Goal: Task Accomplishment & Management: Use online tool/utility

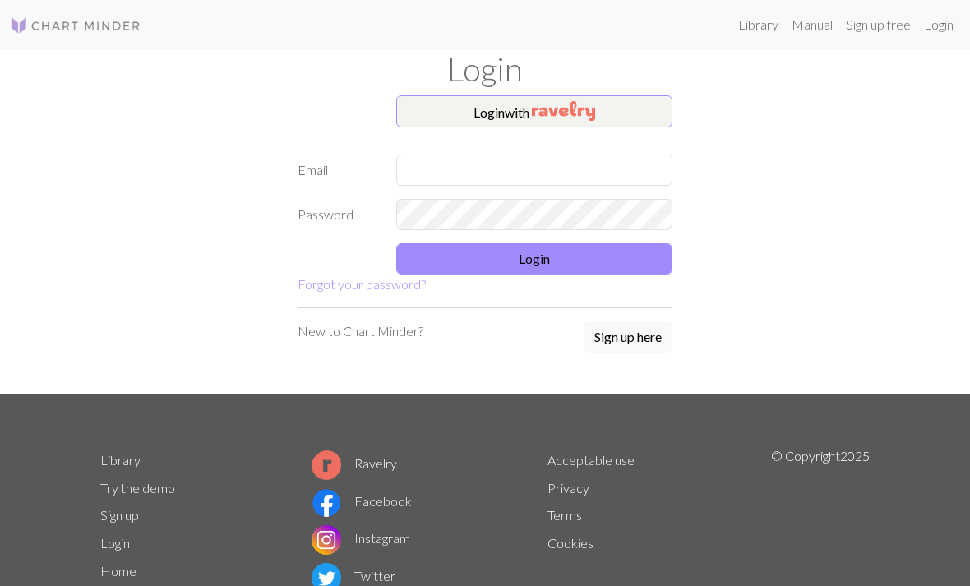
click at [522, 258] on button "Login" at bounding box center [534, 258] width 276 height 31
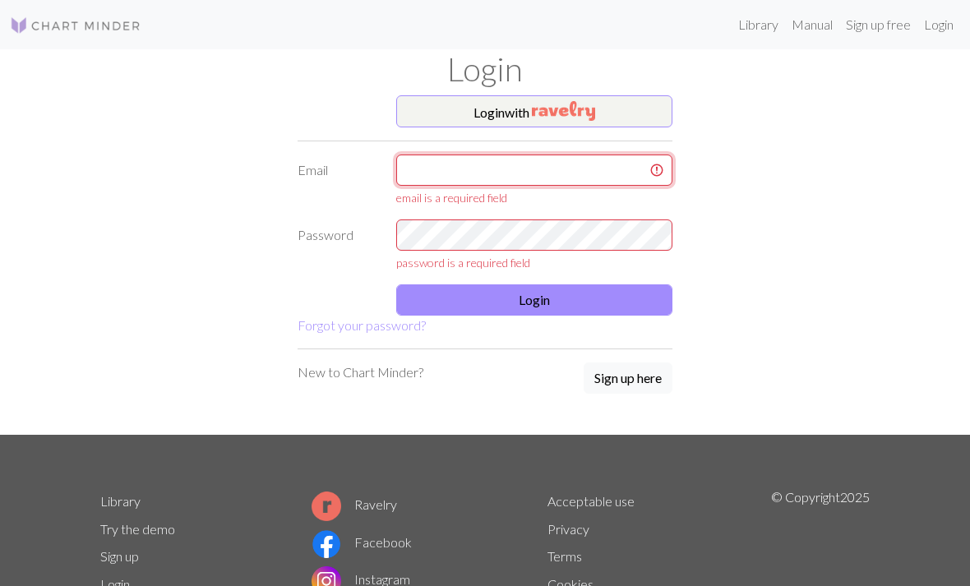
click at [451, 182] on input "text" at bounding box center [534, 170] width 276 height 31
click at [595, 113] on img "button" at bounding box center [563, 111] width 63 height 20
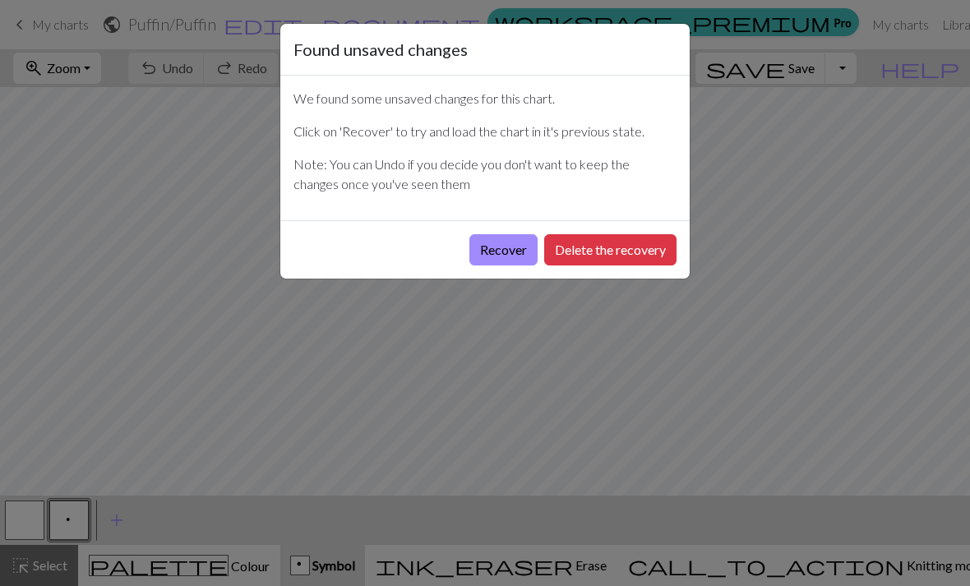
click at [519, 253] on button "Recover" at bounding box center [503, 249] width 68 height 31
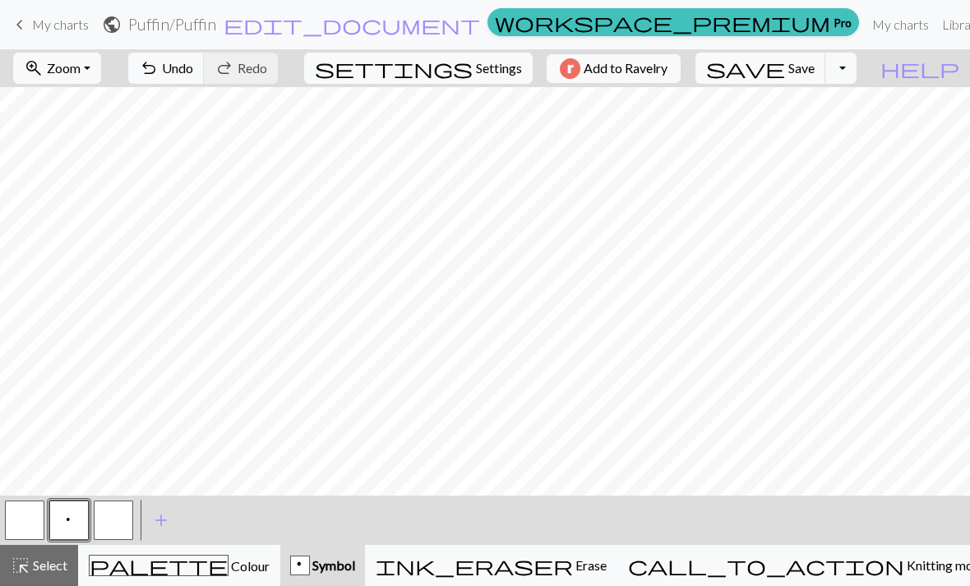
click at [119, 520] on button "button" at bounding box center [113, 520] width 39 height 39
click at [117, 516] on button "button" at bounding box center [113, 520] width 39 height 39
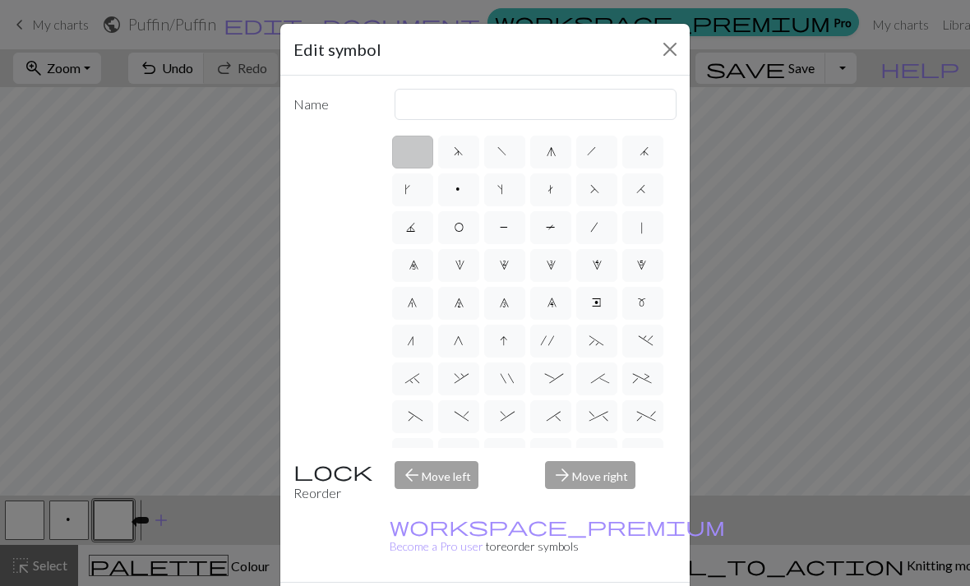
click at [436, 503] on div "arrow_back Move left" at bounding box center [460, 482] width 151 height 42
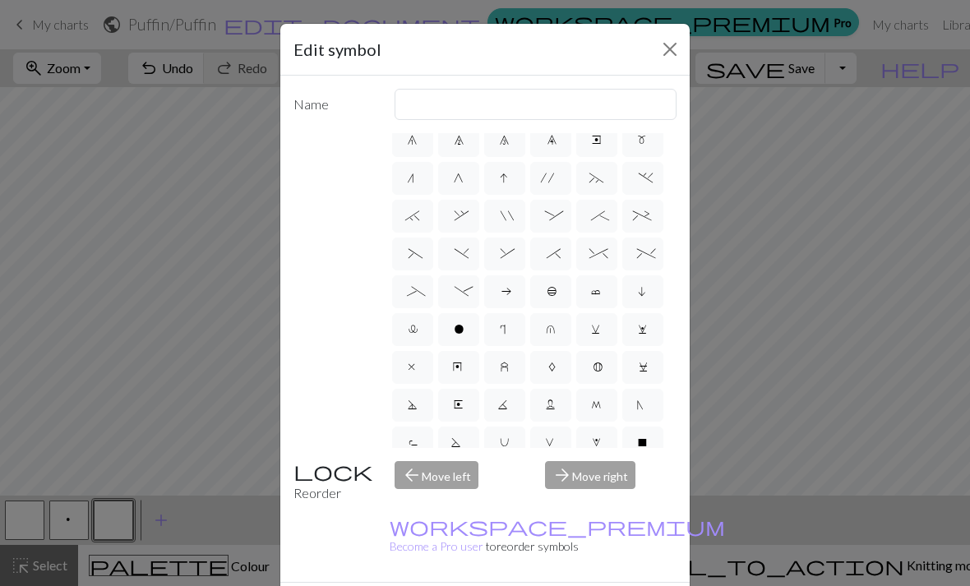
scroll to position [162, 0]
click at [643, 503] on div "arrow_forward Move right" at bounding box center [610, 482] width 151 height 42
click at [587, 503] on div "arrow_forward Move right" at bounding box center [610, 482] width 151 height 42
click at [592, 503] on div "arrow_forward Move right" at bounding box center [610, 482] width 151 height 42
click at [441, 503] on div "arrow_back Move left" at bounding box center [460, 482] width 151 height 42
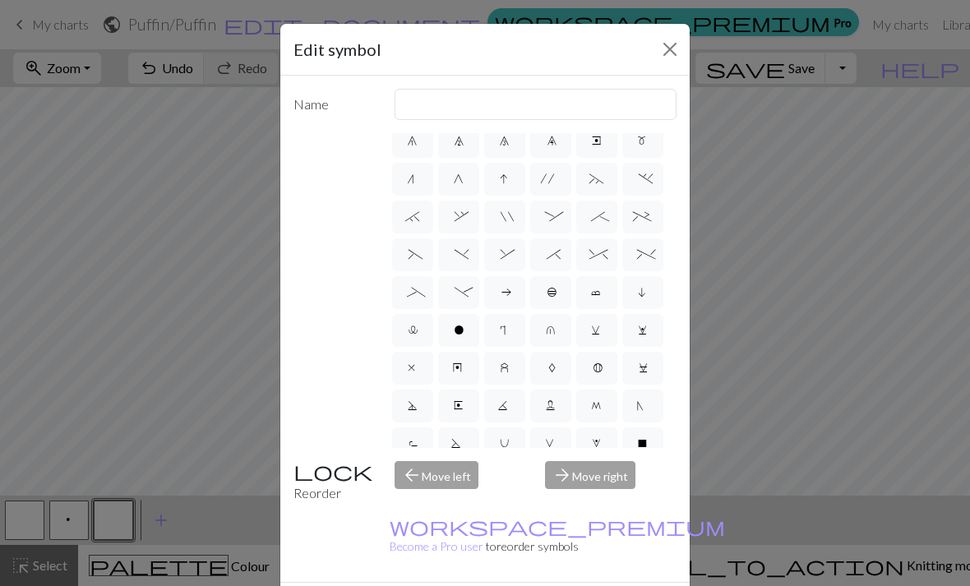
click at [430, 503] on div "arrow_back Move left" at bounding box center [460, 482] width 151 height 42
click at [460, 323] on label "o" at bounding box center [458, 330] width 41 height 33
click at [460, 482] on input "o" at bounding box center [459, 487] width 11 height 11
radio input "true"
type input "purl"
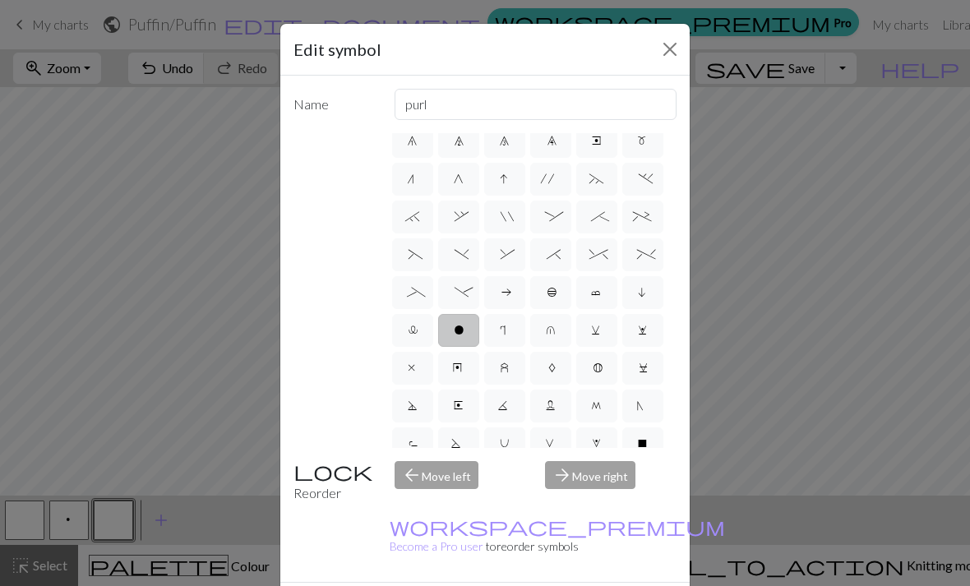
click at [647, 451] on label "X" at bounding box center [642, 443] width 41 height 33
radio input "true"
type input "no stitch"
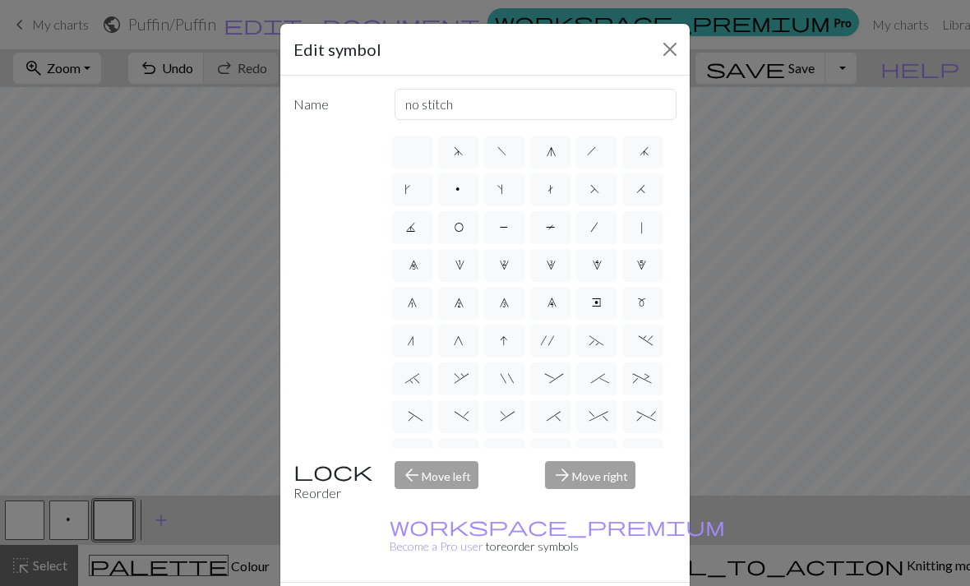
scroll to position [0, 0]
click at [451, 144] on label "d" at bounding box center [458, 152] width 41 height 33
click at [454, 144] on input "d" at bounding box center [459, 146] width 11 height 11
radio input "true"
type input "sk2p"
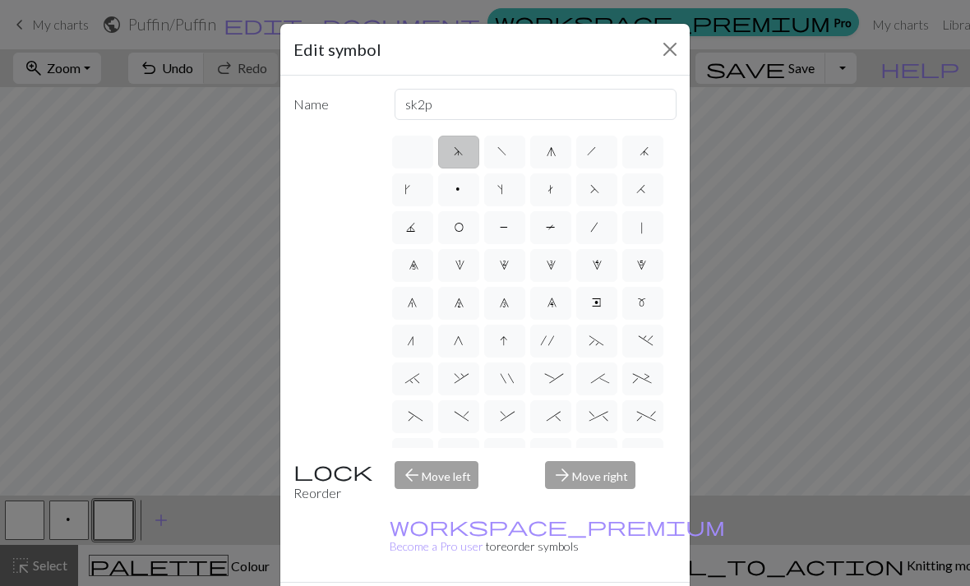
click at [501, 155] on span "f" at bounding box center [504, 154] width 14 height 16
click at [501, 152] on input "f" at bounding box center [502, 146] width 11 height 11
radio input "true"
type input "left leaning decrease"
click at [550, 151] on span "g" at bounding box center [550, 154] width 7 height 16
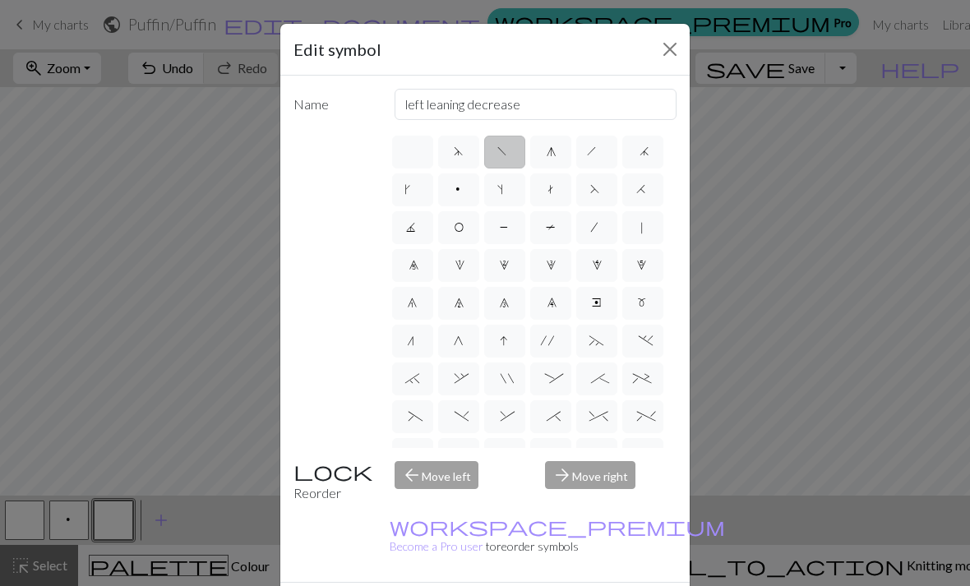
click at [550, 151] on input "g" at bounding box center [552, 146] width 11 height 11
radio input "true"
type input "sk2p"
click at [589, 155] on label "h" at bounding box center [596, 152] width 41 height 33
click at [589, 152] on input "h" at bounding box center [592, 146] width 11 height 11
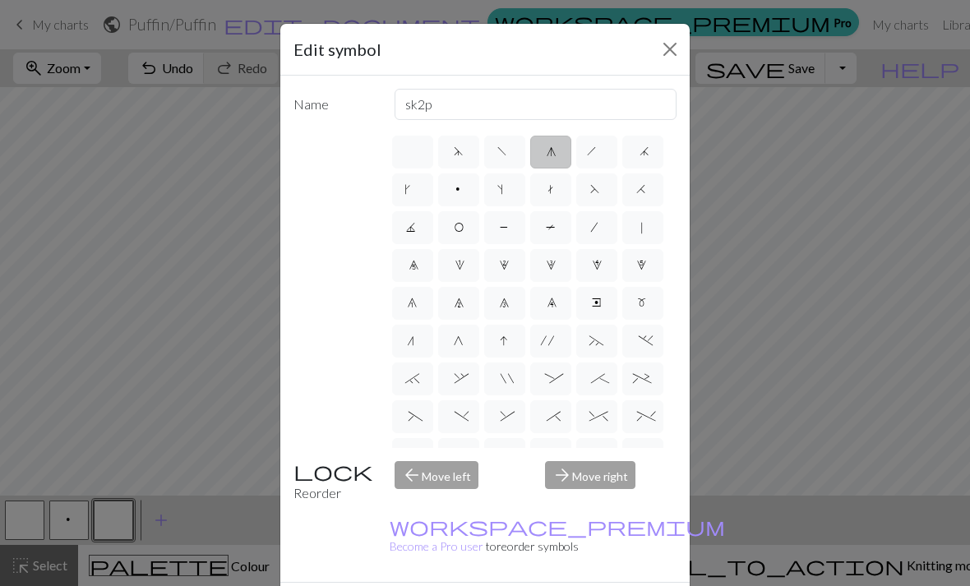
radio input "true"
type input "right leaning decrease"
click at [638, 159] on label "j" at bounding box center [642, 152] width 41 height 33
click at [640, 152] on input "j" at bounding box center [645, 146] width 11 height 11
radio input "true"
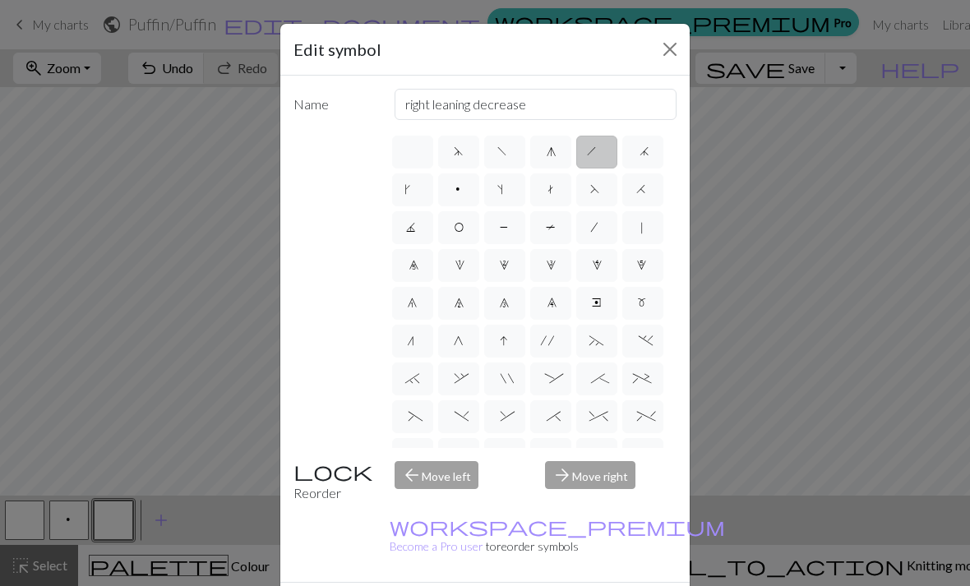
type input "k3tog"
click at [644, 196] on span "H" at bounding box center [642, 191] width 13 height 16
click at [644, 190] on input "H" at bounding box center [641, 184] width 11 height 11
radio input "true"
type input "k2tog"
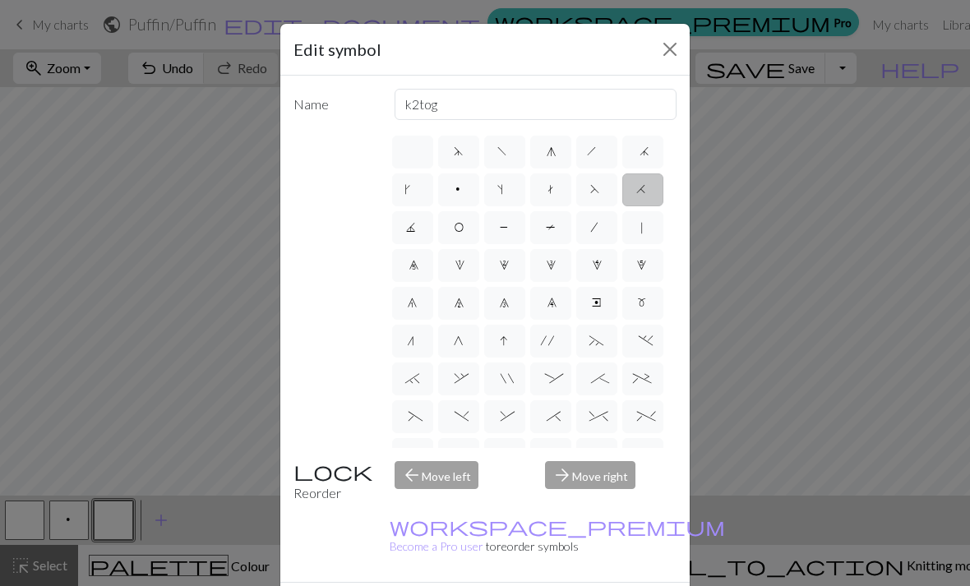
click at [593, 198] on label "F" at bounding box center [596, 189] width 41 height 33
click at [593, 190] on input "F" at bounding box center [595, 184] width 11 height 11
radio input "true"
type input "ssk"
click at [549, 193] on span "t" at bounding box center [551, 191] width 10 height 16
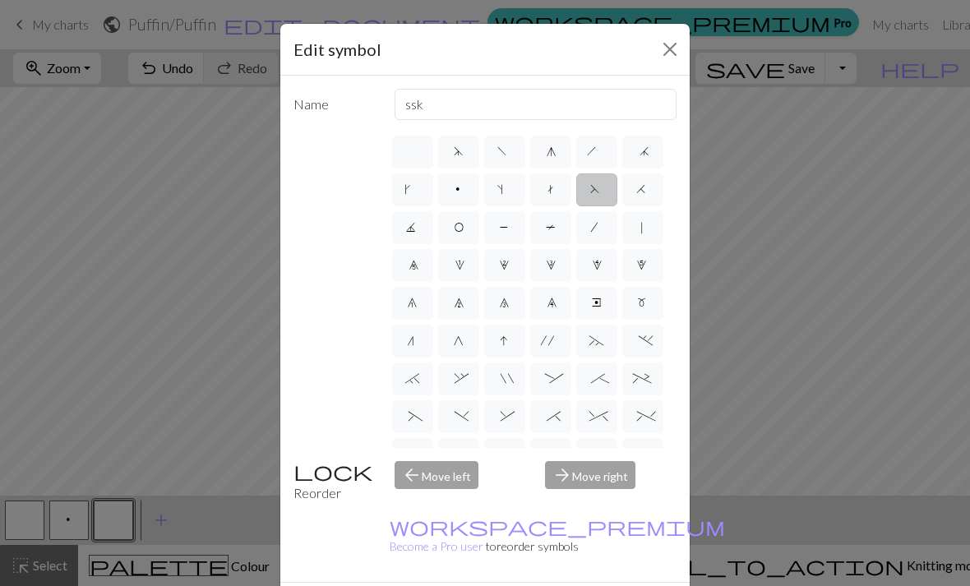
click at [549, 190] on input "t" at bounding box center [551, 184] width 11 height 11
radio input "true"
type input "ktbl"
click at [508, 196] on label "s" at bounding box center [504, 189] width 41 height 33
click at [508, 190] on input "s" at bounding box center [502, 184] width 11 height 11
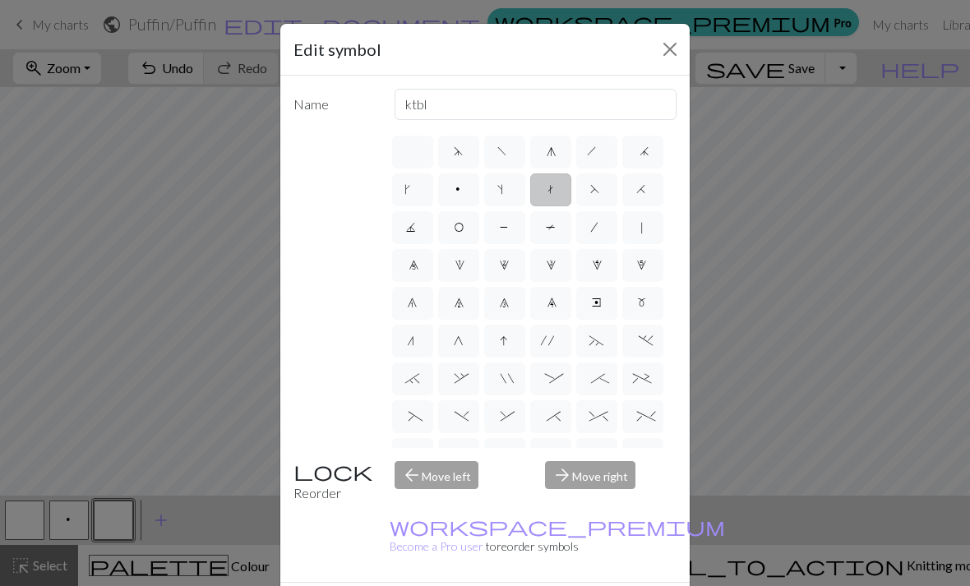
radio input "true"
type input "increase one left leaning"
click at [460, 195] on span "p" at bounding box center [459, 191] width 10 height 16
click at [460, 190] on input "p" at bounding box center [459, 184] width 11 height 11
radio input "true"
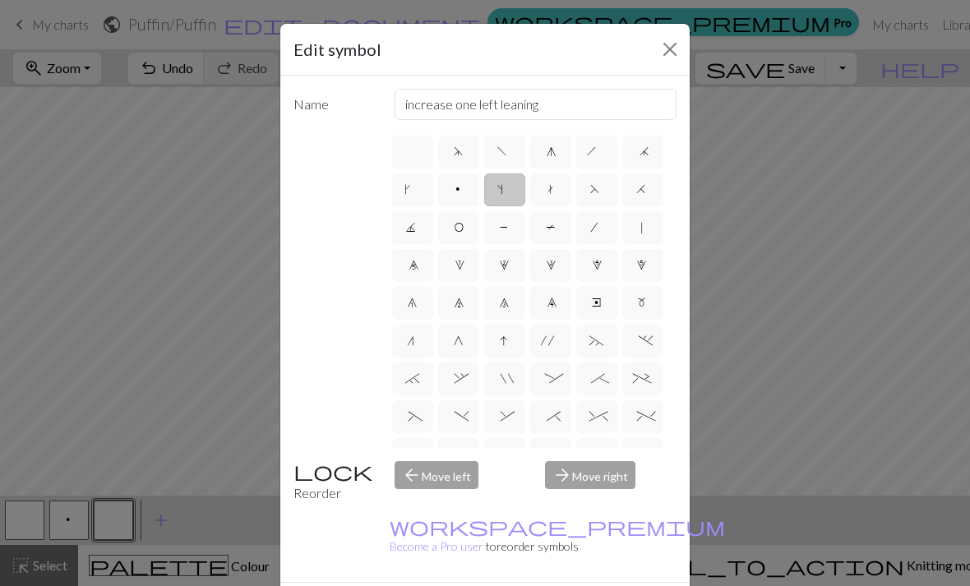
type input "purl"
click at [413, 193] on span "k" at bounding box center [413, 191] width 18 height 16
click at [413, 190] on input "k" at bounding box center [409, 184] width 11 height 11
radio input "true"
type input "right leaning increase"
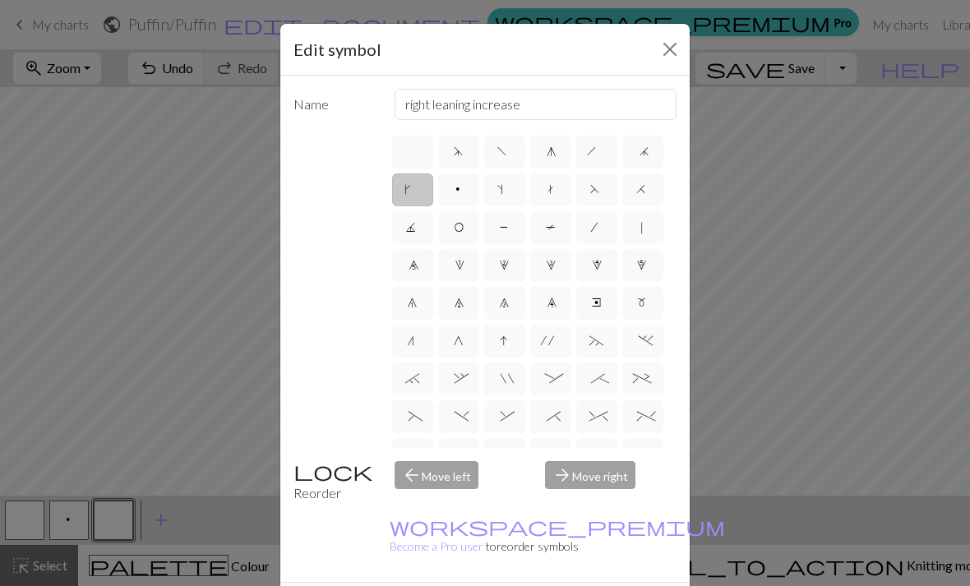
click at [464, 231] on label "O" at bounding box center [458, 227] width 41 height 33
click at [464, 228] on input "O" at bounding box center [459, 222] width 11 height 11
radio input "true"
type input "yo"
click at [419, 232] on label "J" at bounding box center [412, 227] width 41 height 33
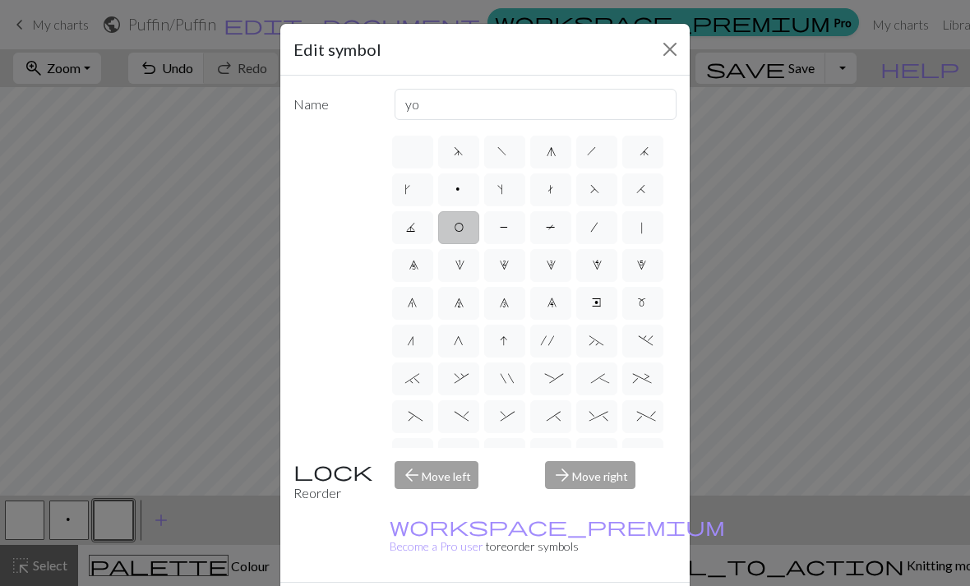
click at [417, 228] on input "J" at bounding box center [411, 222] width 11 height 11
radio input "true"
type input "p3tog"
click at [515, 233] on label "P" at bounding box center [504, 227] width 41 height 33
click at [510, 228] on input "P" at bounding box center [505, 222] width 11 height 11
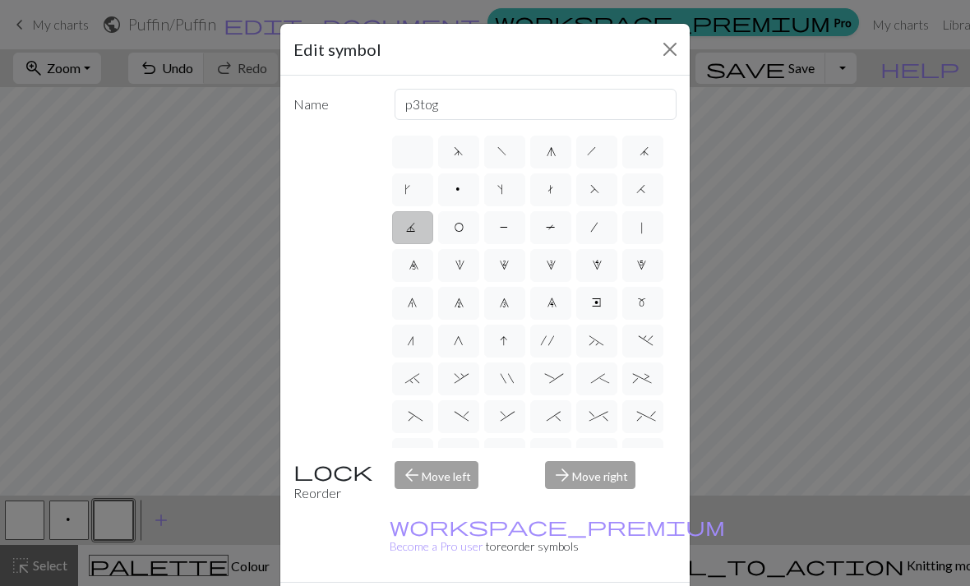
radio input "true"
type input "purl"
click at [550, 235] on label "T" at bounding box center [550, 227] width 41 height 33
click at [550, 228] on input "T" at bounding box center [551, 222] width 11 height 11
radio input "true"
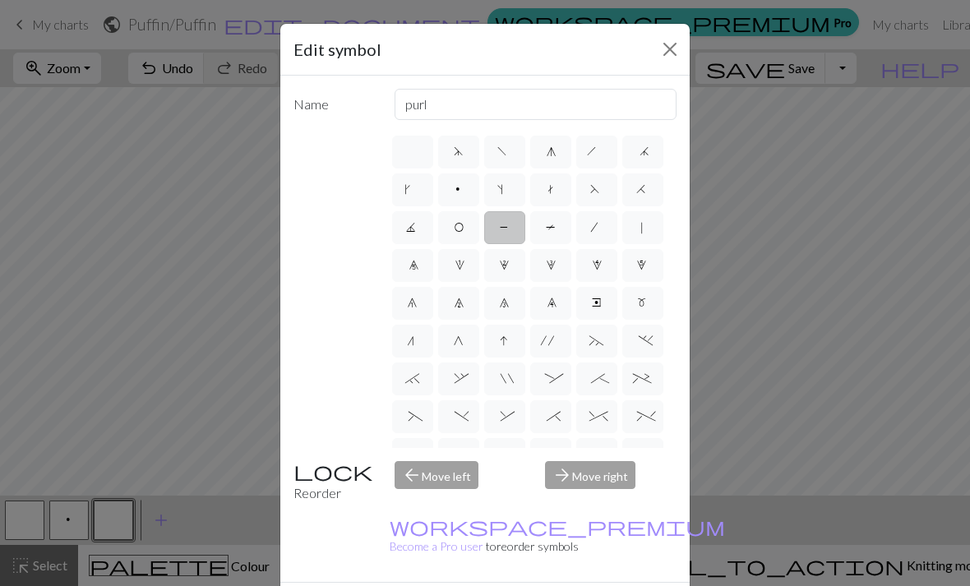
type input "ptbl"
click at [605, 229] on label "/" at bounding box center [596, 227] width 41 height 33
click at [602, 228] on input "/" at bounding box center [596, 222] width 11 height 11
radio input "true"
type input "right leaning decrease"
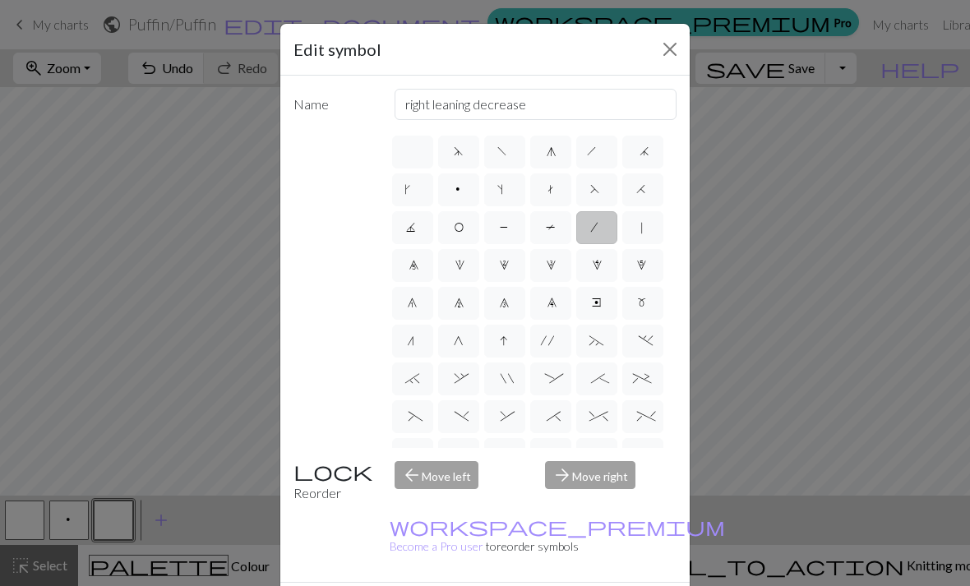
click at [648, 238] on label "|" at bounding box center [642, 227] width 41 height 33
click at [648, 228] on input "|" at bounding box center [644, 222] width 11 height 11
radio input "true"
type input "slip stitch"
click at [649, 269] on label "5" at bounding box center [642, 265] width 41 height 33
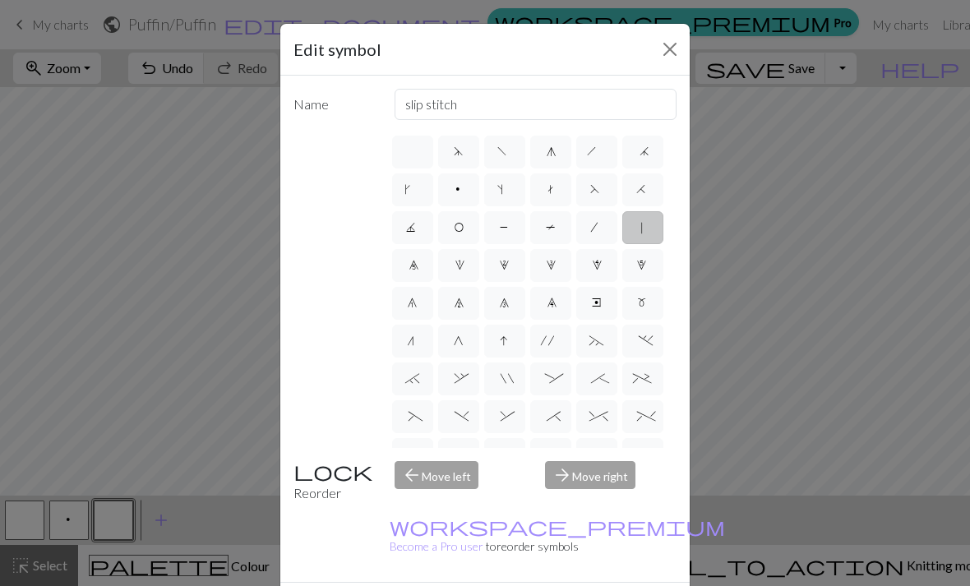
click at [647, 266] on input "5" at bounding box center [641, 260] width 11 height 11
radio input "true"
type input "increase 5"
click at [596, 277] on label "4" at bounding box center [596, 265] width 41 height 33
click at [596, 266] on input "4" at bounding box center [597, 260] width 11 height 11
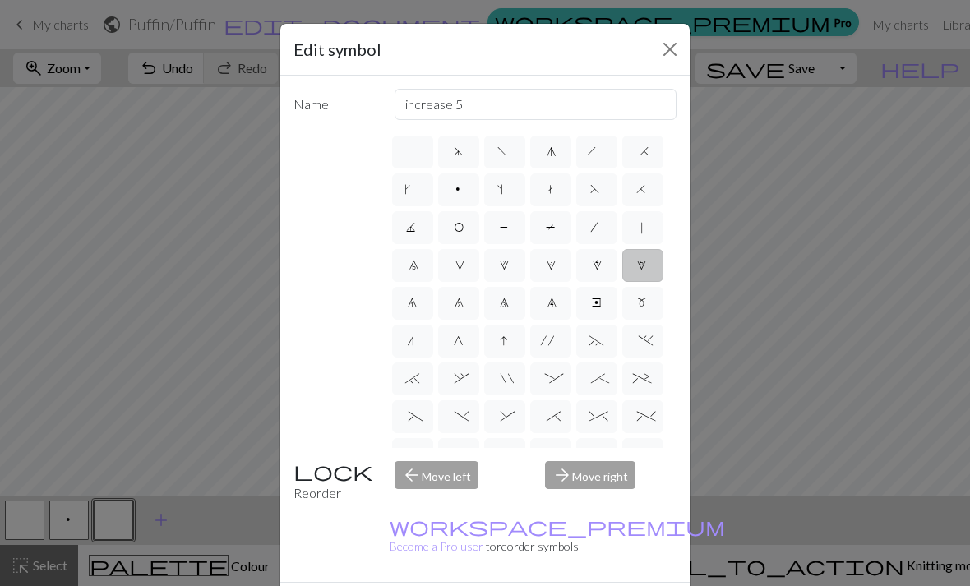
radio input "true"
type input "increase 4"
click at [597, 277] on label "4" at bounding box center [596, 265] width 41 height 33
click at [597, 266] on input "4" at bounding box center [597, 260] width 11 height 11
click at [543, 275] on label "3" at bounding box center [550, 265] width 41 height 33
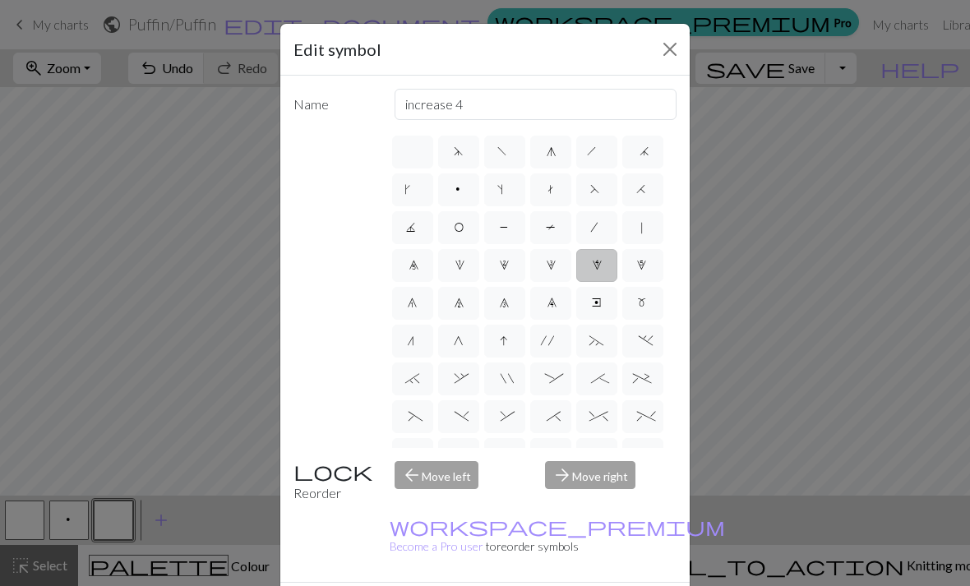
click at [546, 266] on input "3" at bounding box center [551, 260] width 11 height 11
radio input "true"
type input "increase 3"
click at [543, 275] on label "3" at bounding box center [550, 265] width 41 height 33
click at [546, 266] on input "3" at bounding box center [551, 260] width 11 height 11
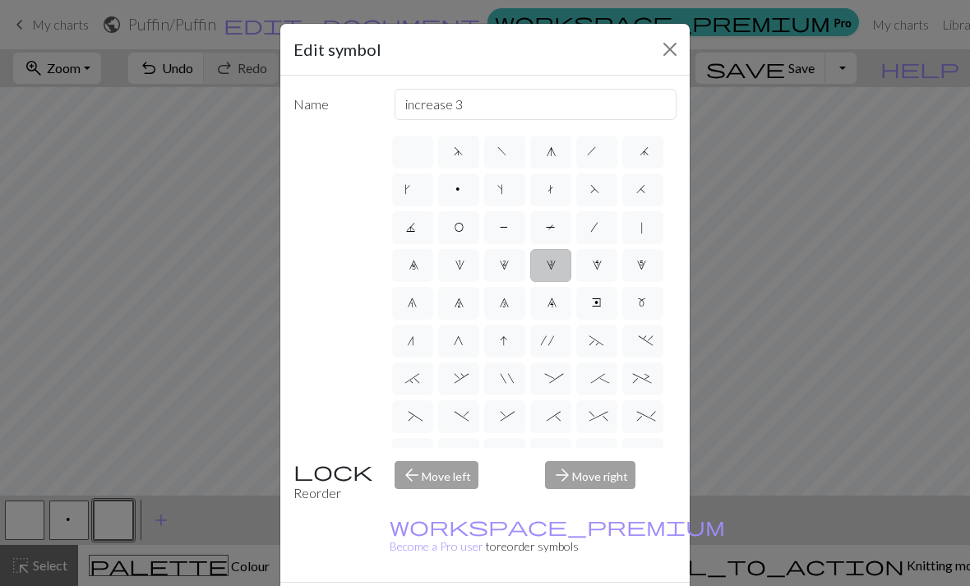
click at [500, 277] on label "2" at bounding box center [504, 265] width 41 height 33
click at [500, 266] on input "2" at bounding box center [504, 260] width 11 height 11
radio input "true"
type input "increase 2"
click at [452, 272] on label "1" at bounding box center [458, 265] width 41 height 33
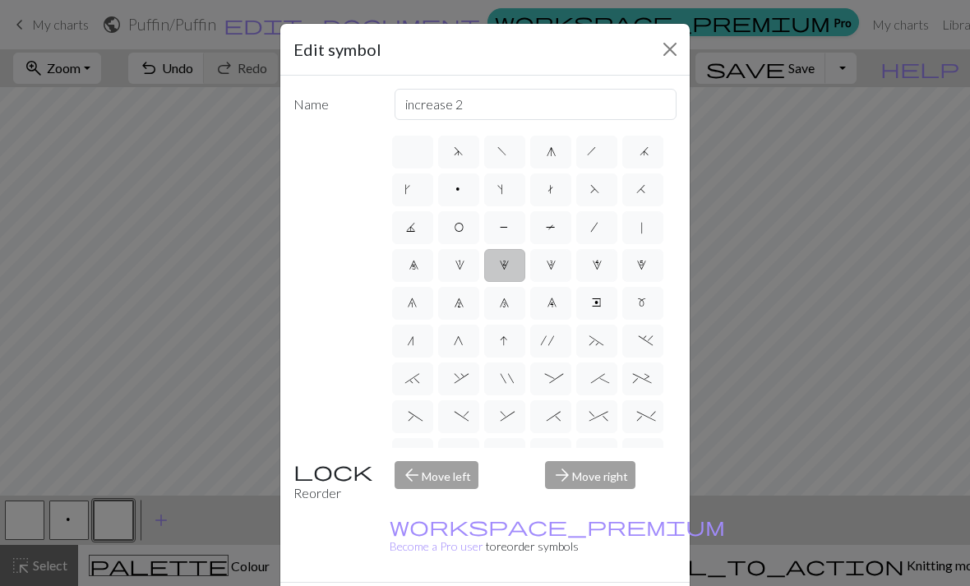
click at [455, 266] on input "1" at bounding box center [460, 260] width 11 height 11
radio input "true"
type input "increase 1"
click at [414, 264] on span "0" at bounding box center [413, 267] width 8 height 16
click at [414, 264] on input "0" at bounding box center [414, 260] width 11 height 11
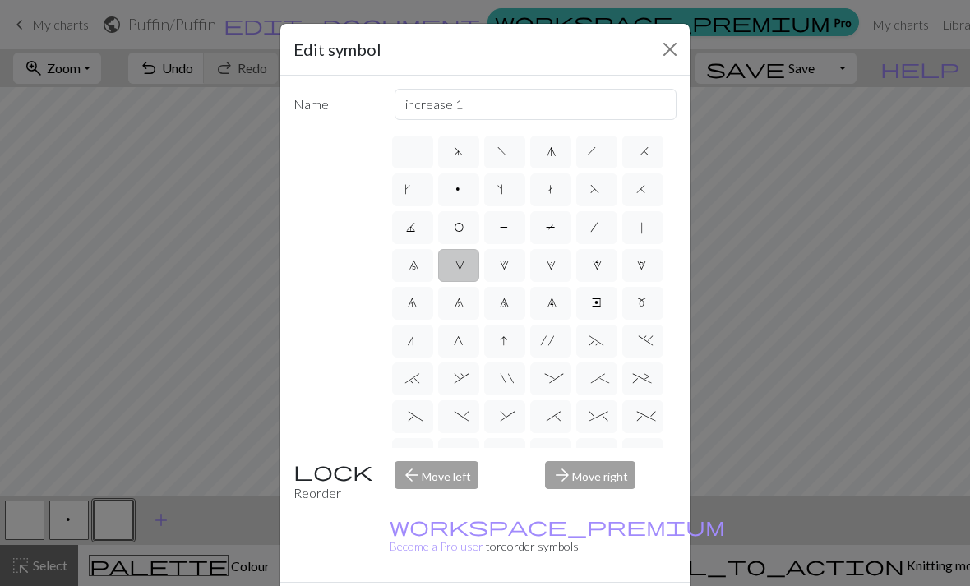
radio input "true"
type input "decrease 5"
click at [599, 299] on span "e" at bounding box center [597, 305] width 10 height 16
click at [599, 299] on input "e" at bounding box center [597, 298] width 11 height 11
radio input "true"
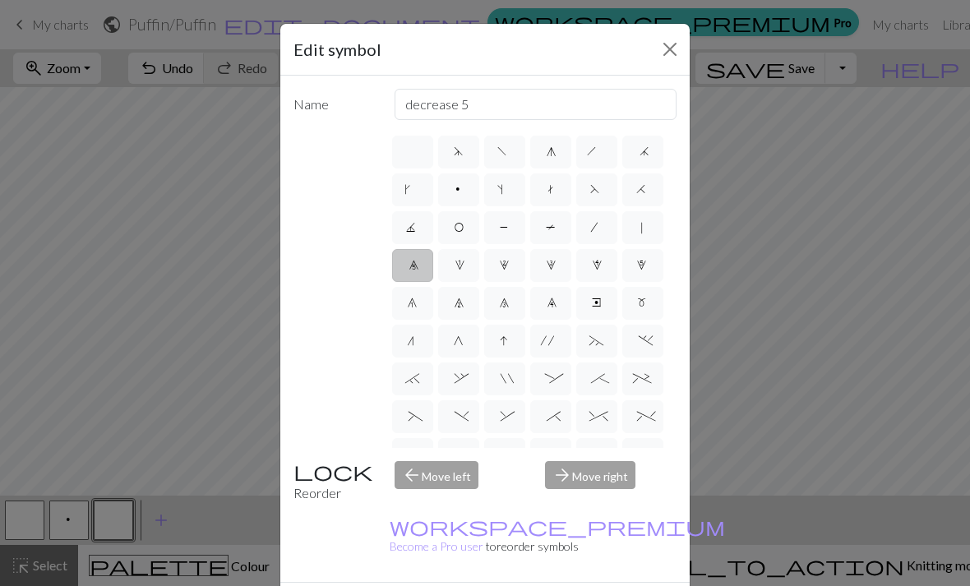
type input "Right end"
click at [644, 301] on span "m" at bounding box center [642, 305] width 11 height 16
click at [644, 301] on input "m" at bounding box center [642, 298] width 11 height 11
radio input "true"
type input "m1"
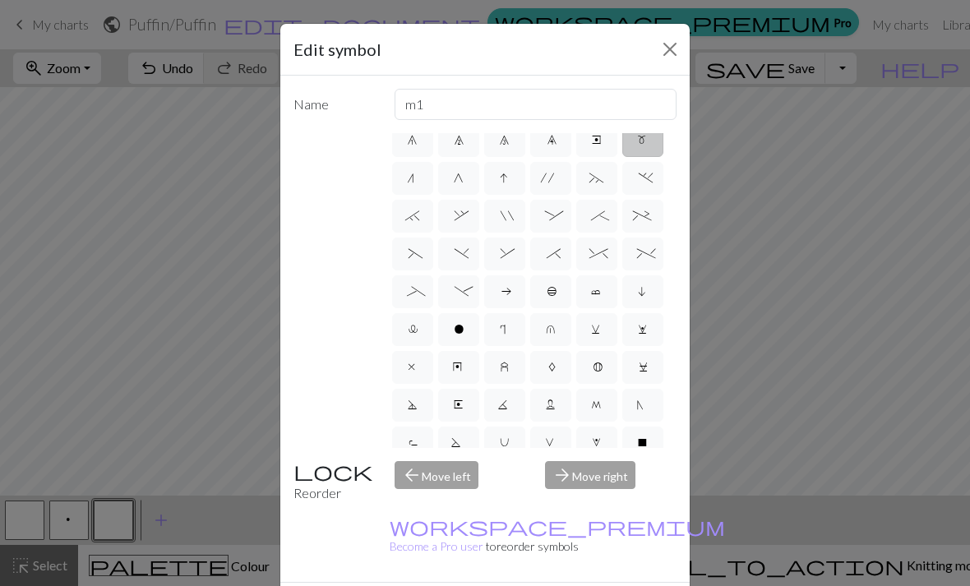
scroll to position [158, 0]
click at [557, 304] on label "b" at bounding box center [550, 296] width 41 height 33
click at [557, 444] on input "b" at bounding box center [552, 449] width 11 height 11
radio input "true"
type input "Peppercorn"
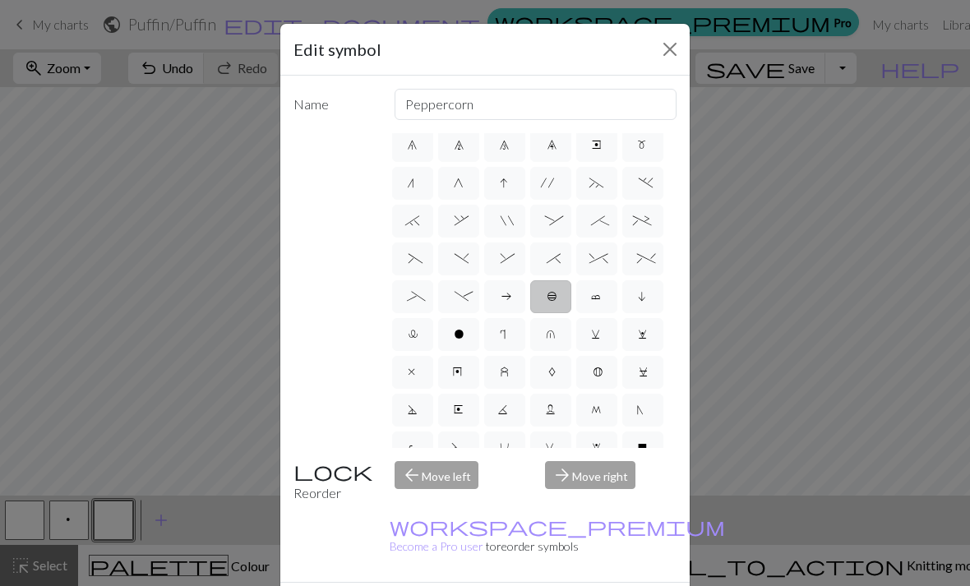
click at [605, 305] on label "c" at bounding box center [596, 296] width 41 height 33
click at [602, 444] on input "c" at bounding box center [596, 449] width 11 height 11
radio input "true"
type input "Bind off"
click at [460, 341] on span "o" at bounding box center [459, 336] width 10 height 16
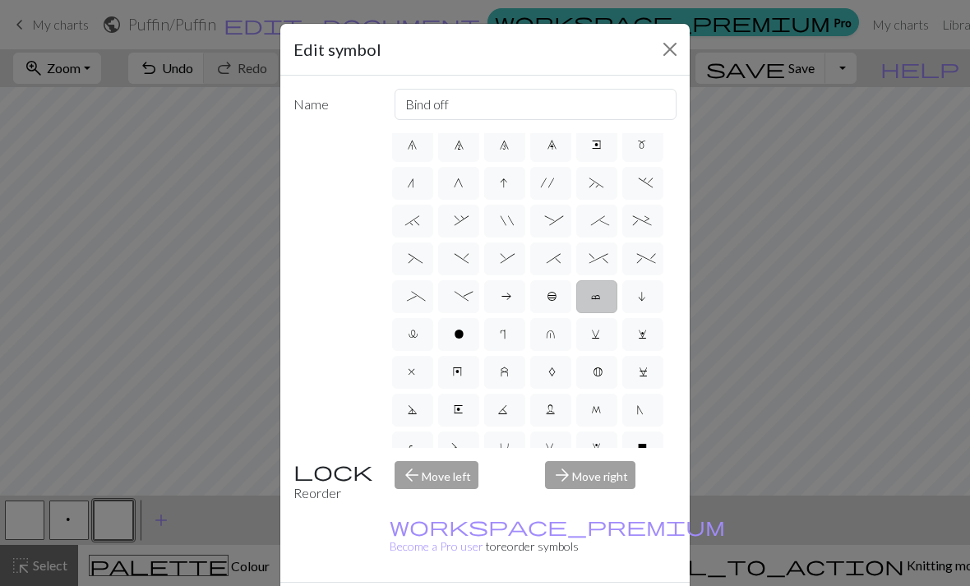
click at [460, 482] on input "o" at bounding box center [459, 487] width 11 height 11
radio input "true"
type input "purl"
click at [648, 444] on label "X" at bounding box center [642, 448] width 41 height 33
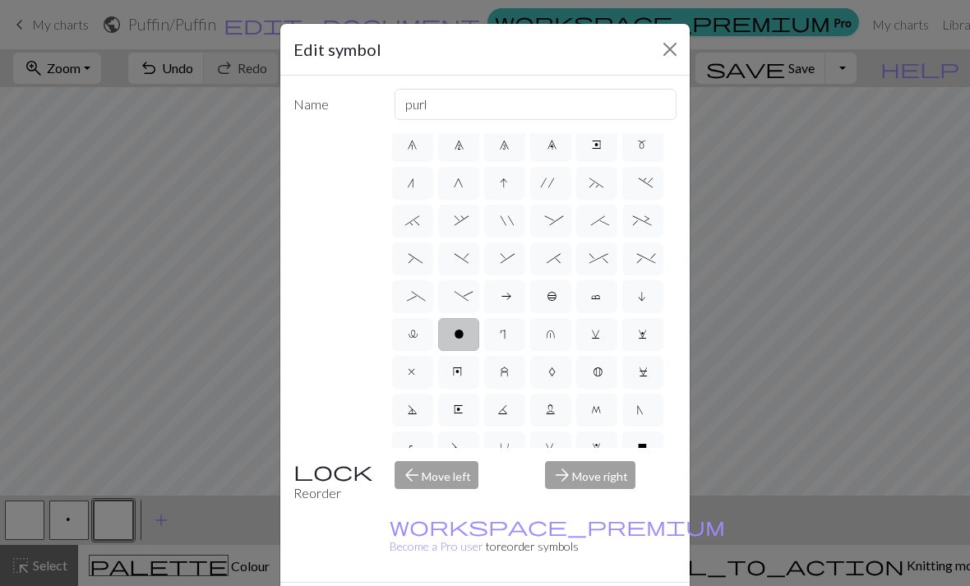
radio input "true"
type input "no stitch"
click at [415, 190] on span "n" at bounding box center [412, 185] width 11 height 16
click at [415, 330] on input "n" at bounding box center [412, 335] width 11 height 11
radio input "true"
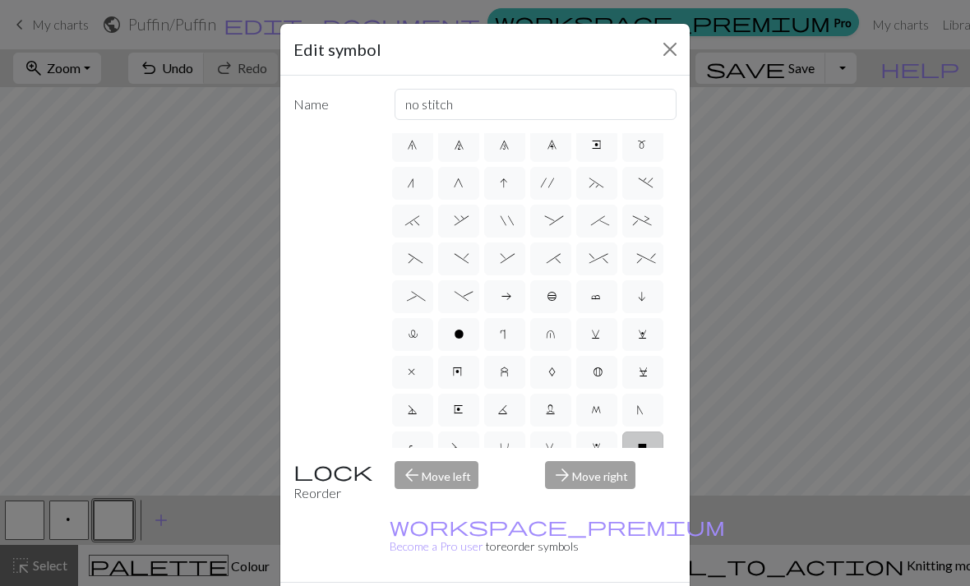
type input "k2tog"
click at [459, 187] on span "G" at bounding box center [459, 185] width 10 height 16
click at [459, 330] on input "G" at bounding box center [459, 335] width 11 height 11
radio input "true"
type input "psso"
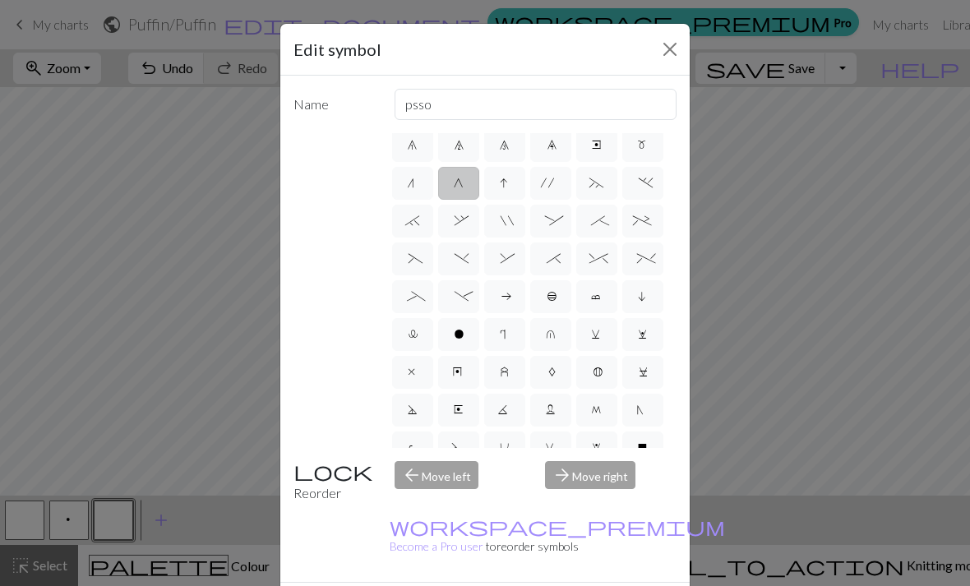
click at [411, 486] on span "Y" at bounding box center [413, 487] width 12 height 16
radio input "true"
type input "place bead"
click at [505, 488] on span ">" at bounding box center [505, 487] width 10 height 16
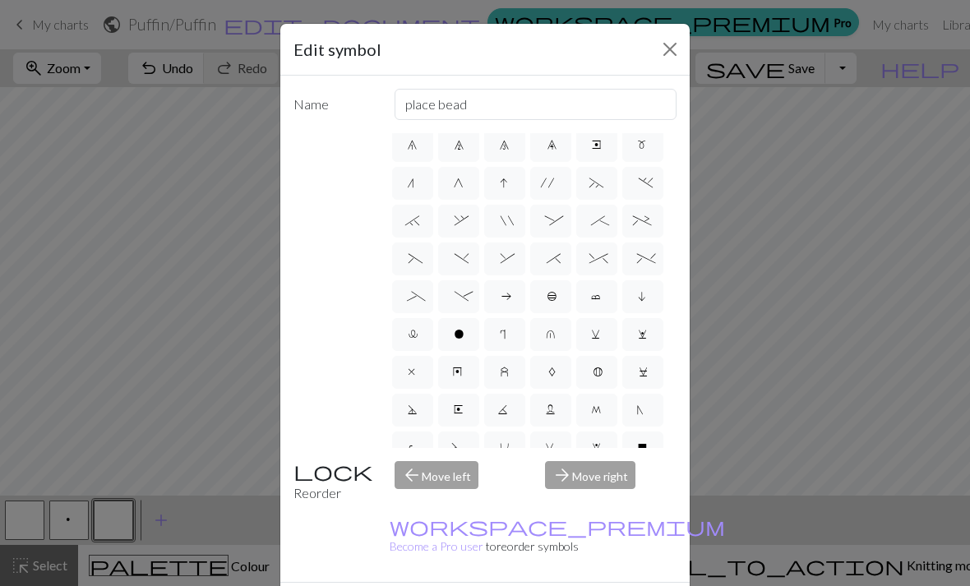
radio input "true"
type input "twisted purl"
click at [458, 482] on span "<" at bounding box center [459, 487] width 10 height 16
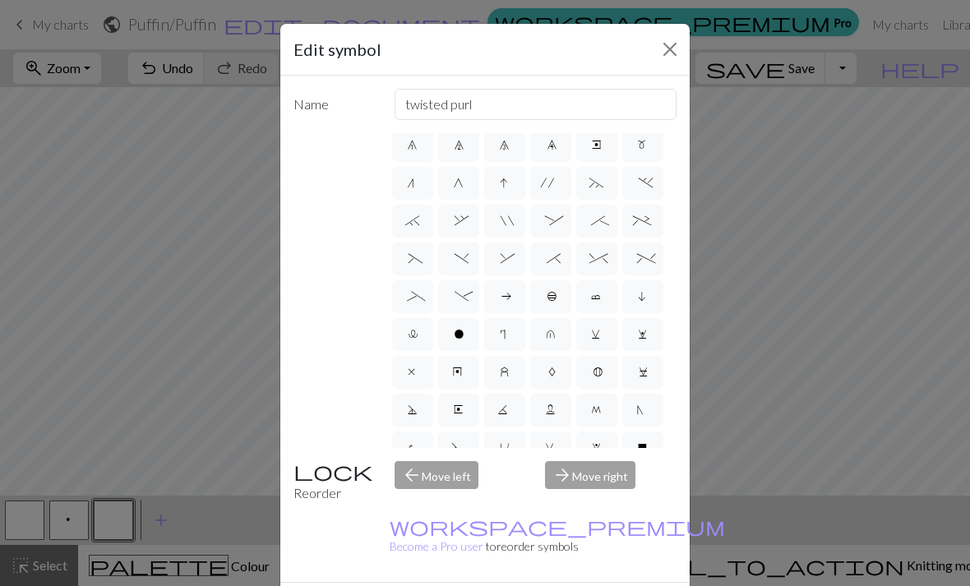
radio input "true"
type input "twisted knit"
click at [649, 449] on label "X" at bounding box center [642, 448] width 41 height 33
radio input "true"
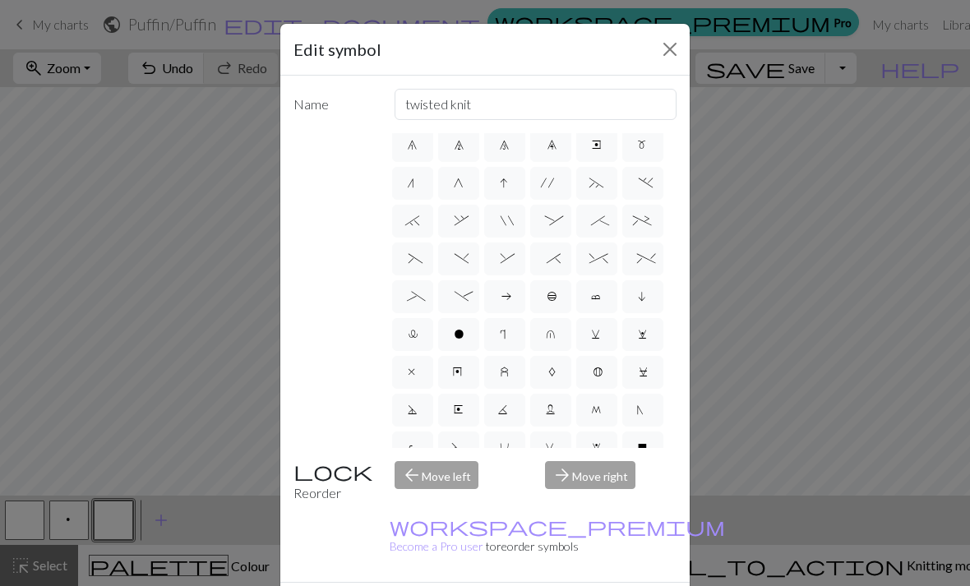
type input "no stitch"
click at [593, 446] on span "W" at bounding box center [597, 449] width 10 height 16
radio input "true"
type input "k1, yo, k1"
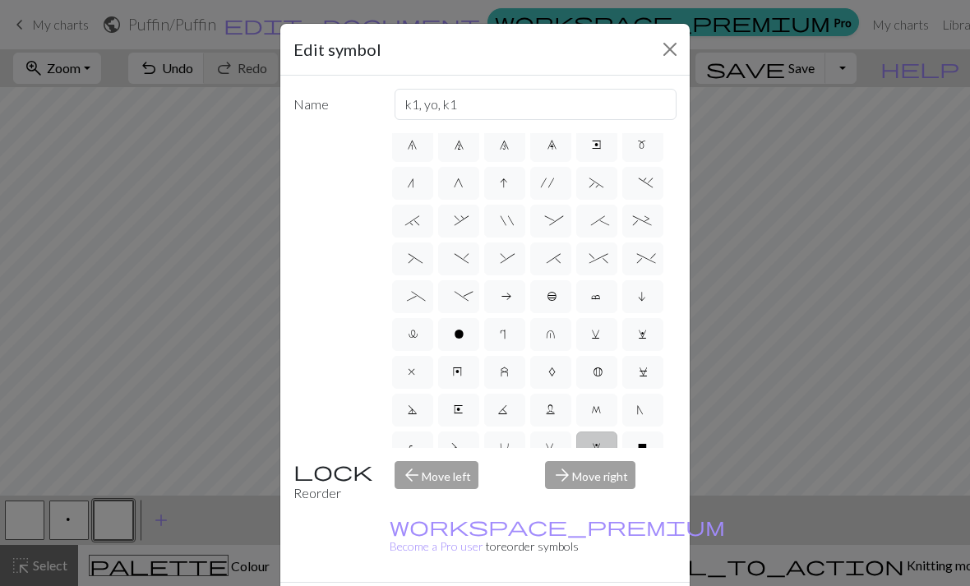
click at [552, 450] on span "V" at bounding box center [551, 449] width 12 height 16
radio input "true"
type input "sl1 purlwise"
click at [510, 457] on label "U" at bounding box center [504, 448] width 41 height 33
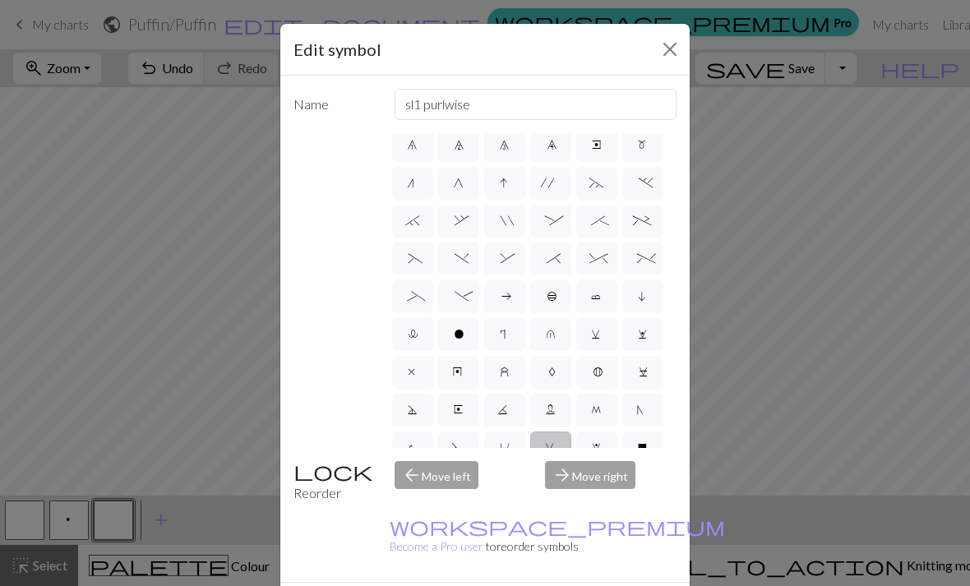
radio input "true"
type input "eyelet"
click at [510, 457] on label "U" at bounding box center [504, 448] width 41 height 33
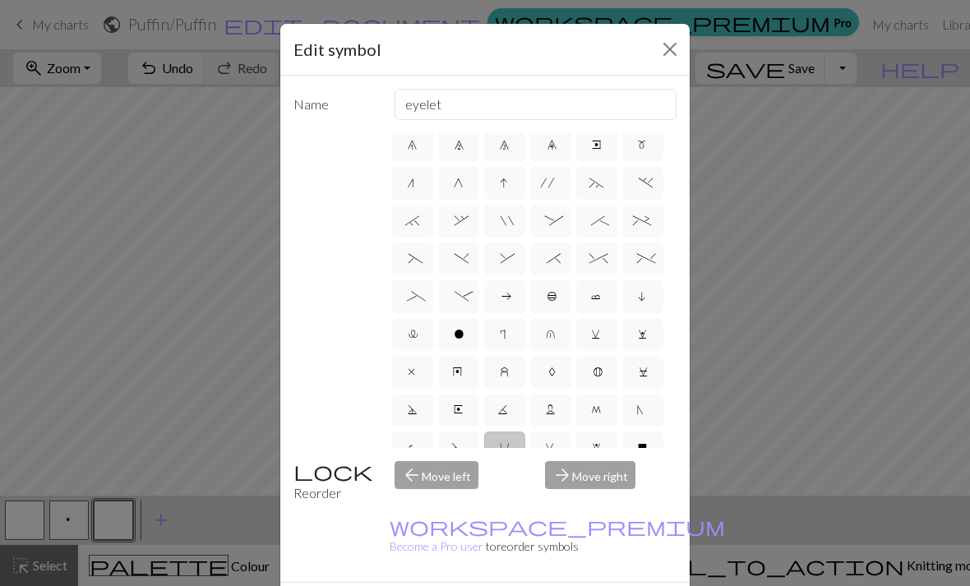
click at [463, 450] on span "S" at bounding box center [458, 449] width 14 height 16
radio input "true"
type input "p2tog tbl"
click at [557, 414] on label "L" at bounding box center [550, 410] width 41 height 33
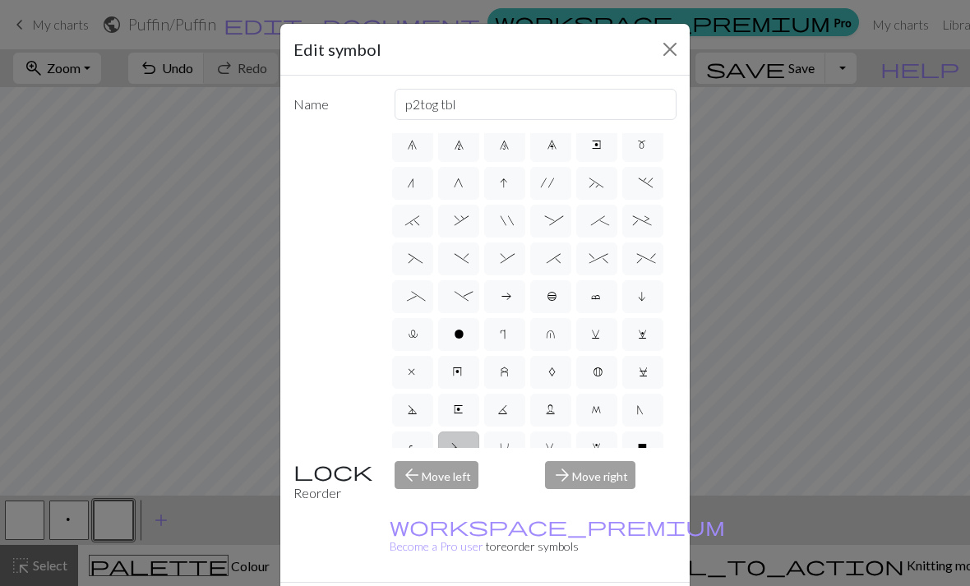
click at [557, 557] on input "L" at bounding box center [551, 562] width 11 height 11
radio input "true"
type input "Twisted reverse stitch"
click at [591, 416] on span "M" at bounding box center [597, 412] width 12 height 16
click at [591, 557] on input "M" at bounding box center [596, 562] width 11 height 11
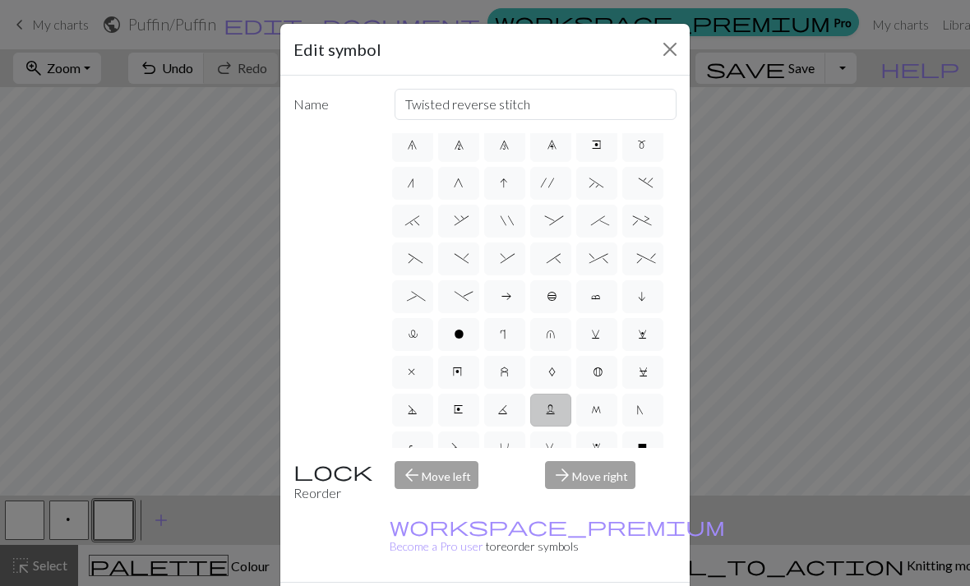
radio input "true"
type input "m1"
click at [647, 412] on label "N" at bounding box center [642, 410] width 41 height 33
click at [647, 557] on input "N" at bounding box center [642, 562] width 11 height 11
radio input "true"
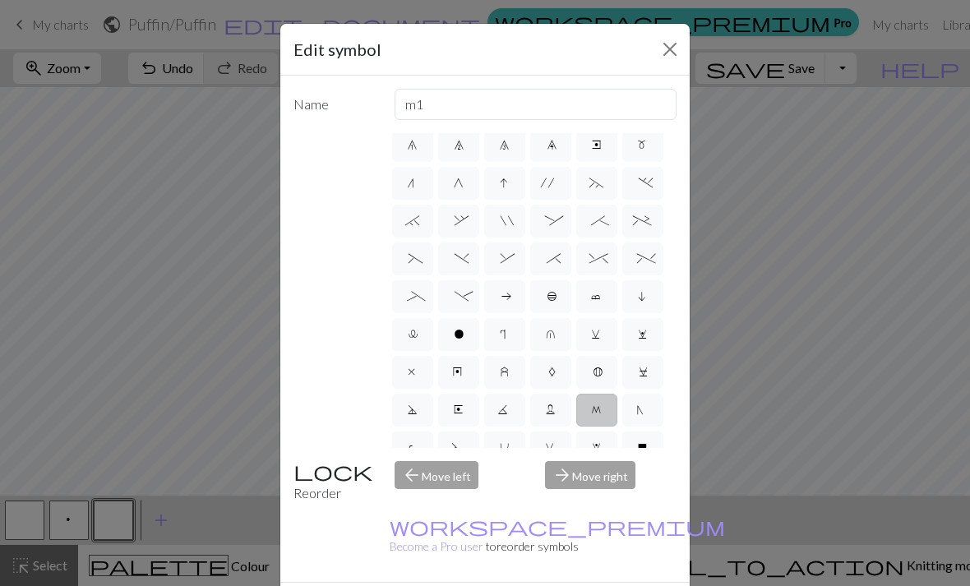
type input "skp"
click at [646, 372] on span "C" at bounding box center [642, 374] width 7 height 16
click at [646, 520] on input "C" at bounding box center [644, 525] width 11 height 11
radio input "true"
type input "slp wyif"
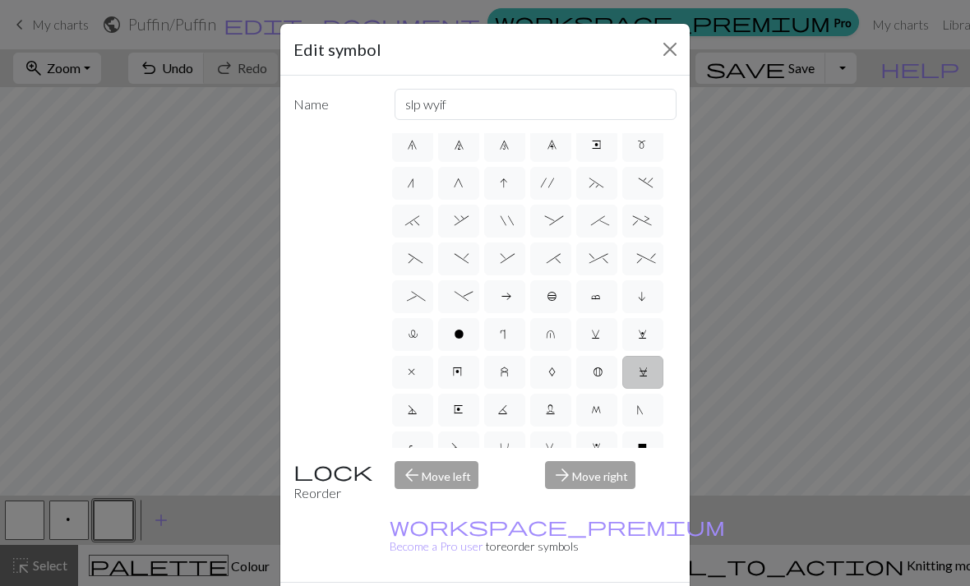
click at [644, 347] on label "w" at bounding box center [642, 334] width 41 height 33
click at [644, 482] on input "w" at bounding box center [643, 487] width 11 height 11
radio input "true"
type input "p1, yo, p1"
click at [638, 303] on span "i" at bounding box center [643, 298] width 10 height 16
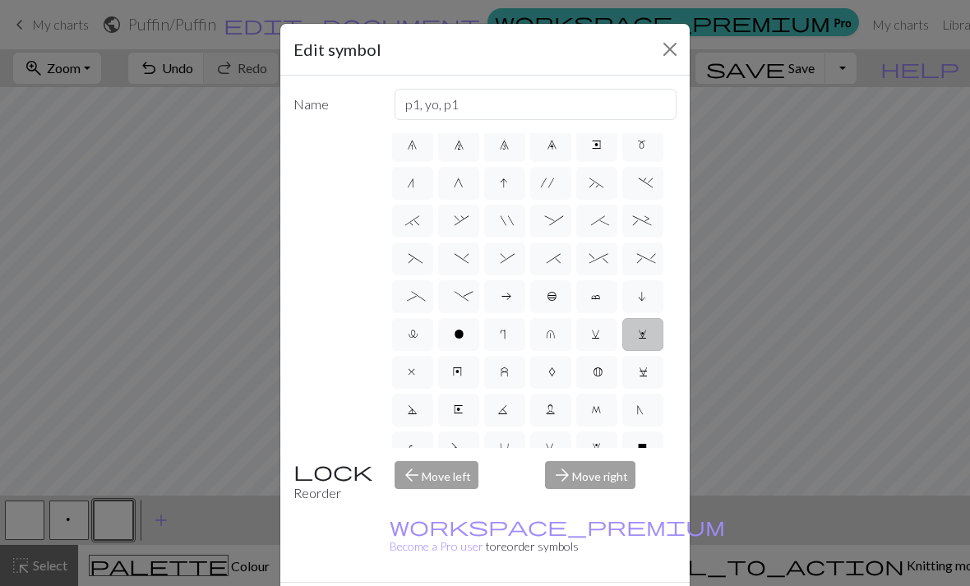
click at [638, 444] on input "i" at bounding box center [643, 449] width 11 height 11
radio input "true"
type input "skpo"
click at [599, 305] on label "c" at bounding box center [596, 296] width 41 height 33
click at [599, 444] on input "c" at bounding box center [596, 449] width 11 height 11
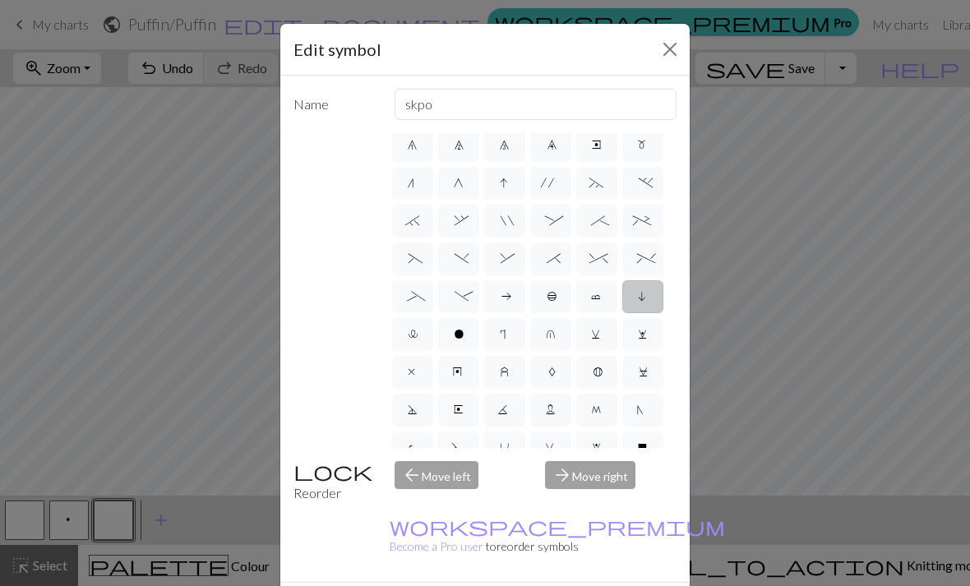
radio input "true"
type input "Bind off"
click at [597, 349] on label "v" at bounding box center [596, 334] width 41 height 33
click at [597, 482] on input "v" at bounding box center [596, 487] width 11 height 11
radio input "true"
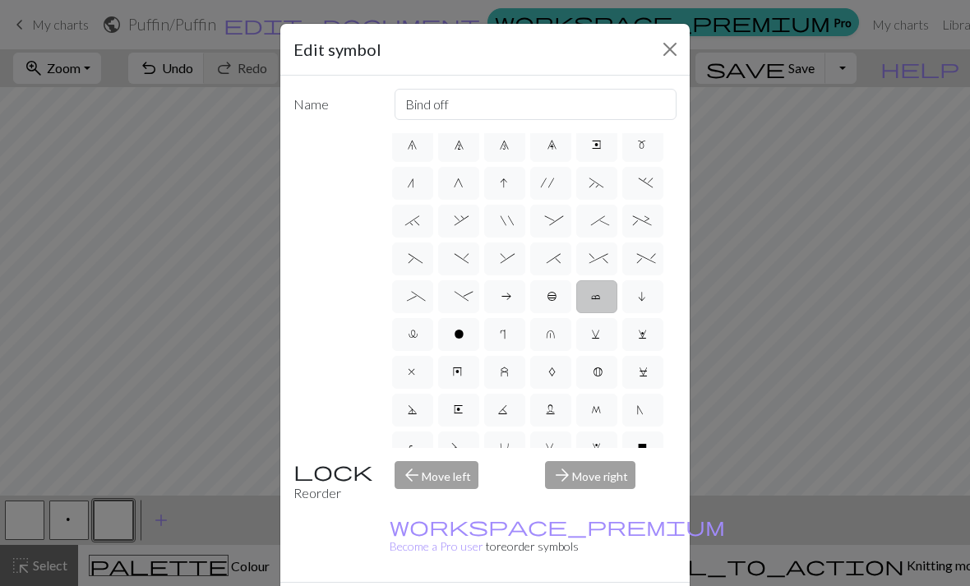
type input "sl1 knitwise"
click at [596, 378] on span "B" at bounding box center [597, 374] width 8 height 16
click at [596, 520] on input "B" at bounding box center [598, 525] width 11 height 11
radio input "true"
type input "Bobble"
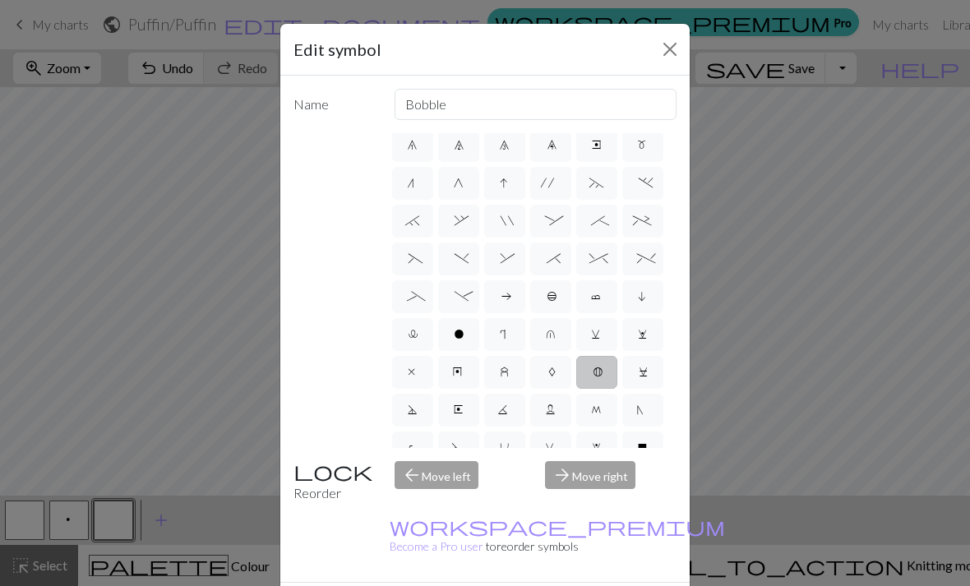
click at [592, 409] on span "M" at bounding box center [597, 412] width 12 height 16
click at [592, 557] on input "M" at bounding box center [596, 562] width 11 height 11
radio input "true"
type input "m1"
click at [594, 443] on span "W" at bounding box center [597, 449] width 10 height 16
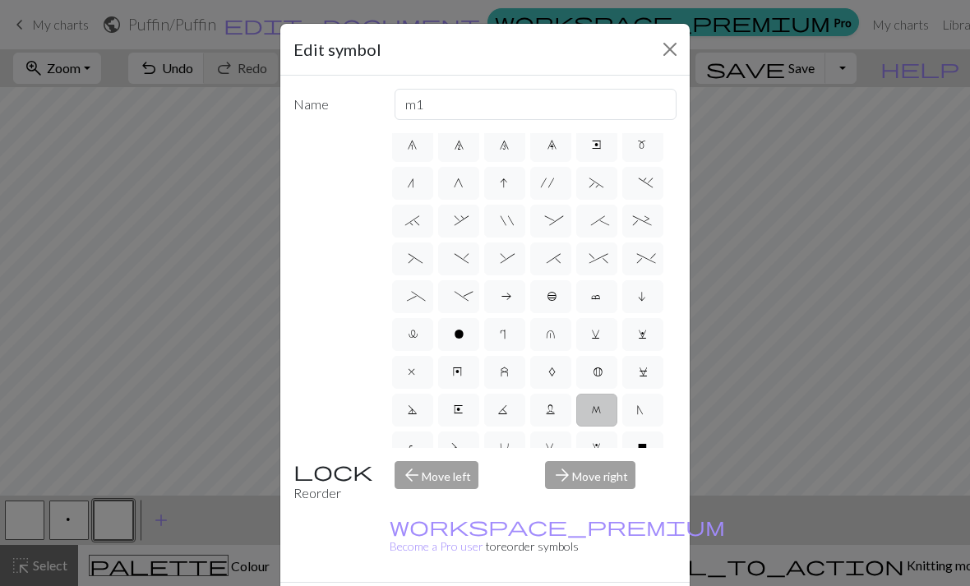
radio input "true"
type input "k1, yo, k1"
click at [555, 444] on span "V" at bounding box center [551, 449] width 12 height 16
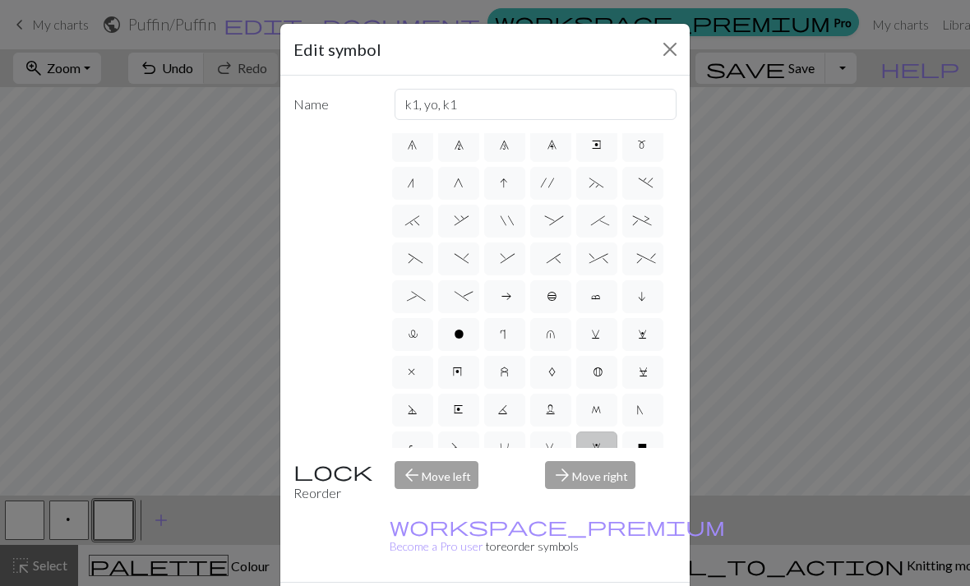
radio input "true"
type input "sl1 purlwise"
click at [557, 400] on label "L" at bounding box center [550, 410] width 41 height 33
click at [557, 557] on input "L" at bounding box center [551, 562] width 11 height 11
radio input "true"
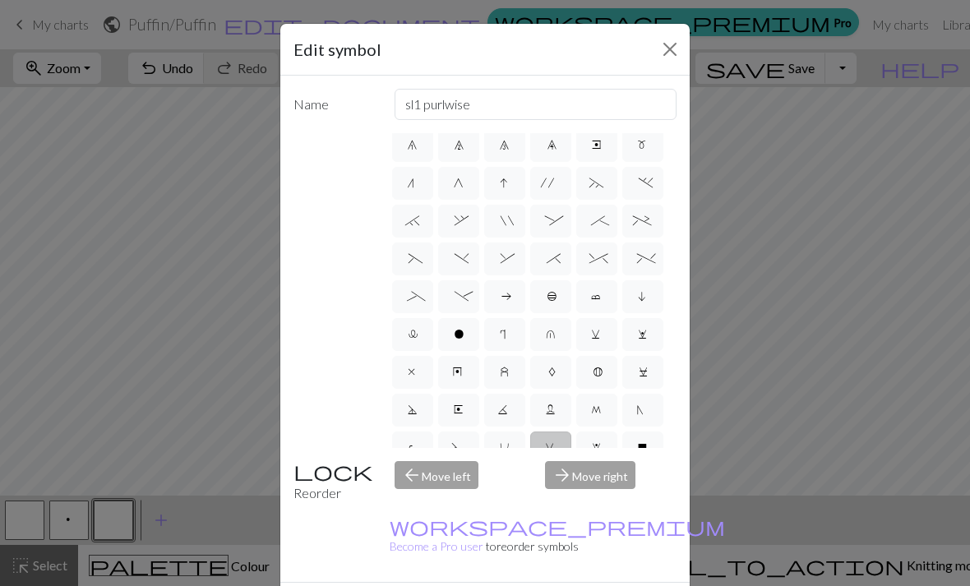
type input "Twisted reverse stitch"
click at [559, 366] on label "A" at bounding box center [550, 372] width 41 height 33
click at [558, 520] on input "A" at bounding box center [552, 525] width 11 height 11
radio input "true"
click at [559, 338] on label "u" at bounding box center [550, 334] width 41 height 33
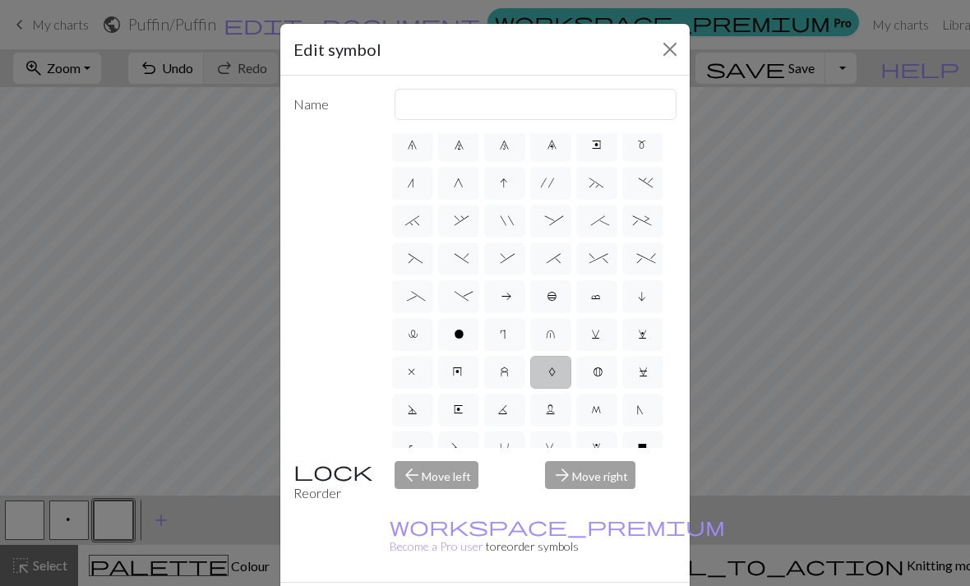
click at [557, 482] on input "u" at bounding box center [551, 487] width 11 height 11
radio input "true"
type input "k1 in row below"
click at [432, 503] on div "arrow_back Move left" at bounding box center [460, 482] width 151 height 42
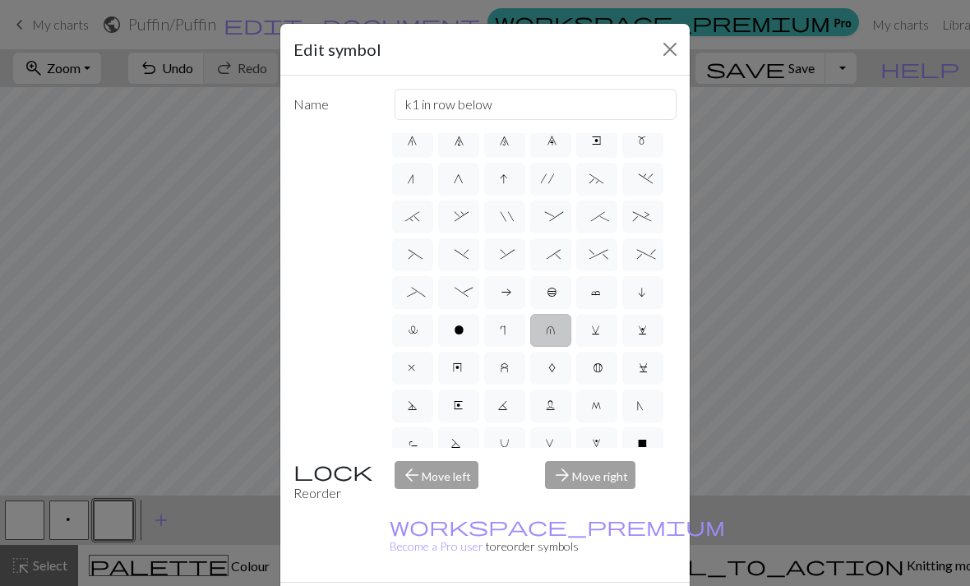
click at [434, 503] on div "arrow_back Move left" at bounding box center [460, 482] width 151 height 42
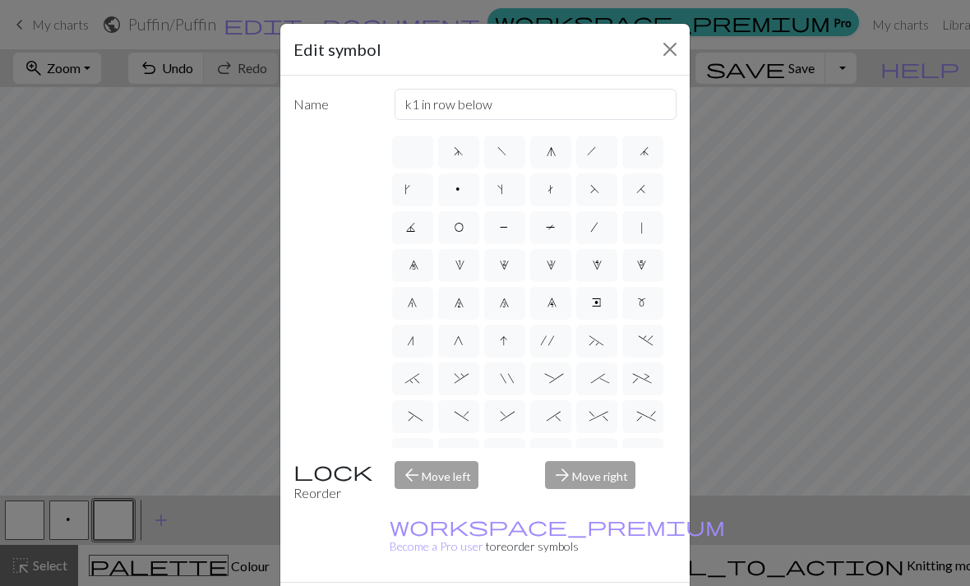
scroll to position [0, 0]
click at [589, 503] on div "arrow_forward Move right" at bounding box center [610, 482] width 151 height 42
click at [457, 495] on span "o" at bounding box center [459, 494] width 10 height 16
click at [457, 492] on input "o" at bounding box center [459, 487] width 11 height 11
radio input "true"
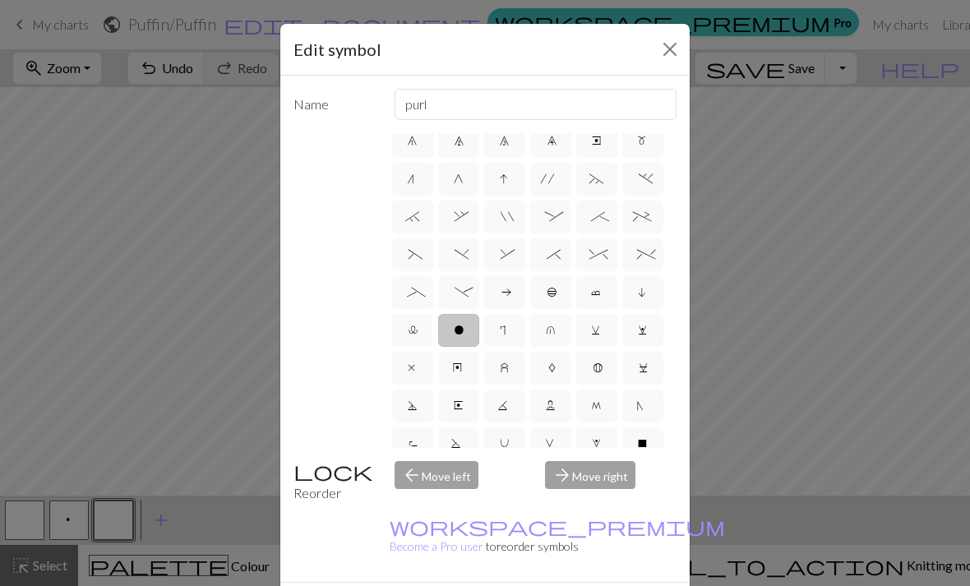
scroll to position [162, 0]
click at [447, 113] on input "purl" at bounding box center [536, 104] width 283 height 31
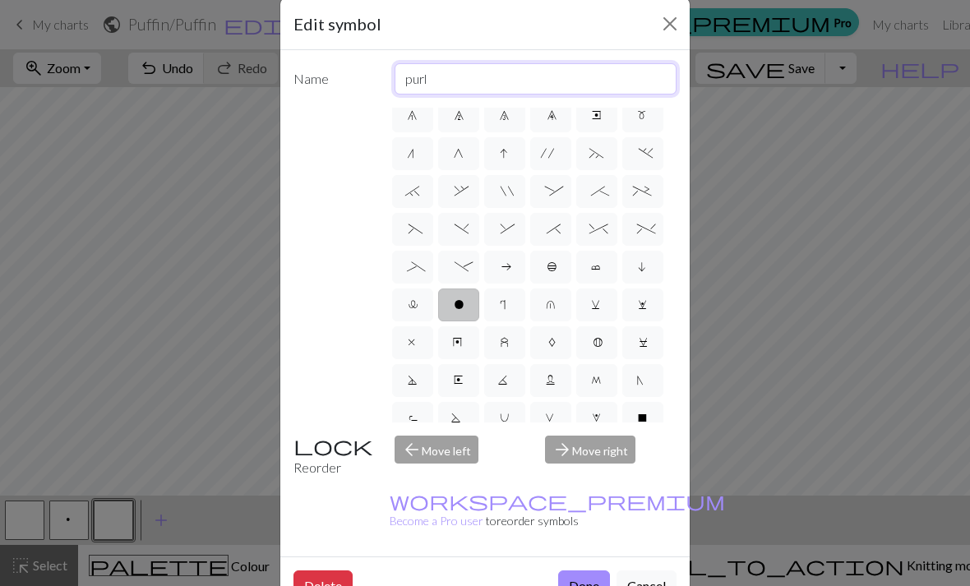
scroll to position [19, 0]
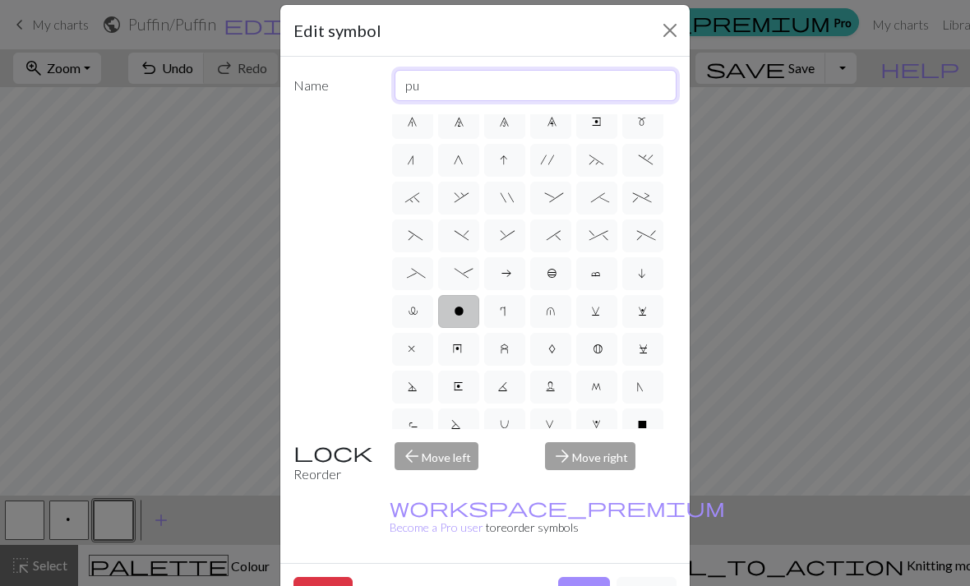
type input "p"
type input "Black"
click at [661, 38] on button "Close" at bounding box center [670, 30] width 26 height 26
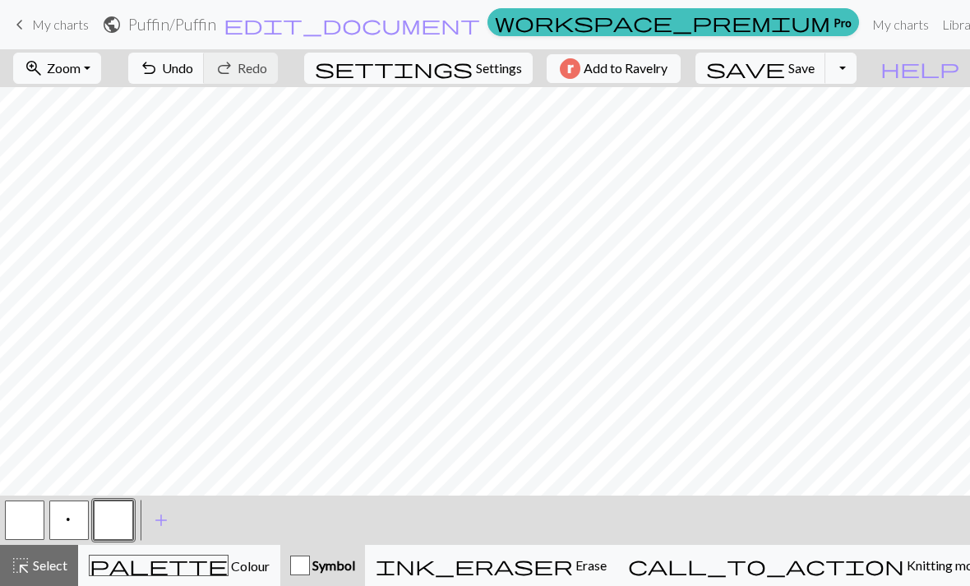
click at [120, 525] on button "button" at bounding box center [113, 520] width 39 height 39
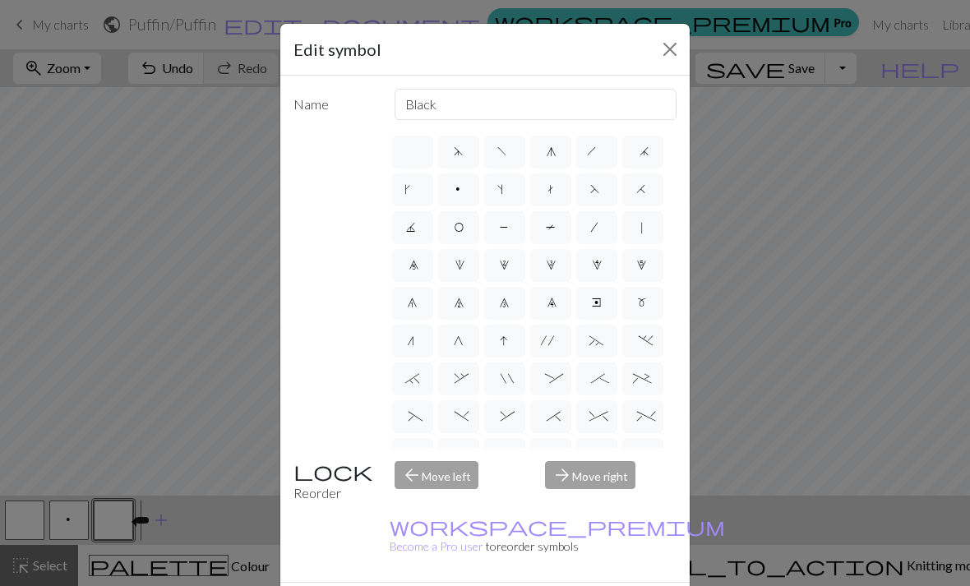
click at [144, 515] on div "Edit symbol Name Black d f g h j k p s t F H J O P T / | 0 1 2 3 4 5 6 7 8 9 e …" at bounding box center [485, 293] width 970 height 586
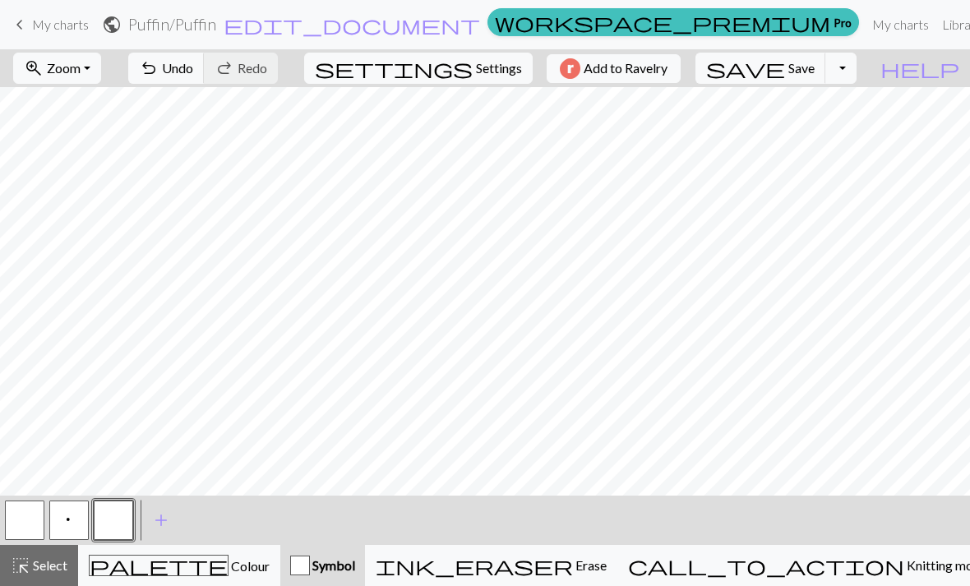
click at [118, 529] on button "button" at bounding box center [113, 520] width 39 height 39
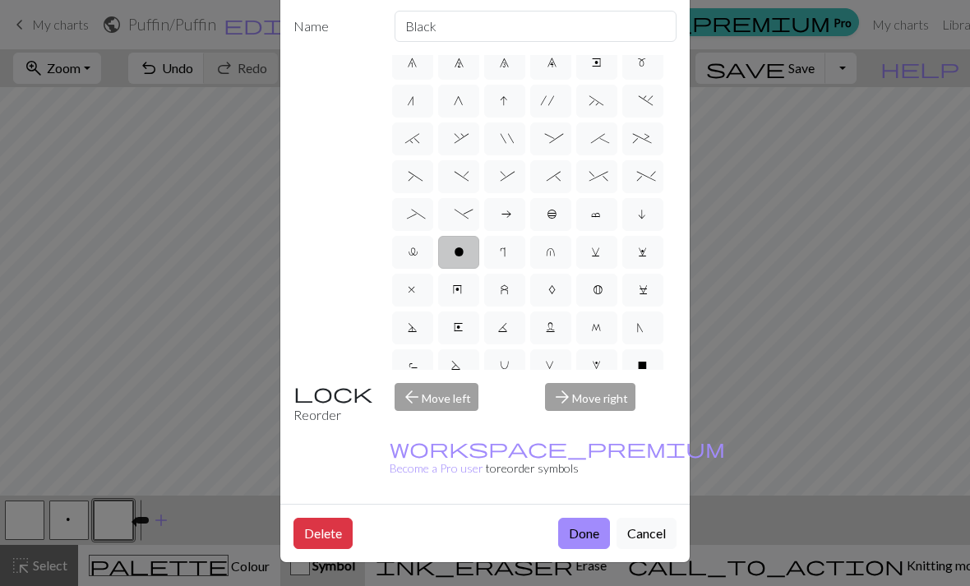
scroll to position [97, 0]
click at [582, 538] on button "Done" at bounding box center [584, 533] width 52 height 31
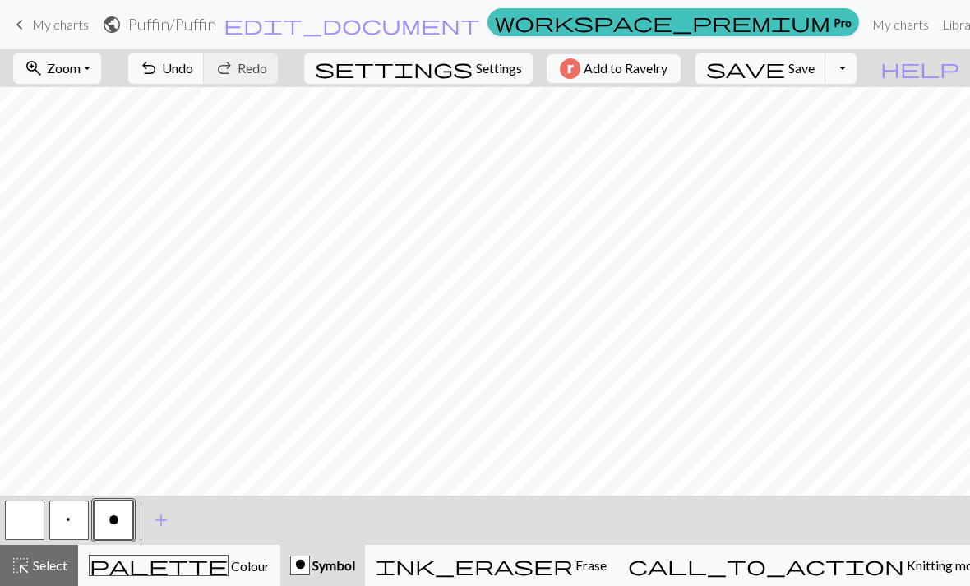
click at [16, 513] on button "button" at bounding box center [24, 520] width 39 height 39
click at [30, 518] on button "button" at bounding box center [24, 520] width 39 height 39
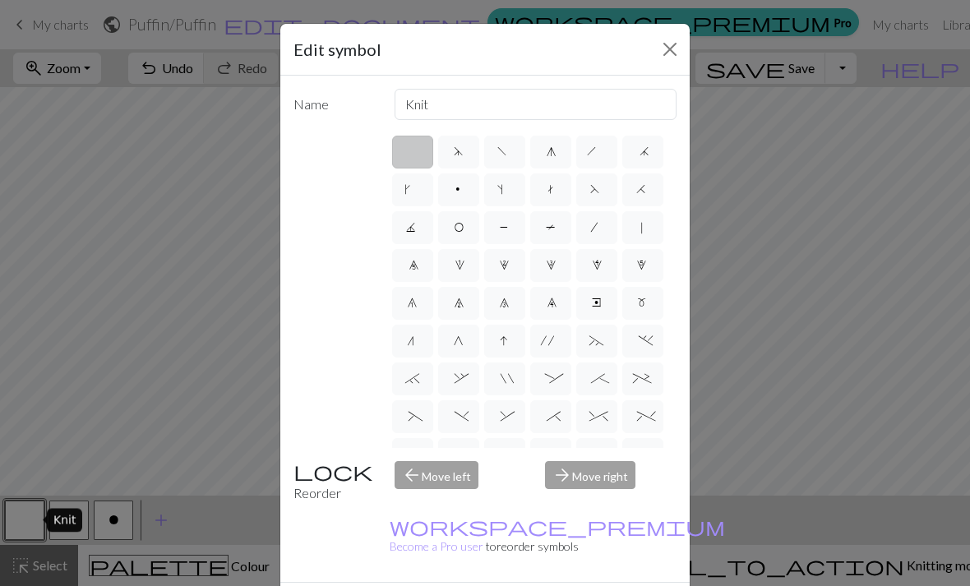
scroll to position [0, 0]
click at [166, 520] on div "Edit symbol Name Knit d f g h j k p s t F H J O P T / | 0 1 2 3 4 5 6 7 8 9 e m…" at bounding box center [485, 293] width 970 height 586
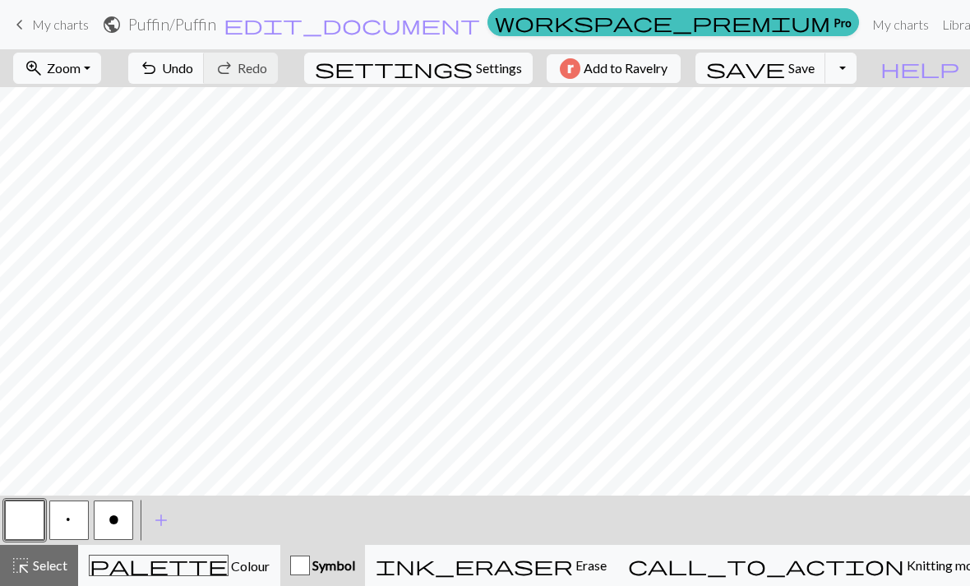
click at [59, 529] on button "p" at bounding box center [68, 520] width 39 height 39
click at [170, 522] on span "add" at bounding box center [161, 520] width 20 height 23
click at [150, 521] on button "button" at bounding box center [157, 520] width 39 height 39
click at [157, 536] on button "button" at bounding box center [157, 520] width 39 height 39
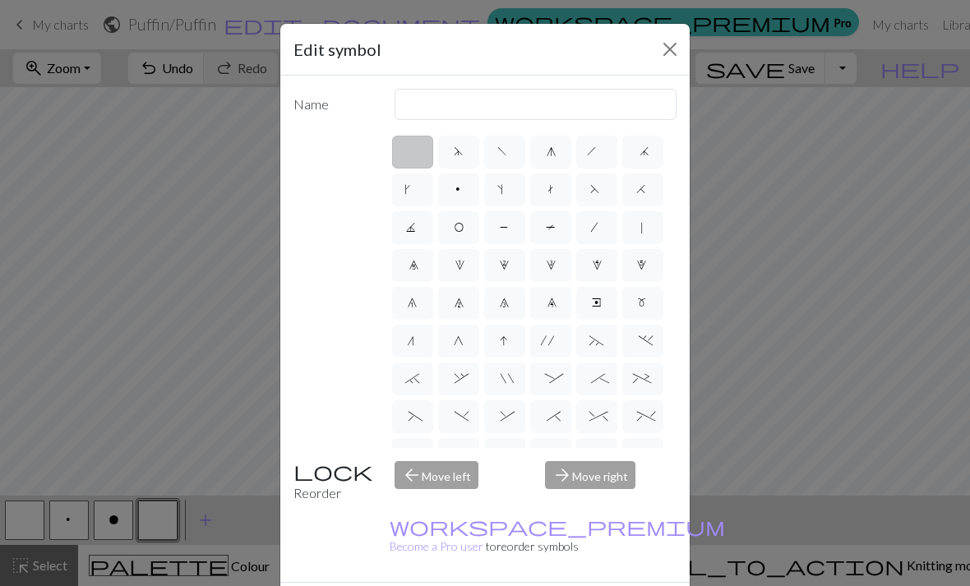
click at [464, 233] on label "O" at bounding box center [458, 227] width 41 height 33
click at [464, 228] on input "O" at bounding box center [459, 222] width 11 height 11
radio input "true"
click at [432, 108] on input "yo" at bounding box center [536, 104] width 283 height 31
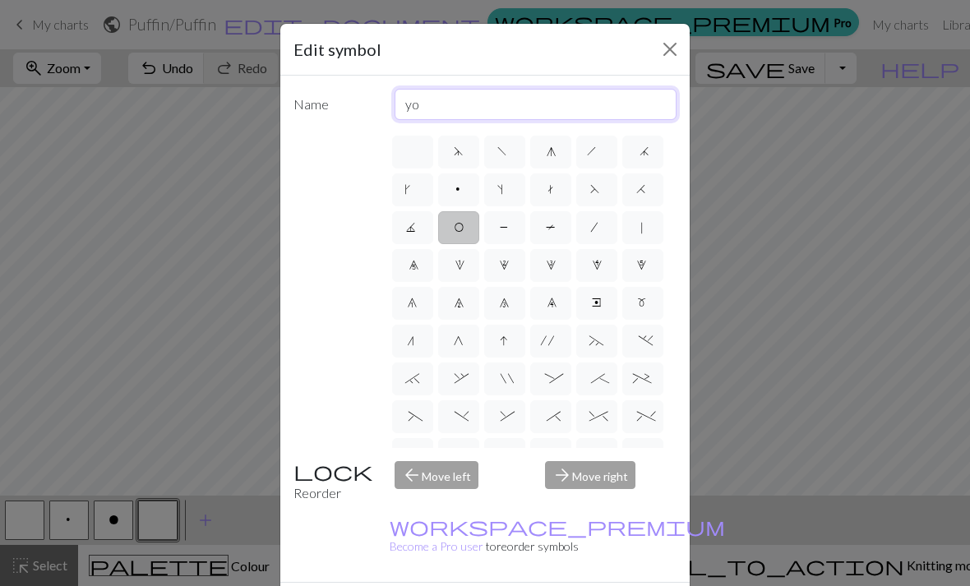
type input "y"
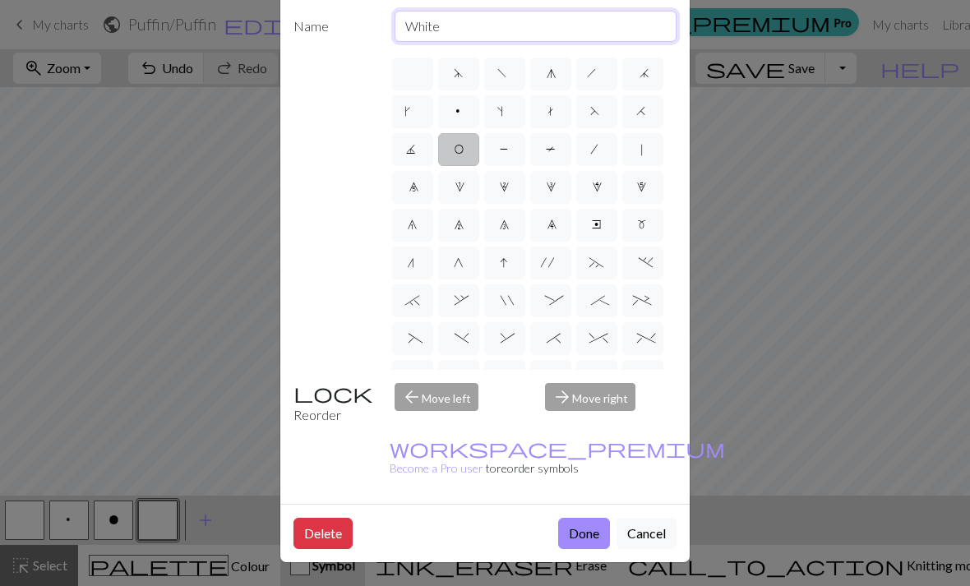
scroll to position [97, 0]
type input "White"
click at [598, 501] on div "Name White d f g h j k p s t F H J O P T / | 0 1 2 3 4 5 6 7 8 9 e m n G I ' ~ …" at bounding box center [484, 251] width 409 height 506
click at [581, 533] on button "Done" at bounding box center [584, 533] width 52 height 31
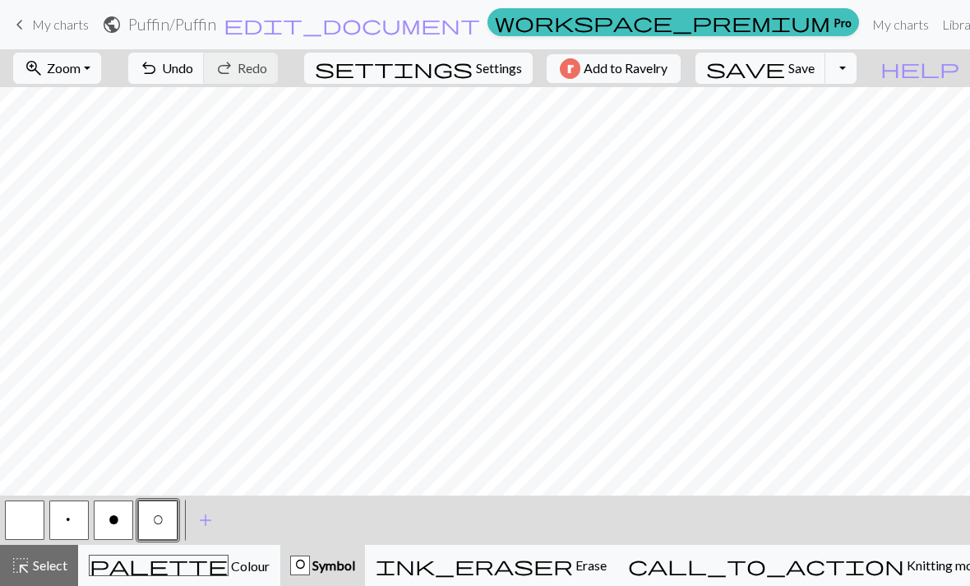
click at [210, 524] on span "add" at bounding box center [206, 520] width 20 height 23
click at [206, 525] on button "button" at bounding box center [201, 520] width 39 height 39
click at [208, 523] on button "button" at bounding box center [201, 520] width 39 height 39
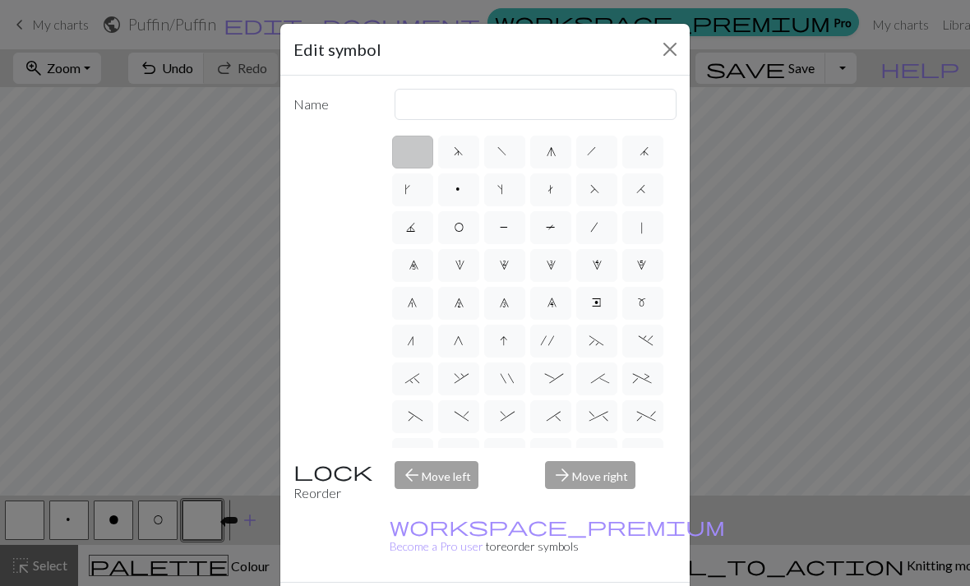
click at [465, 230] on label "O" at bounding box center [458, 227] width 41 height 33
click at [464, 228] on input "O" at bounding box center [459, 222] width 11 height 11
radio input "true"
type input "yo"
click at [167, 525] on div "Edit symbol Name yo d f g h j k p s t F H J O P T / | 0 1 2 3 4 5 6 7 8 9 e m n…" at bounding box center [485, 293] width 970 height 586
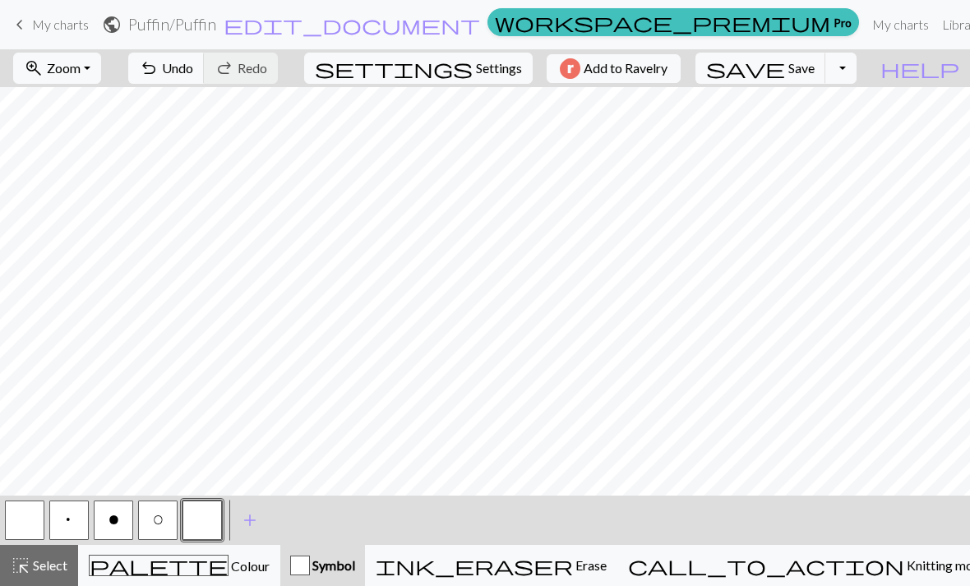
click at [159, 518] on span "O" at bounding box center [158, 522] width 10 height 16
click at [158, 527] on span "O" at bounding box center [158, 522] width 10 height 16
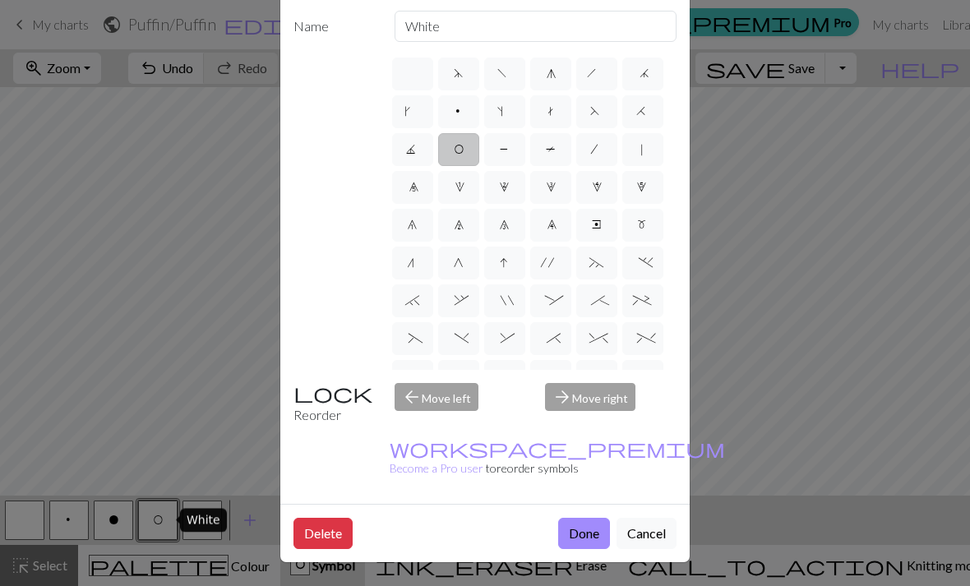
click at [321, 541] on button "Delete" at bounding box center [322, 533] width 59 height 31
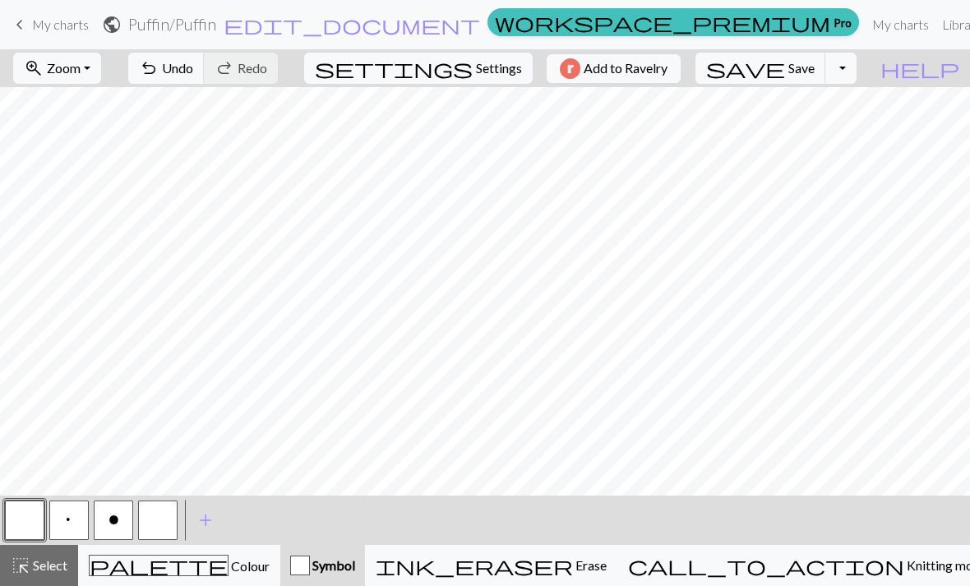
click at [104, 527] on button "o" at bounding box center [113, 520] width 39 height 39
click at [118, 524] on span "o" at bounding box center [114, 522] width 10 height 16
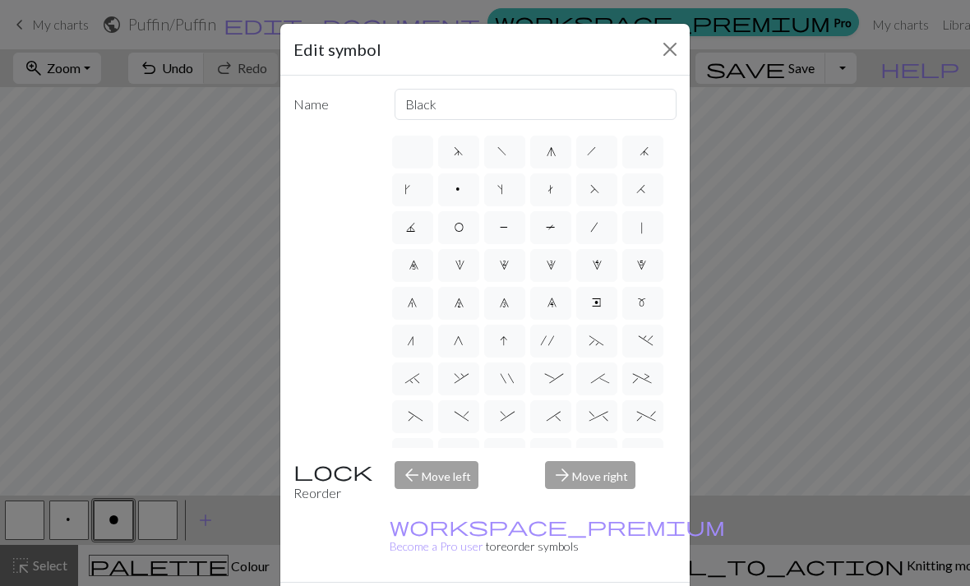
click at [463, 503] on div "arrow_back Move left" at bounding box center [460, 482] width 151 height 42
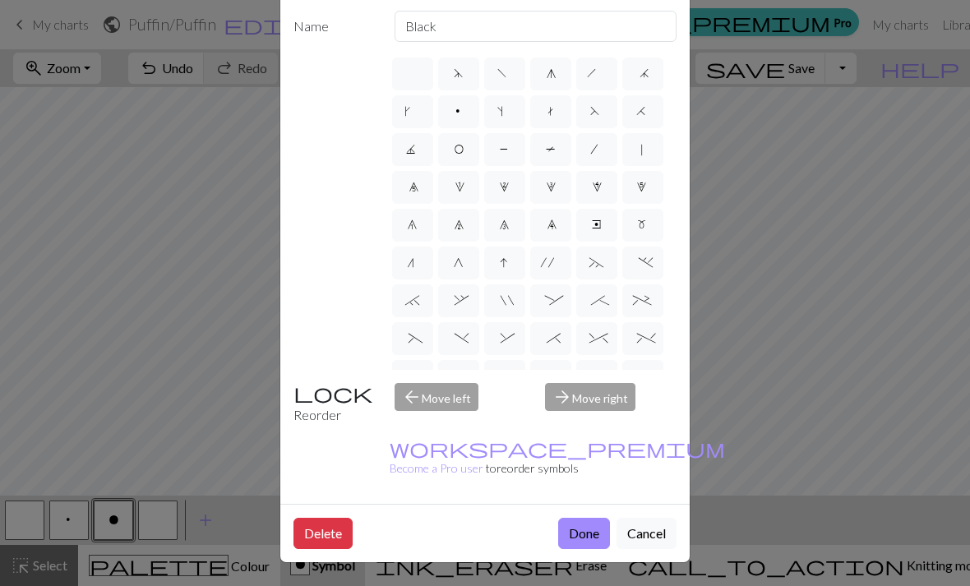
click at [315, 543] on button "Delete" at bounding box center [322, 533] width 59 height 31
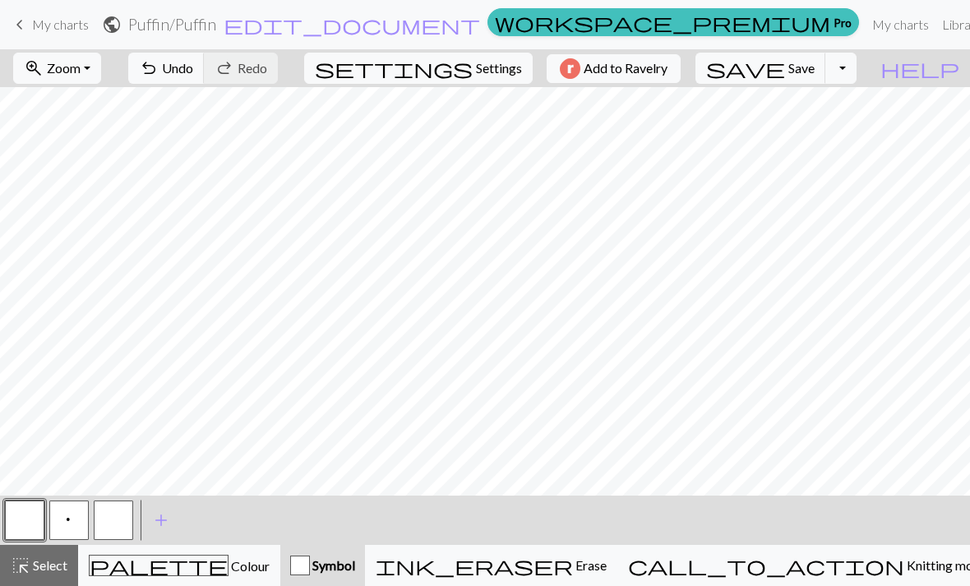
click at [71, 521] on span "p" at bounding box center [69, 522] width 10 height 16
click at [210, 523] on div "< p > add Add a symbol" at bounding box center [485, 520] width 970 height 49
click at [161, 523] on span "add" at bounding box center [161, 520] width 20 height 23
click at [114, 523] on button "button" at bounding box center [113, 520] width 39 height 39
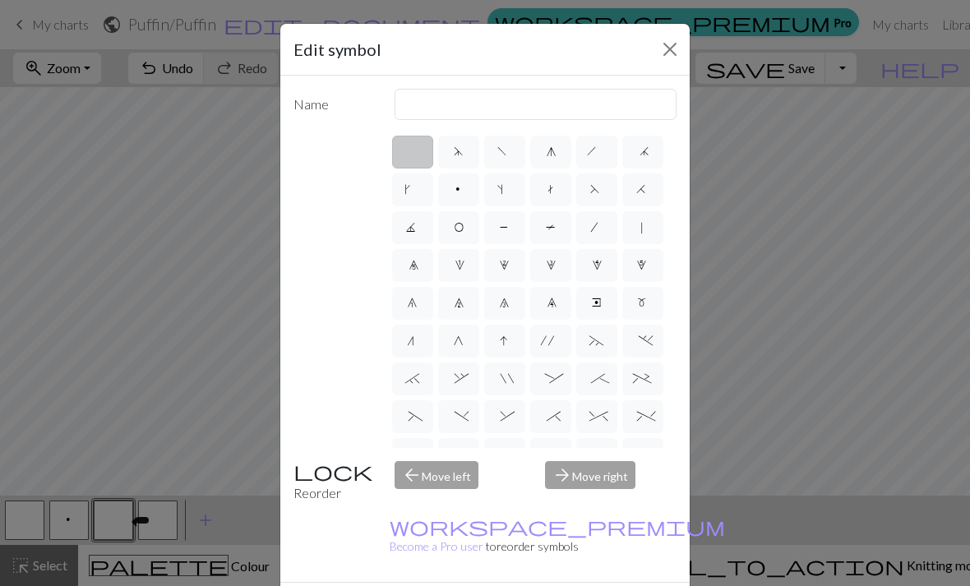
click at [668, 47] on button "Close" at bounding box center [670, 49] width 26 height 26
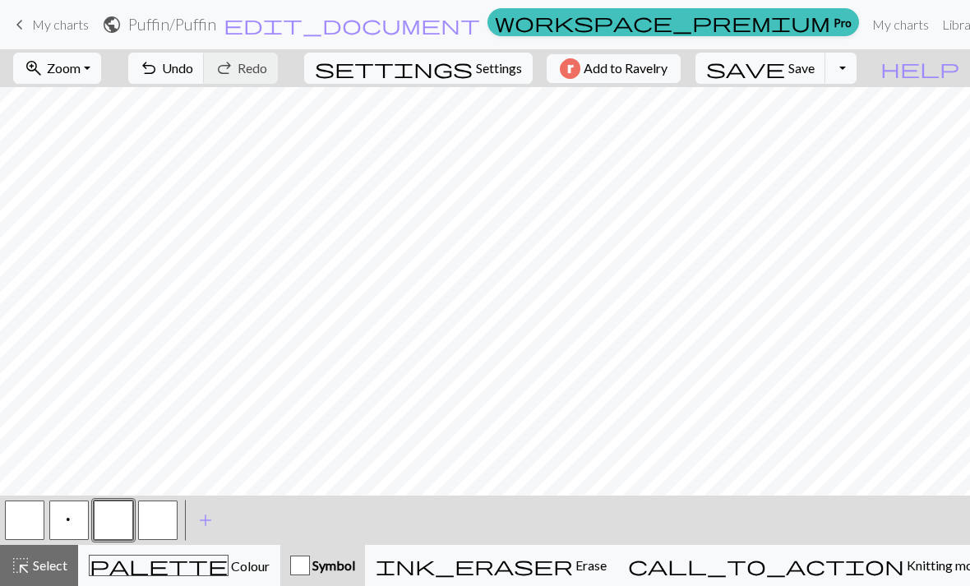
click at [229, 569] on span "Colour" at bounding box center [249, 566] width 41 height 16
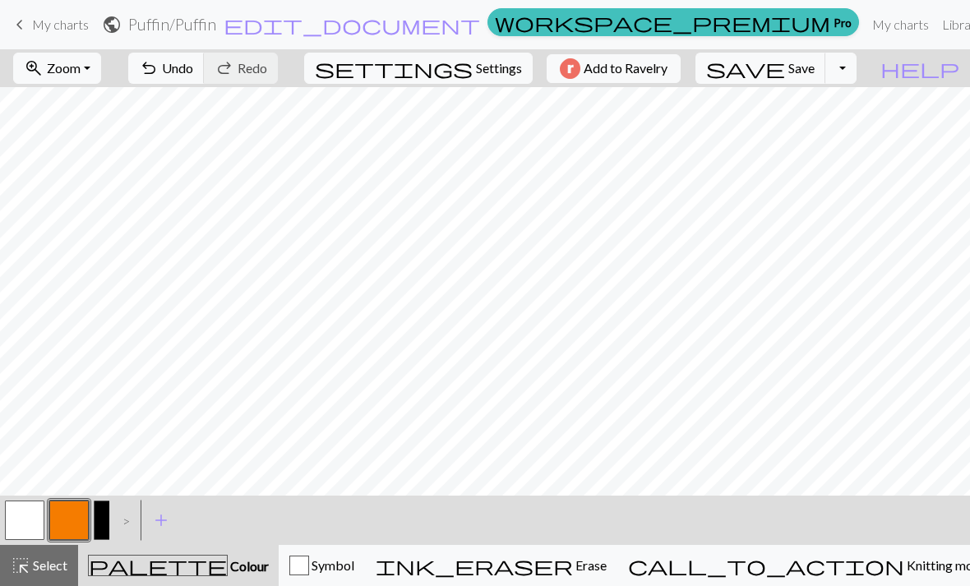
click at [127, 518] on div ">" at bounding box center [122, 520] width 26 height 44
click at [169, 517] on span "add" at bounding box center [161, 520] width 20 height 23
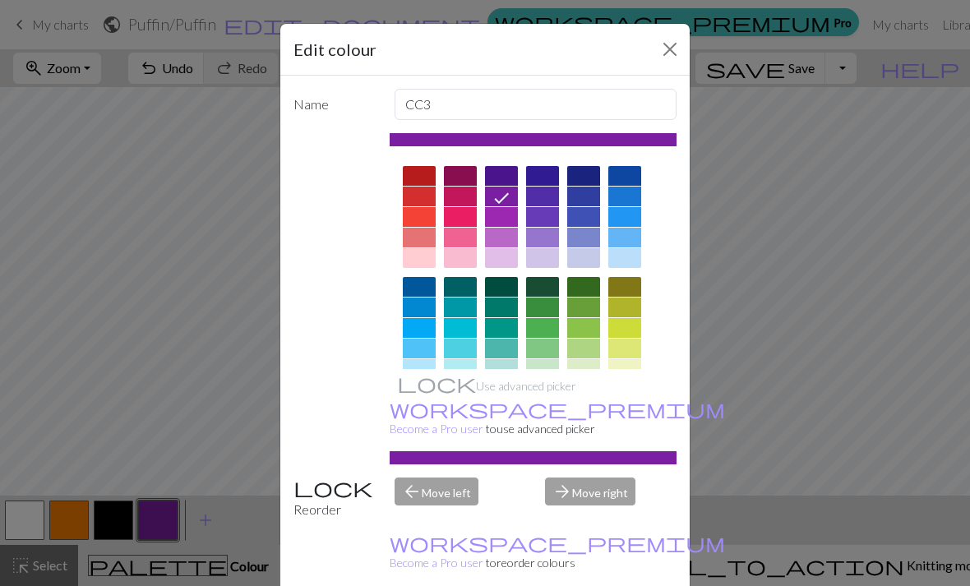
click at [681, 44] on button "Close" at bounding box center [670, 49] width 26 height 26
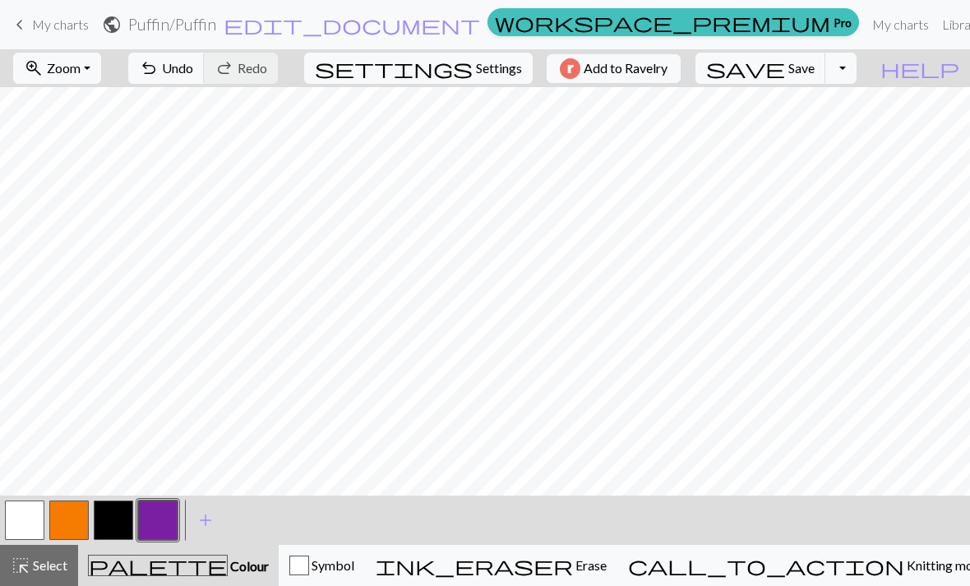
click at [163, 520] on button "button" at bounding box center [157, 520] width 39 height 39
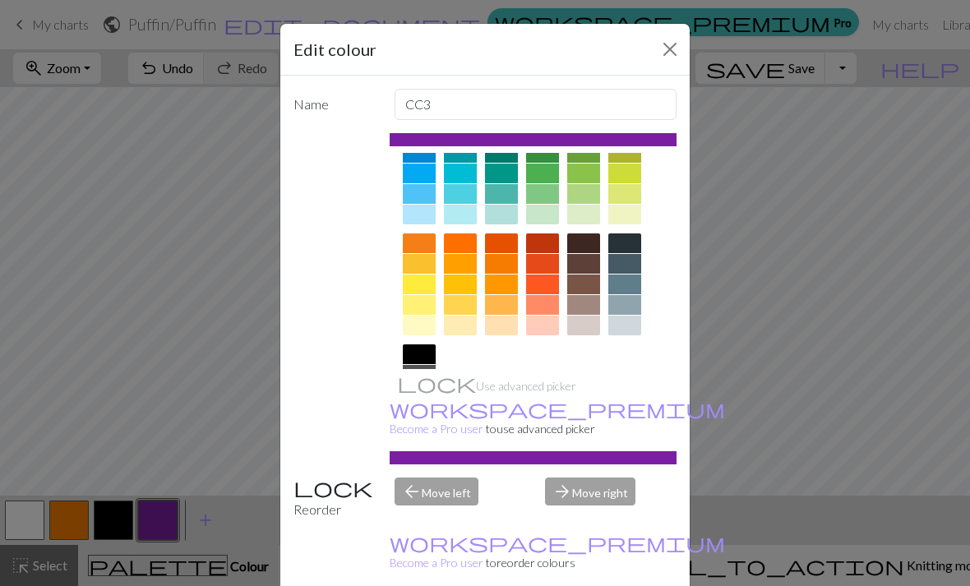
scroll to position [157, 0]
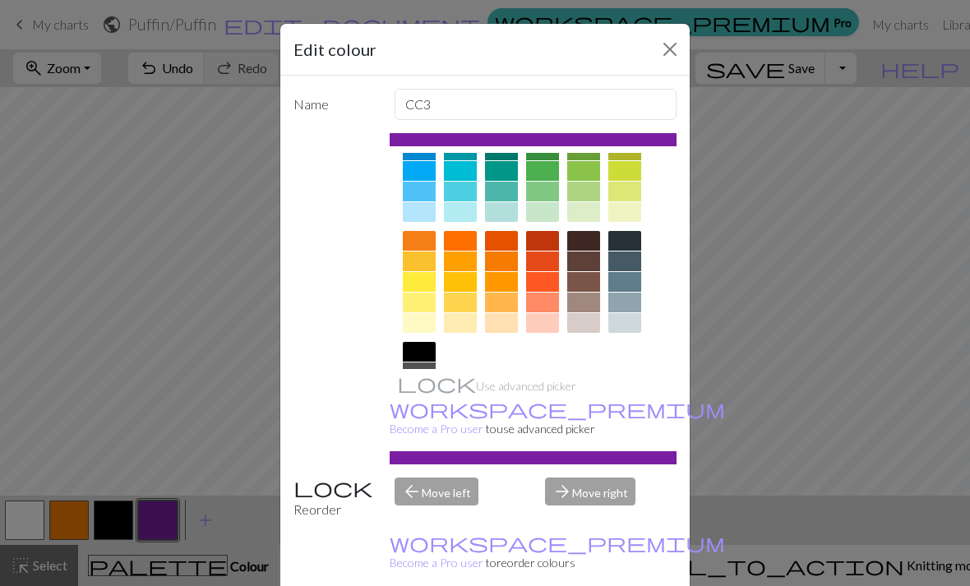
click at [466, 241] on div at bounding box center [460, 241] width 33 height 20
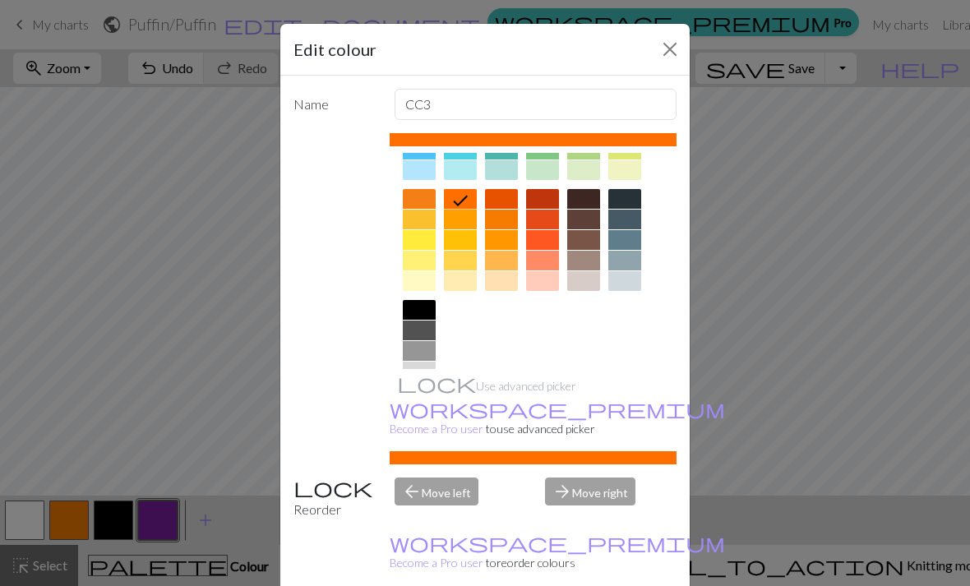
scroll to position [198, 0]
click at [424, 397] on div at bounding box center [419, 393] width 33 height 20
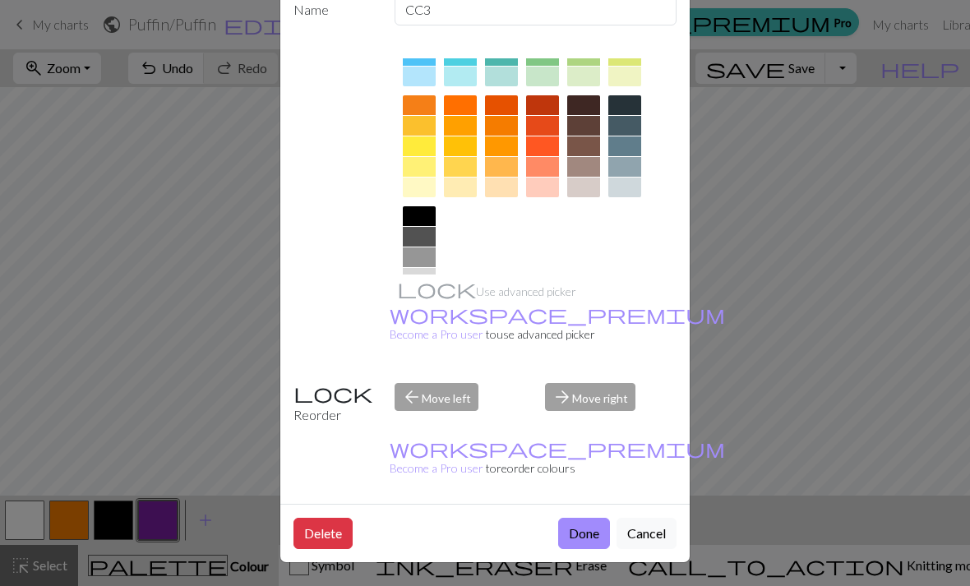
scroll to position [94, 0]
click at [575, 538] on button "Done" at bounding box center [584, 534] width 52 height 31
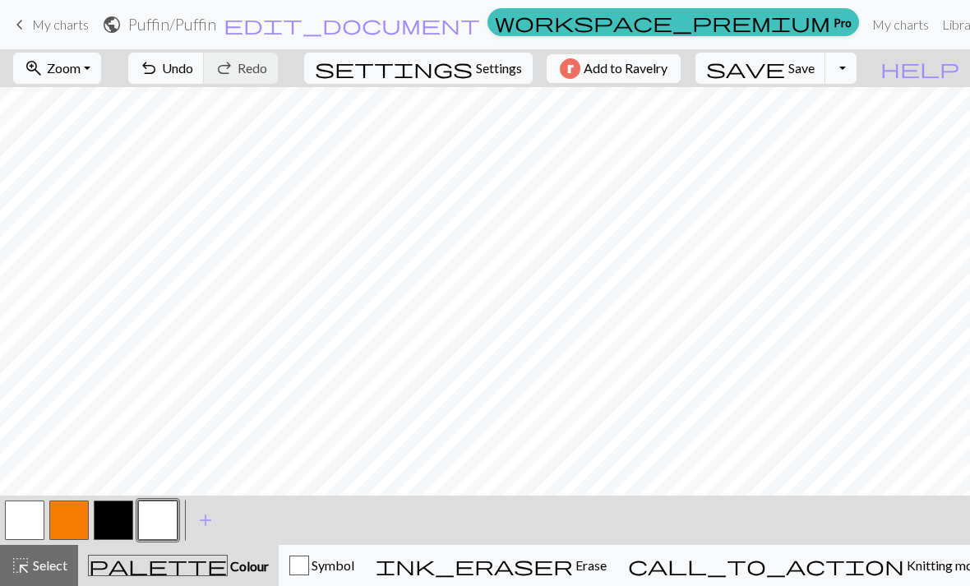
click at [211, 522] on span "add" at bounding box center [206, 520] width 20 height 23
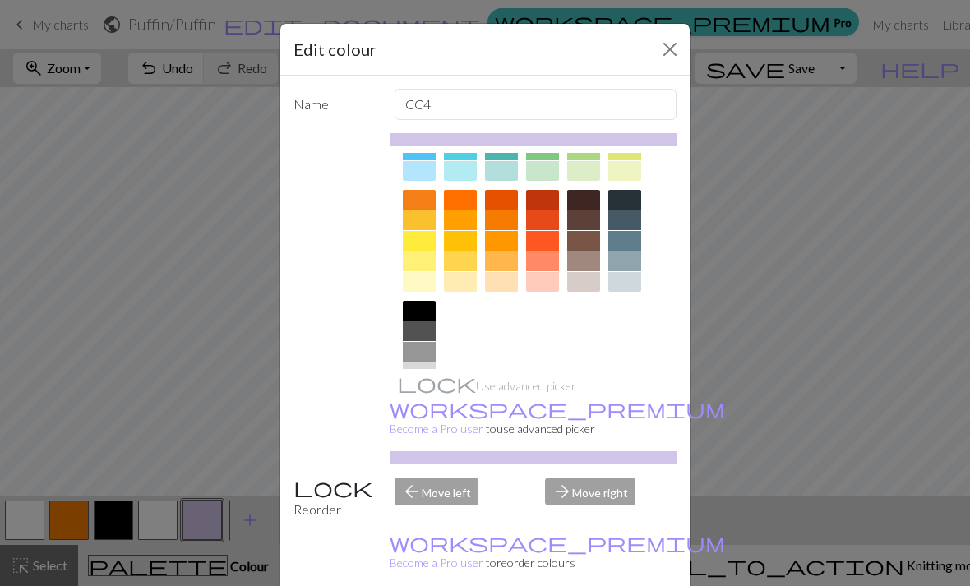
scroll to position [198, 0]
click at [630, 266] on div at bounding box center [624, 262] width 33 height 20
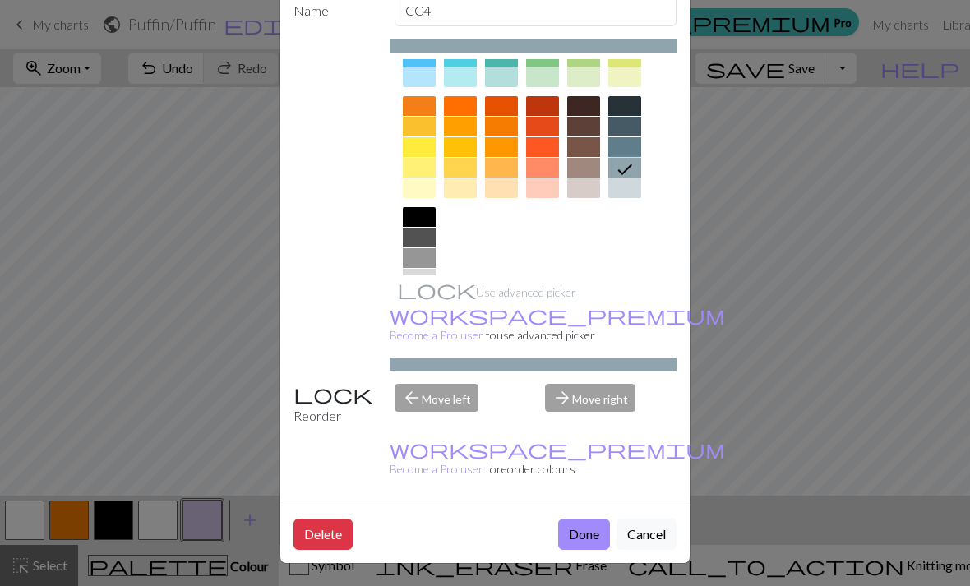
scroll to position [94, 0]
click at [577, 539] on button "Done" at bounding box center [584, 534] width 52 height 31
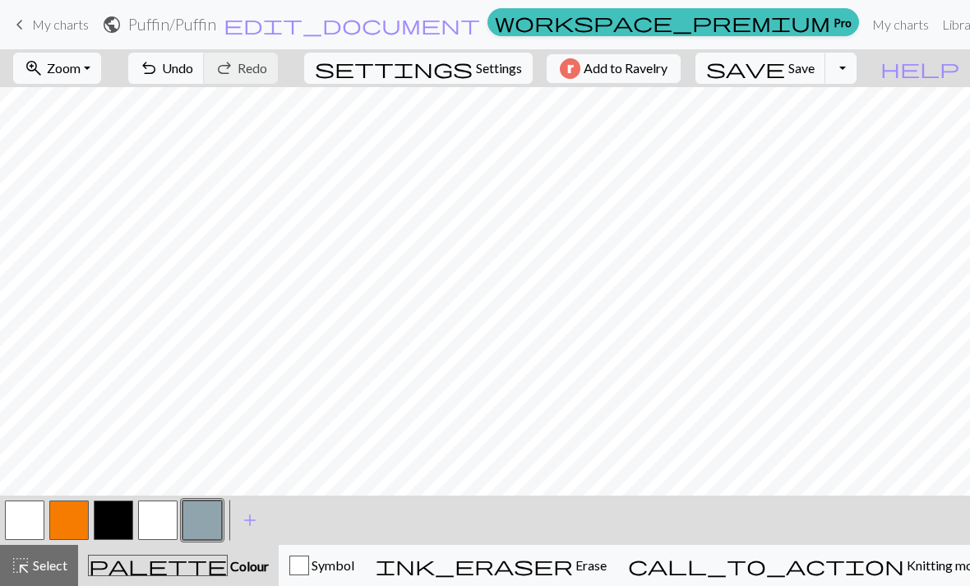
click at [904, 569] on span "Knitting mode" at bounding box center [945, 565] width 83 height 16
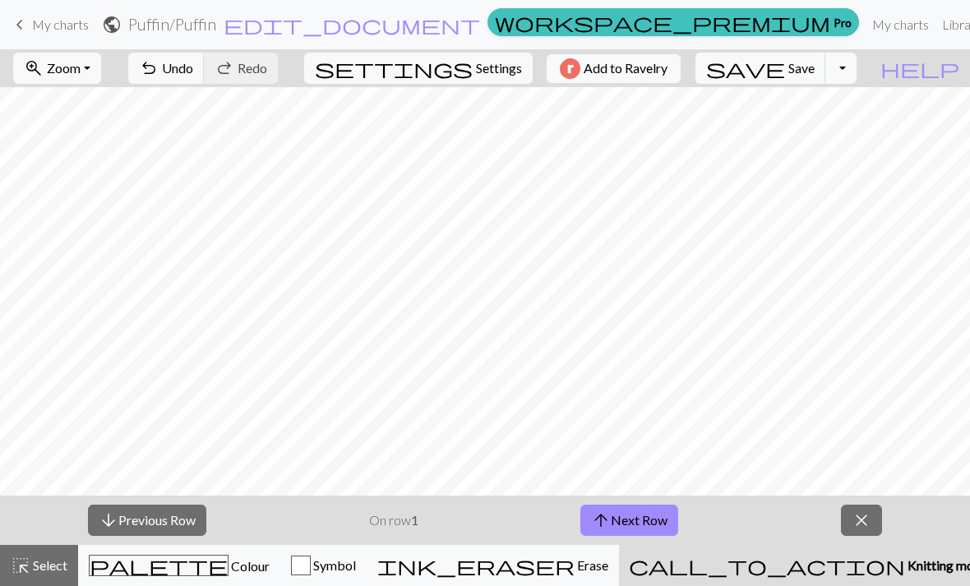
click at [905, 557] on span "Knitting mode" at bounding box center [946, 565] width 83 height 16
click at [859, 517] on span "close" at bounding box center [862, 520] width 20 height 23
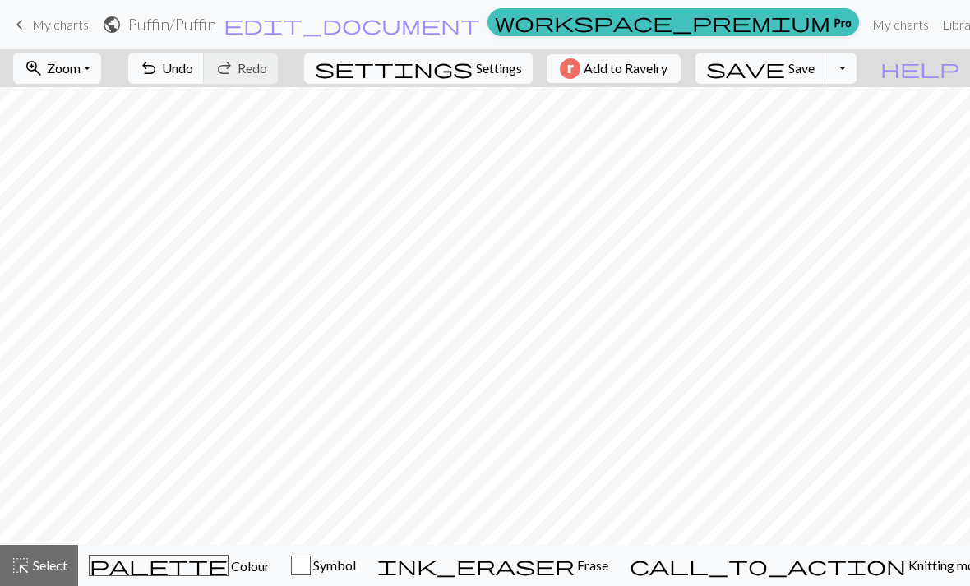
click at [229, 566] on span "Colour" at bounding box center [249, 566] width 41 height 16
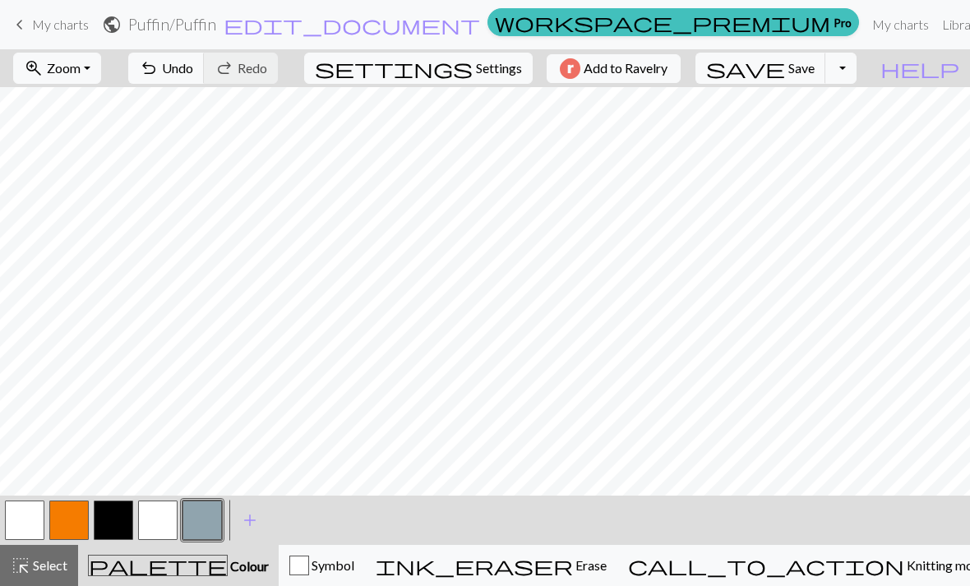
click at [354, 571] on span "Symbol" at bounding box center [331, 565] width 45 height 16
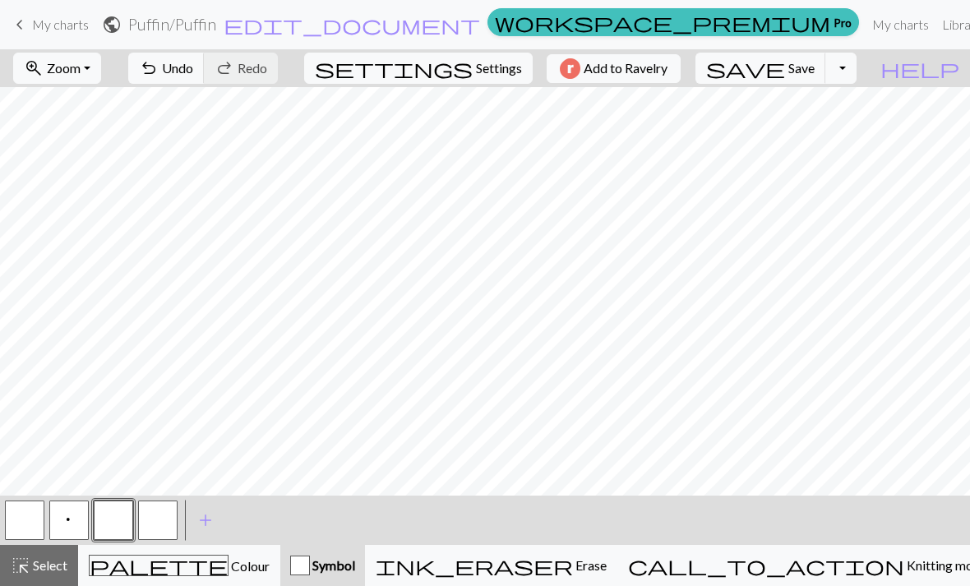
click at [124, 515] on button "button" at bounding box center [113, 520] width 39 height 39
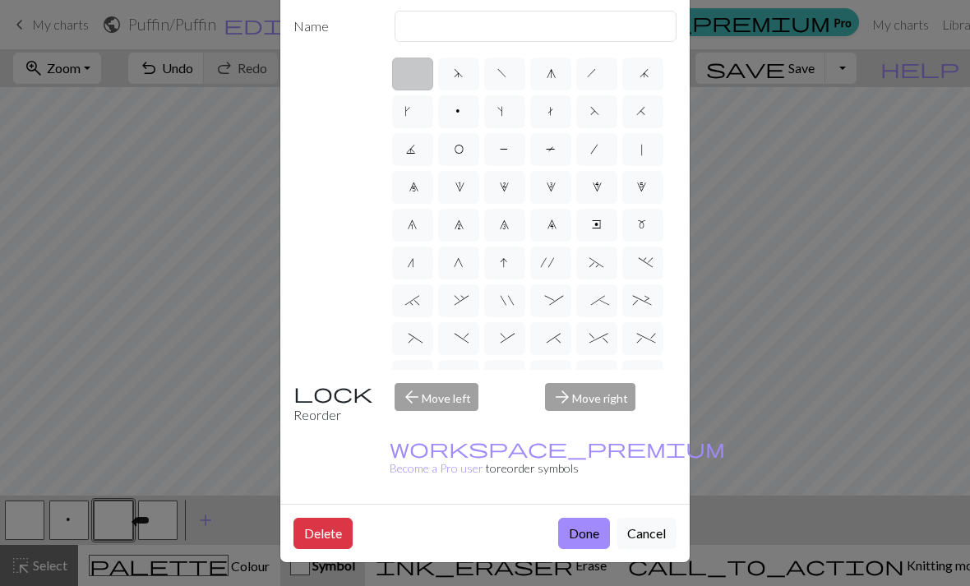
scroll to position [97, 0]
click at [322, 532] on button "Delete" at bounding box center [322, 533] width 59 height 31
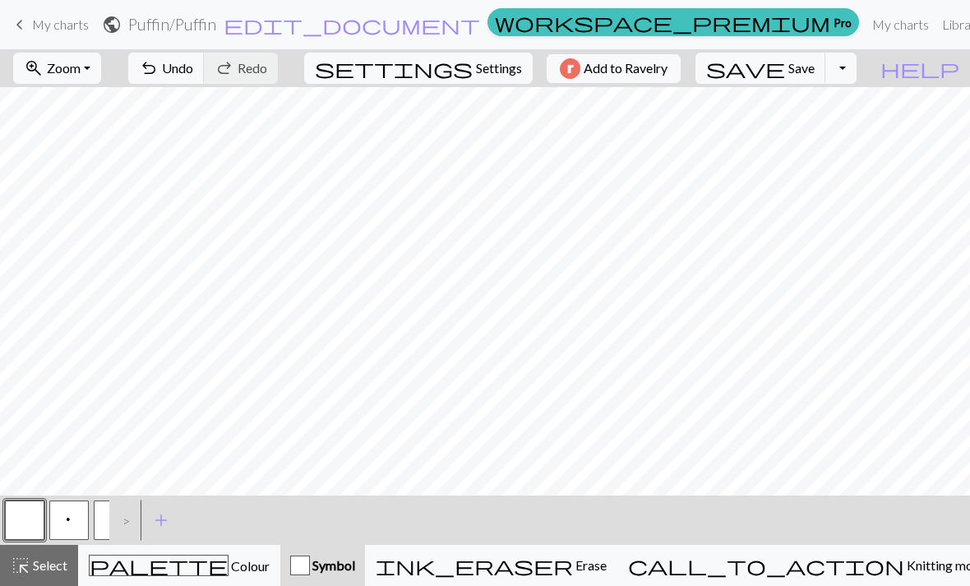
click at [104, 513] on button "button" at bounding box center [113, 520] width 39 height 39
click at [111, 518] on div ">" at bounding box center [122, 520] width 26 height 44
click at [125, 519] on div ">" at bounding box center [122, 520] width 26 height 44
click at [107, 517] on button "button" at bounding box center [113, 520] width 39 height 39
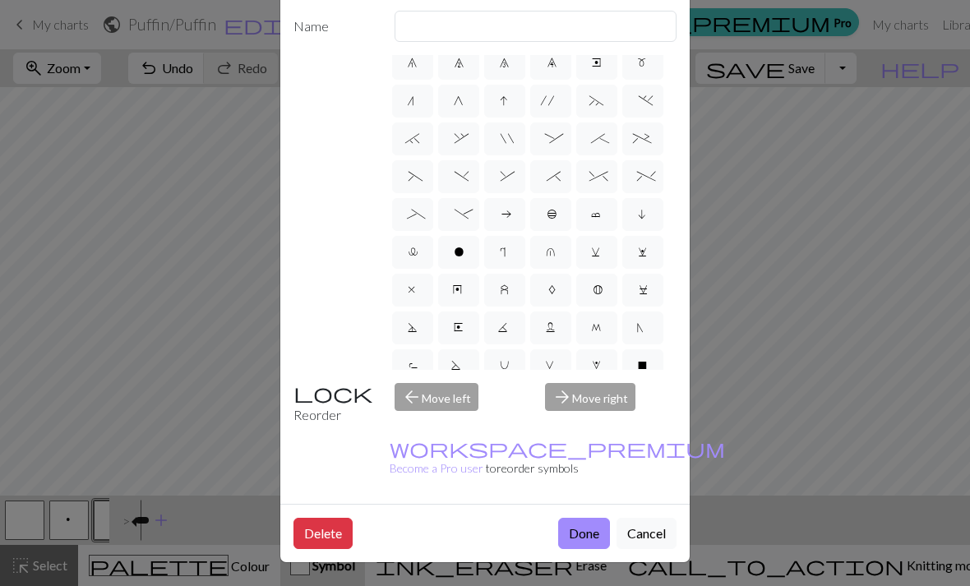
click at [323, 543] on button "Delete" at bounding box center [322, 533] width 59 height 31
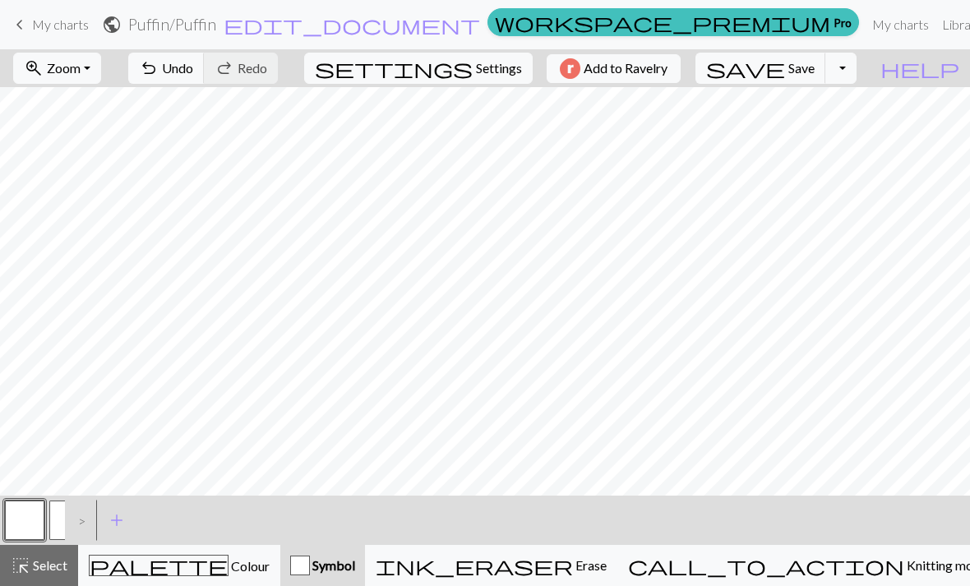
click at [355, 571] on span "Symbol" at bounding box center [332, 565] width 45 height 16
click at [113, 524] on span "add" at bounding box center [117, 520] width 20 height 23
click at [127, 518] on button "button" at bounding box center [113, 520] width 39 height 39
click at [123, 524] on button "button" at bounding box center [113, 520] width 39 height 39
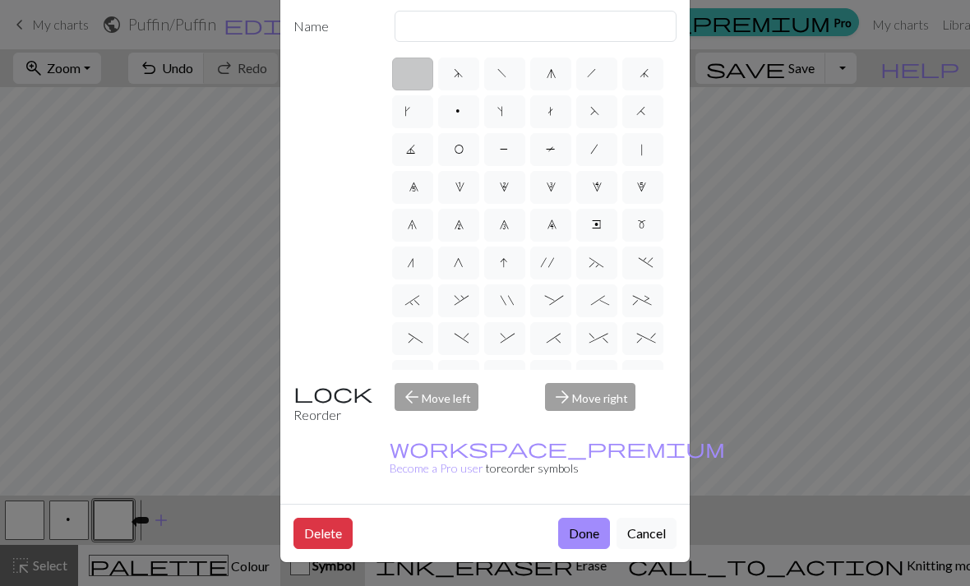
click at [323, 538] on button "Delete" at bounding box center [322, 533] width 59 height 31
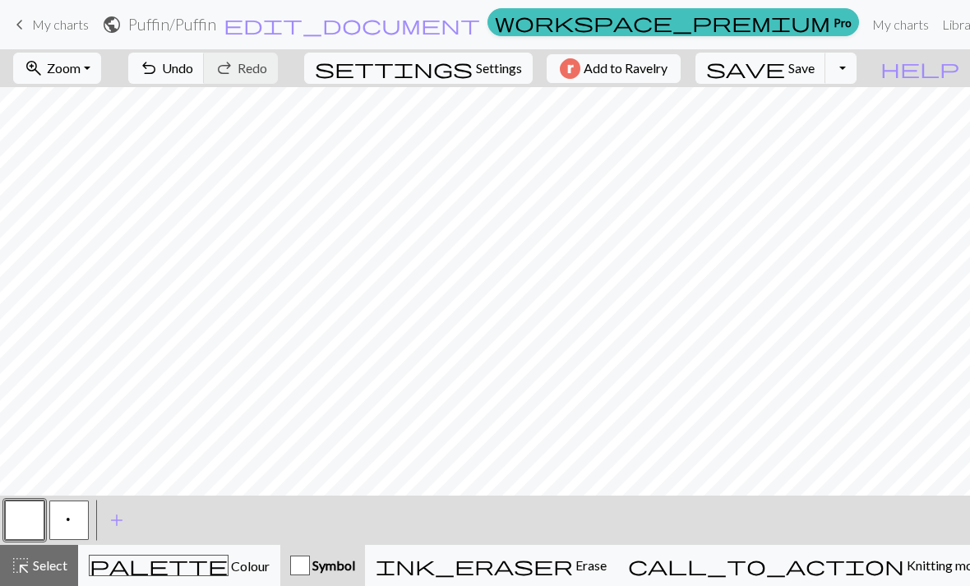
click at [232, 566] on div "palette Colour Colour" at bounding box center [179, 565] width 181 height 21
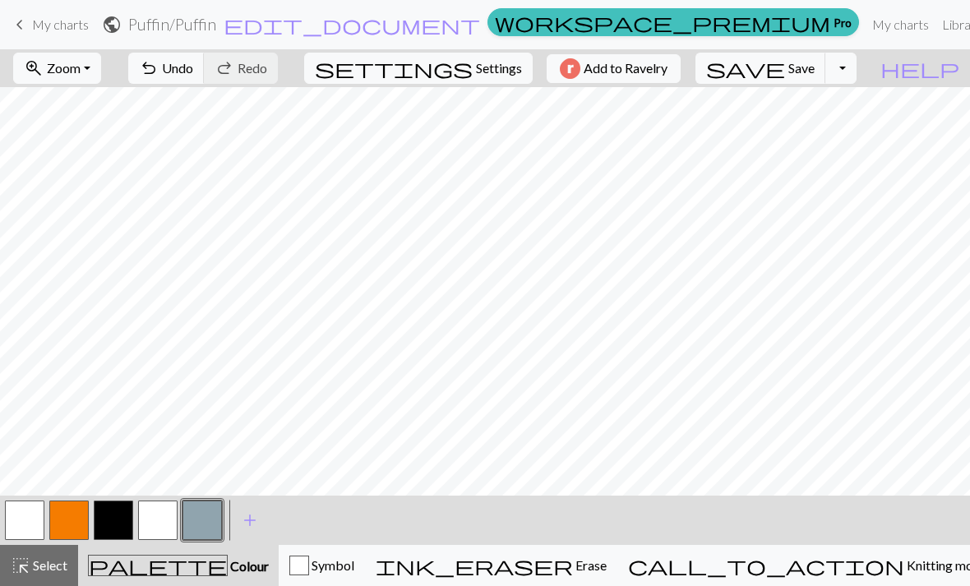
click at [205, 77] on button "undo Undo Undo" at bounding box center [166, 68] width 76 height 31
click at [130, 539] on button "button" at bounding box center [113, 520] width 39 height 39
click at [185, 538] on button "button" at bounding box center [201, 520] width 39 height 39
click at [184, 538] on button "button" at bounding box center [201, 520] width 39 height 39
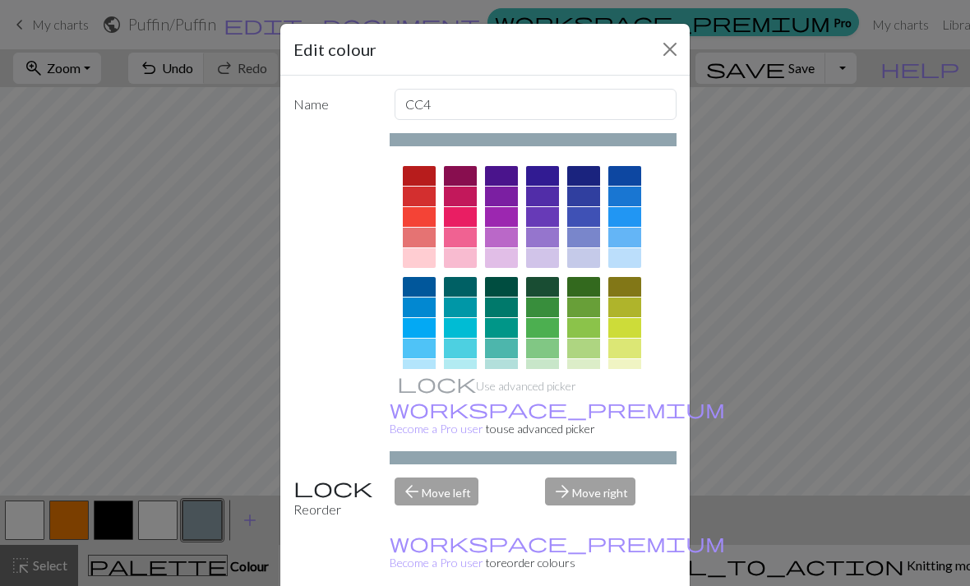
click at [661, 54] on button "Close" at bounding box center [670, 49] width 26 height 26
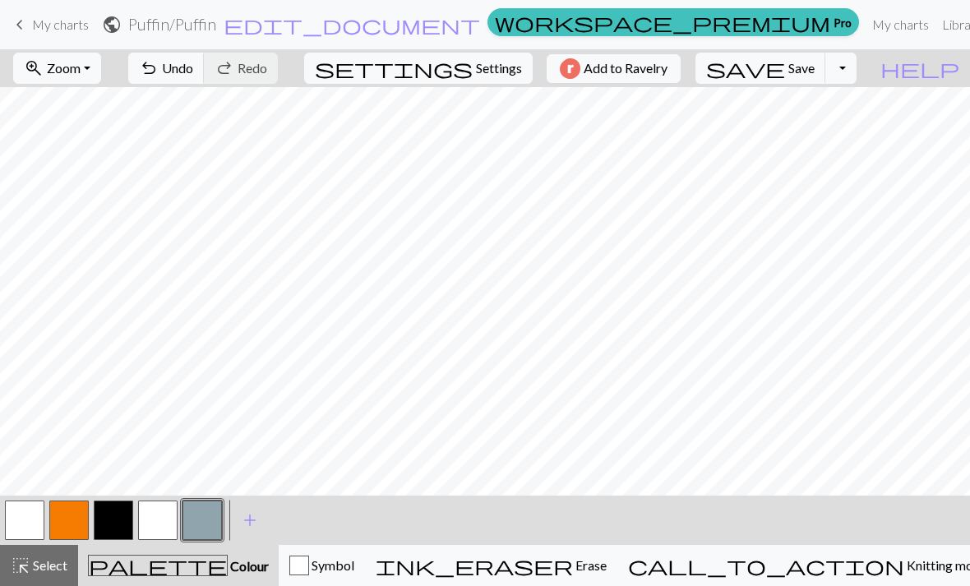
click at [193, 62] on span "Undo" at bounding box center [177, 68] width 31 height 16
click at [159, 78] on span "undo" at bounding box center [149, 68] width 20 height 23
click at [159, 77] on span "undo" at bounding box center [149, 68] width 20 height 23
click at [205, 81] on button "undo Undo Undo" at bounding box center [166, 68] width 76 height 31
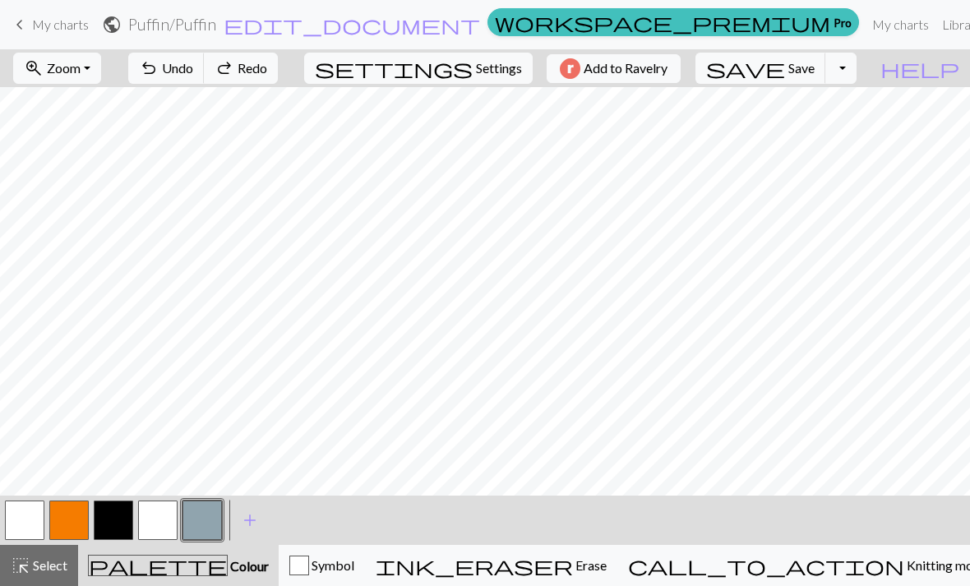
click at [205, 81] on button "undo Undo Undo" at bounding box center [166, 68] width 76 height 31
click at [224, 86] on div "undo Undo Undo redo Redo Redo" at bounding box center [203, 68] width 174 height 38
click at [205, 83] on button "undo Undo Undo" at bounding box center [166, 68] width 76 height 31
click at [229, 85] on div "undo Undo Undo redo Redo Redo" at bounding box center [203, 68] width 174 height 38
click at [205, 78] on button "undo Undo Undo" at bounding box center [166, 68] width 76 height 31
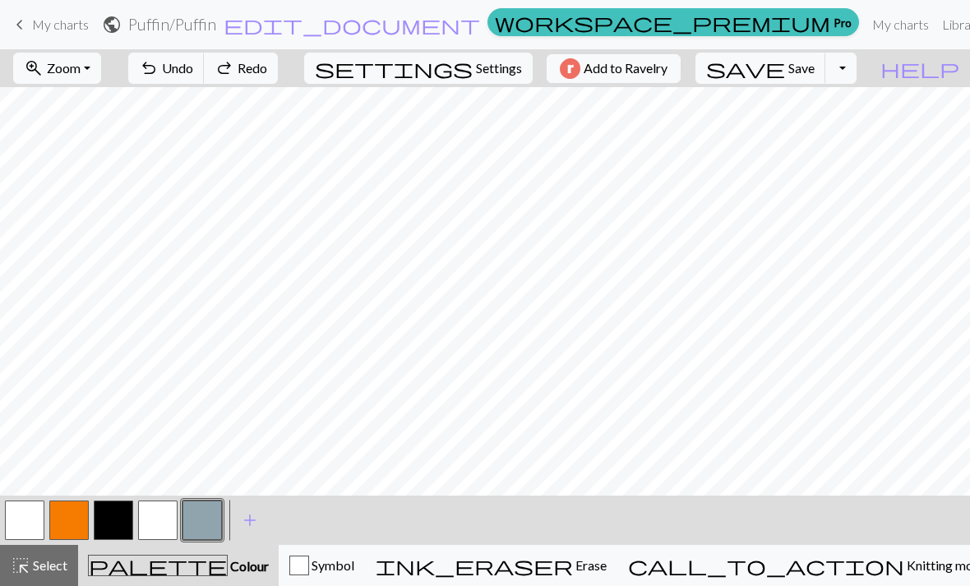
click at [205, 77] on button "undo Undo Undo" at bounding box center [166, 68] width 76 height 31
click at [193, 74] on span "Undo" at bounding box center [177, 68] width 31 height 16
click at [205, 78] on button "undo Undo Undo" at bounding box center [166, 68] width 76 height 31
click at [116, 525] on button "button" at bounding box center [113, 520] width 39 height 39
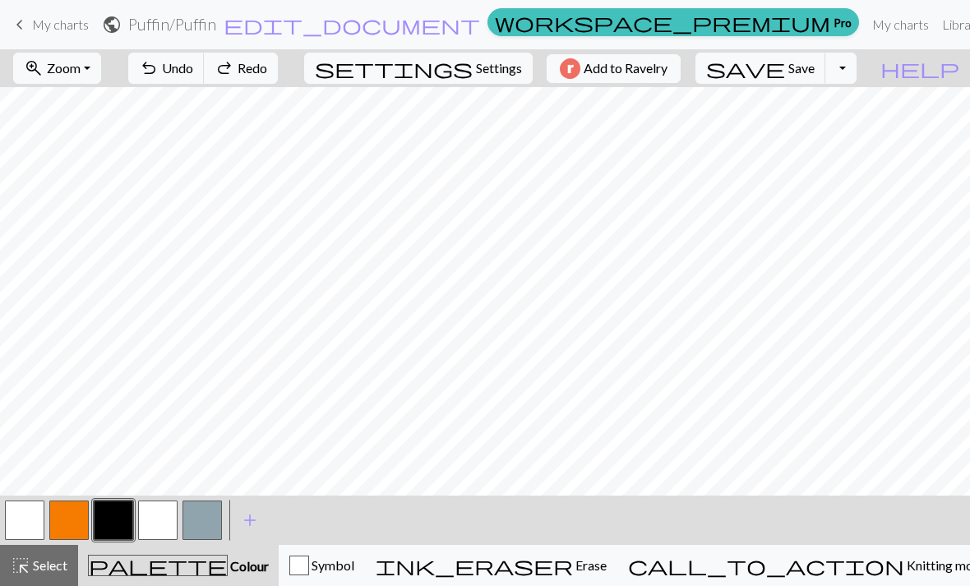
click at [228, 571] on span "Colour" at bounding box center [248, 566] width 41 height 16
click at [119, 520] on button "button" at bounding box center [113, 520] width 39 height 39
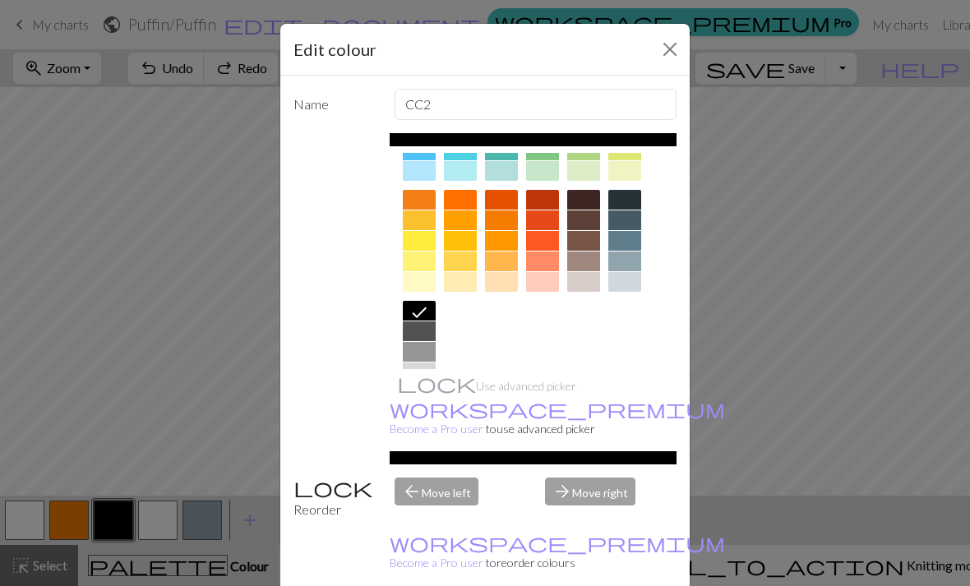
scroll to position [198, 0]
click at [428, 335] on div at bounding box center [419, 331] width 33 height 20
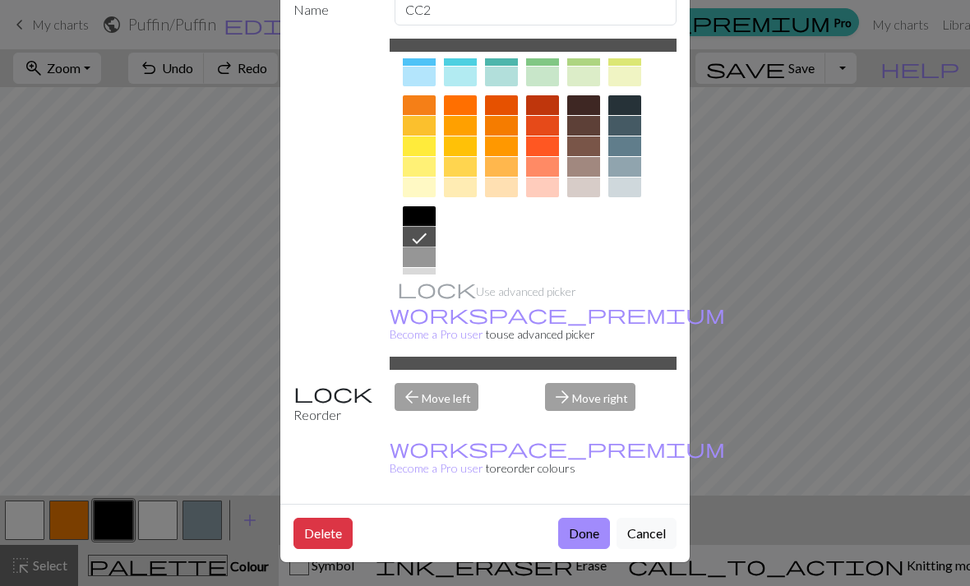
scroll to position [94, 0]
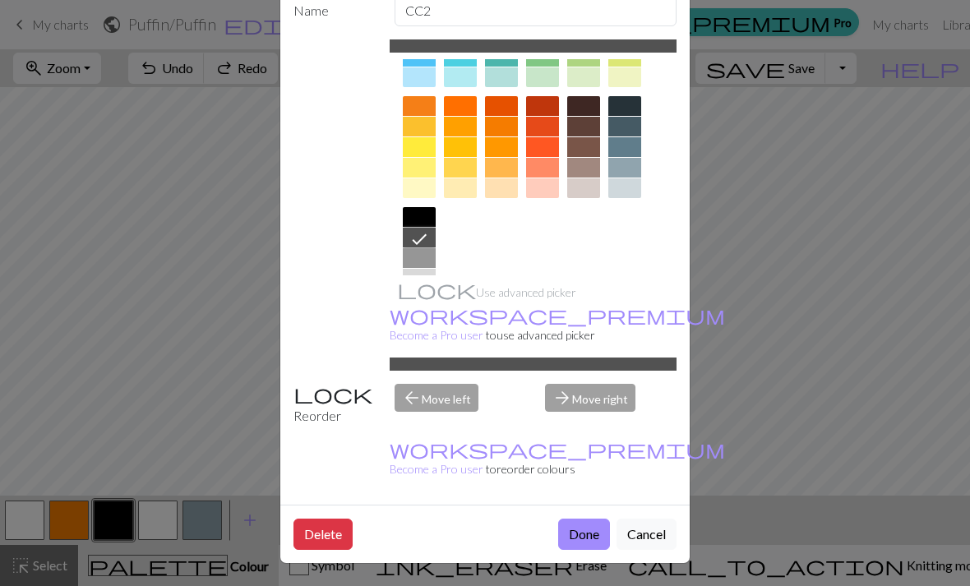
click at [578, 538] on button "Done" at bounding box center [584, 534] width 52 height 31
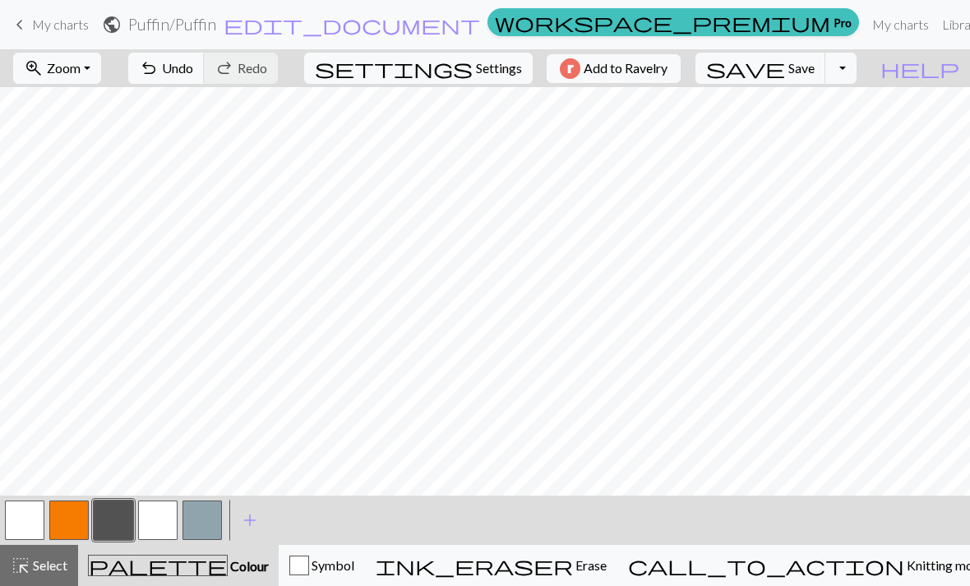
click at [206, 523] on button "button" at bounding box center [201, 520] width 39 height 39
click at [123, 528] on button "button" at bounding box center [113, 520] width 39 height 39
click at [207, 529] on button "button" at bounding box center [201, 520] width 39 height 39
click at [354, 569] on span "Symbol" at bounding box center [331, 565] width 45 height 16
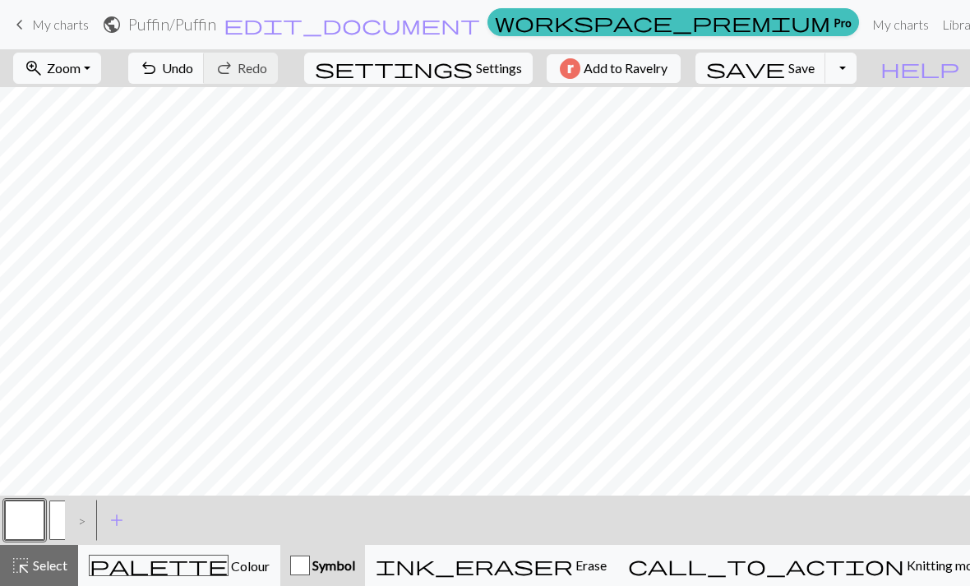
click at [71, 524] on div ">" at bounding box center [78, 520] width 26 height 44
click at [84, 526] on div ">" at bounding box center [78, 520] width 26 height 44
click at [77, 523] on div ">" at bounding box center [78, 520] width 26 height 44
click at [81, 523] on div ">" at bounding box center [78, 520] width 26 height 44
click at [59, 521] on button "p" at bounding box center [68, 520] width 39 height 39
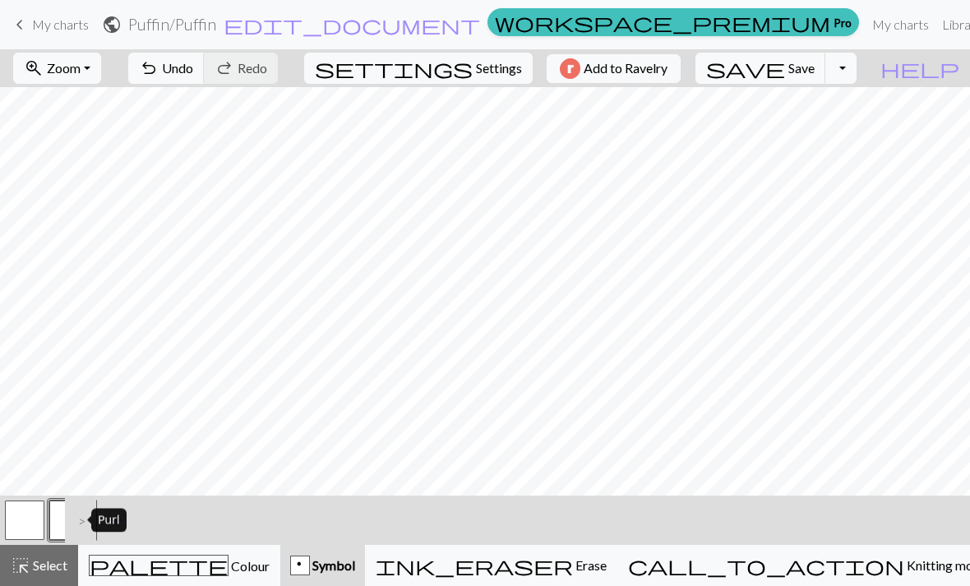
click at [266, 565] on div "palette Colour Colour" at bounding box center [179, 565] width 181 height 21
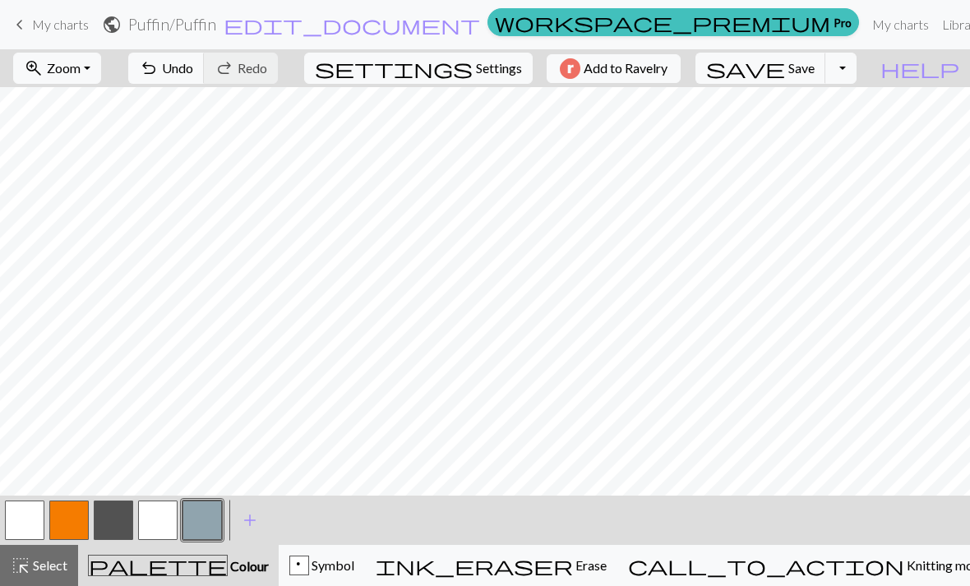
click at [354, 561] on div "p Symbol" at bounding box center [321, 566] width 65 height 20
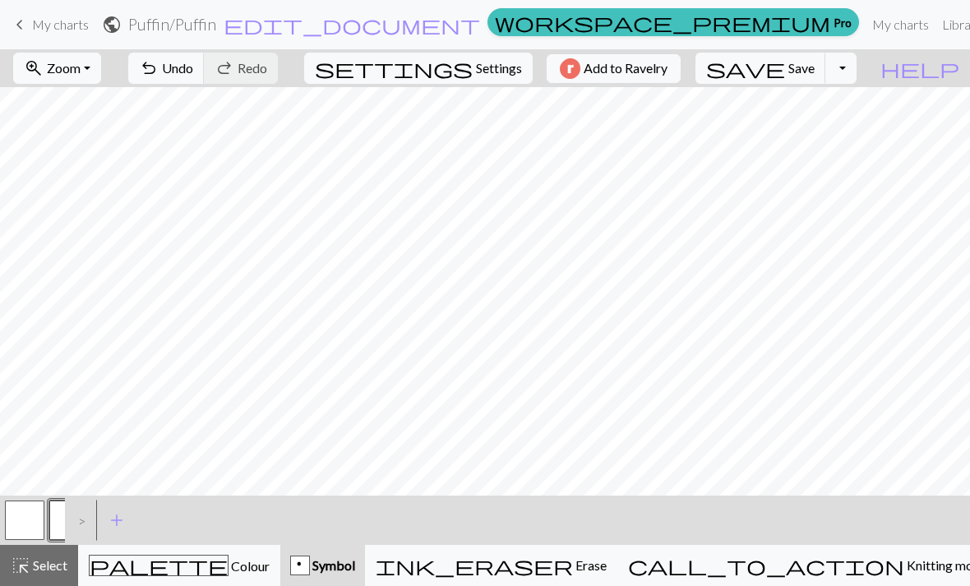
click at [205, 76] on button "undo Undo Undo" at bounding box center [166, 68] width 76 height 31
click at [193, 76] on span "Undo" at bounding box center [177, 68] width 31 height 16
click at [261, 574] on div "palette Colour Colour" at bounding box center [179, 565] width 181 height 21
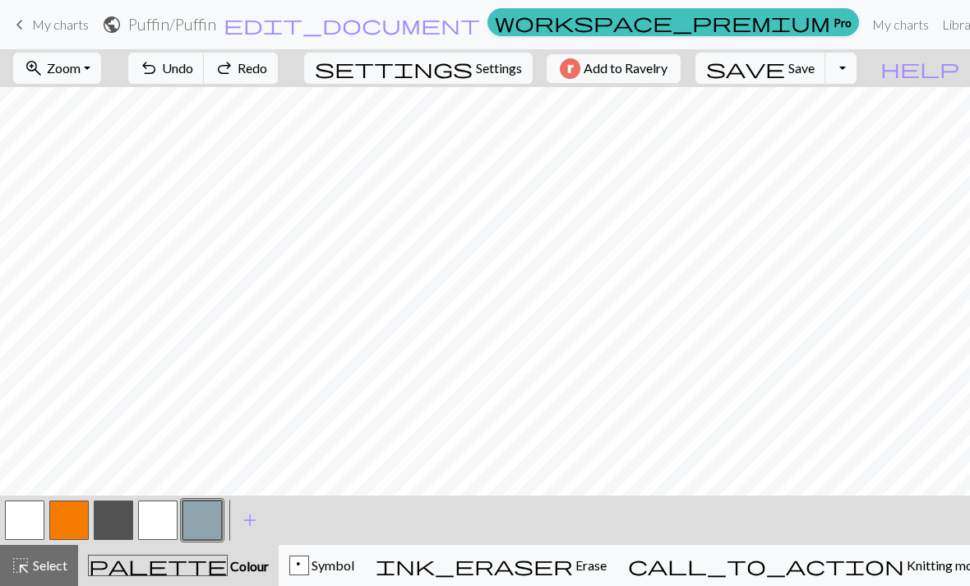
click at [206, 523] on button "button" at bounding box center [201, 520] width 39 height 39
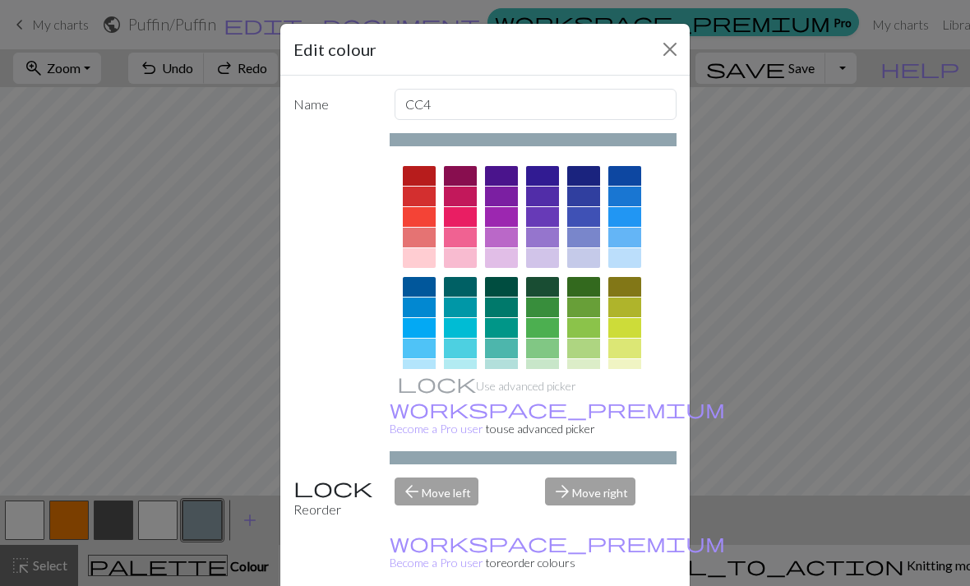
click at [679, 57] on button "Close" at bounding box center [670, 49] width 26 height 26
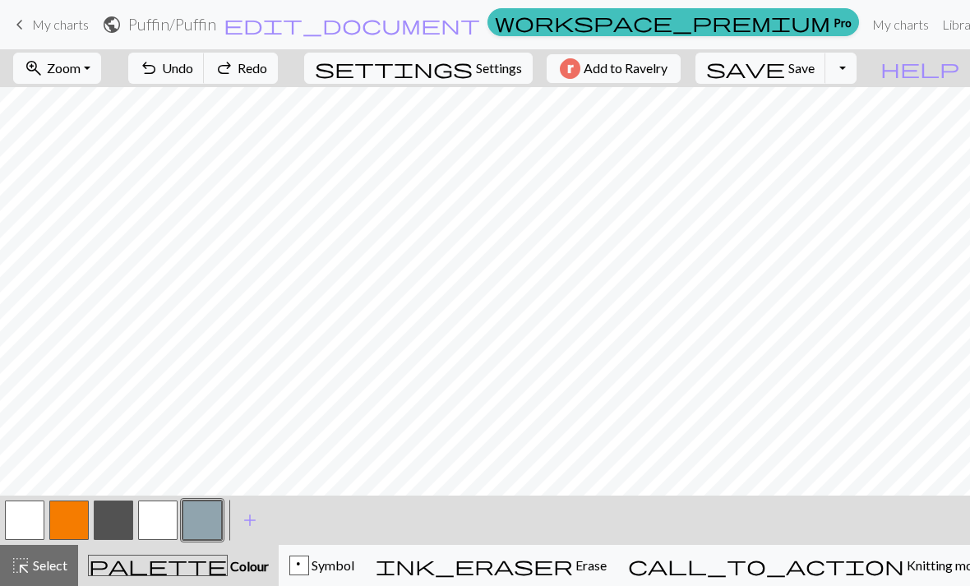
click at [354, 573] on div "p Symbol" at bounding box center [321, 566] width 65 height 20
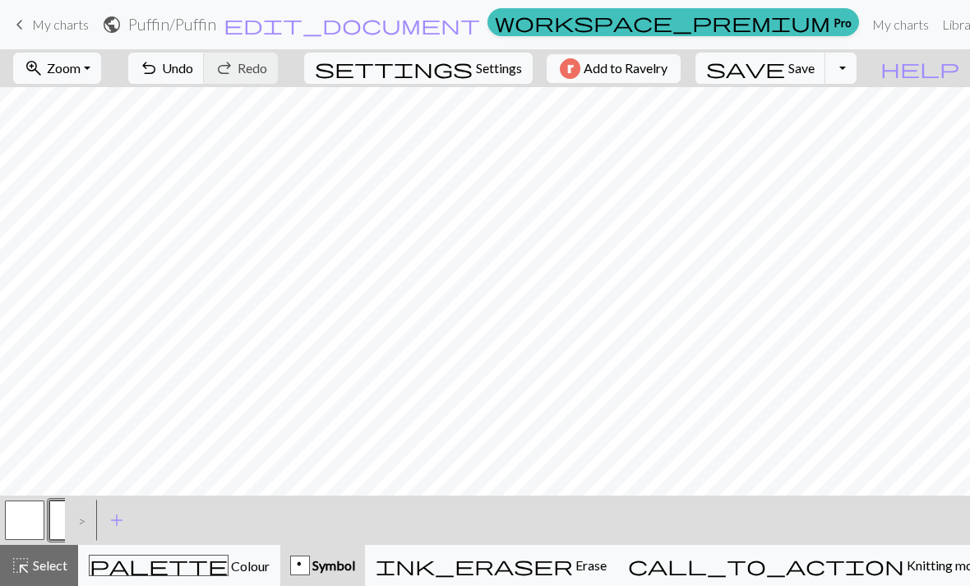
click at [139, 576] on button "palette Colour Colour" at bounding box center [179, 565] width 202 height 41
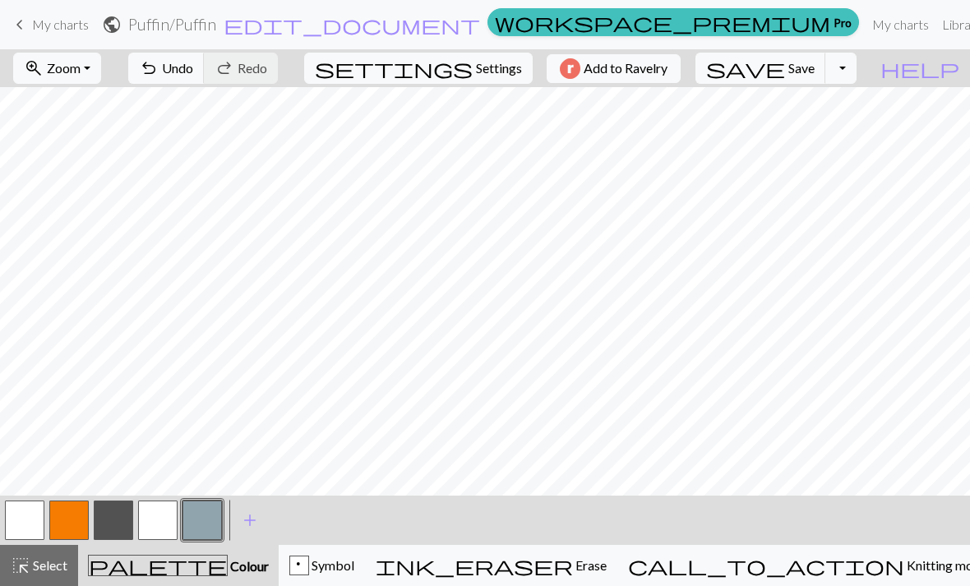
click at [212, 526] on button "button" at bounding box center [201, 520] width 39 height 39
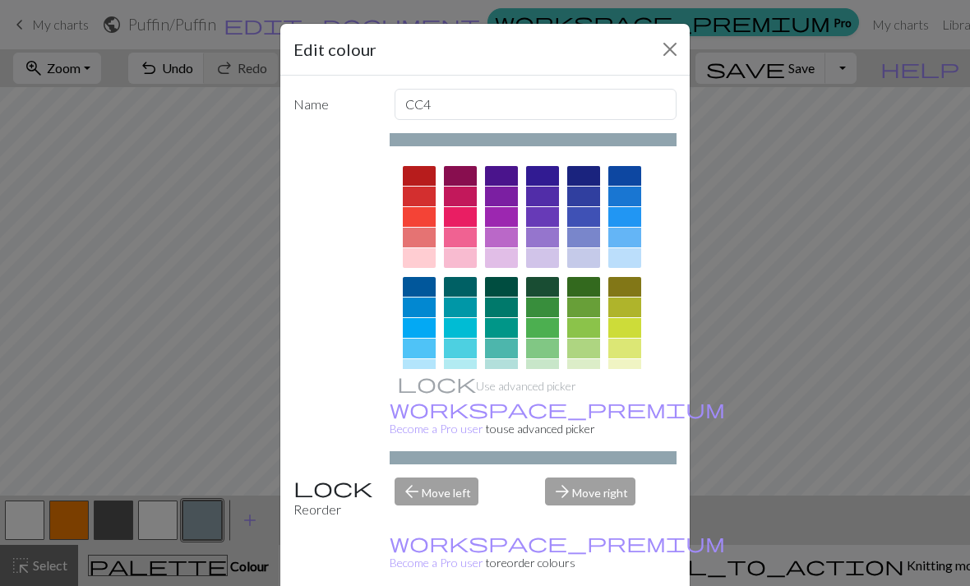
click at [671, 53] on button "Close" at bounding box center [670, 49] width 26 height 26
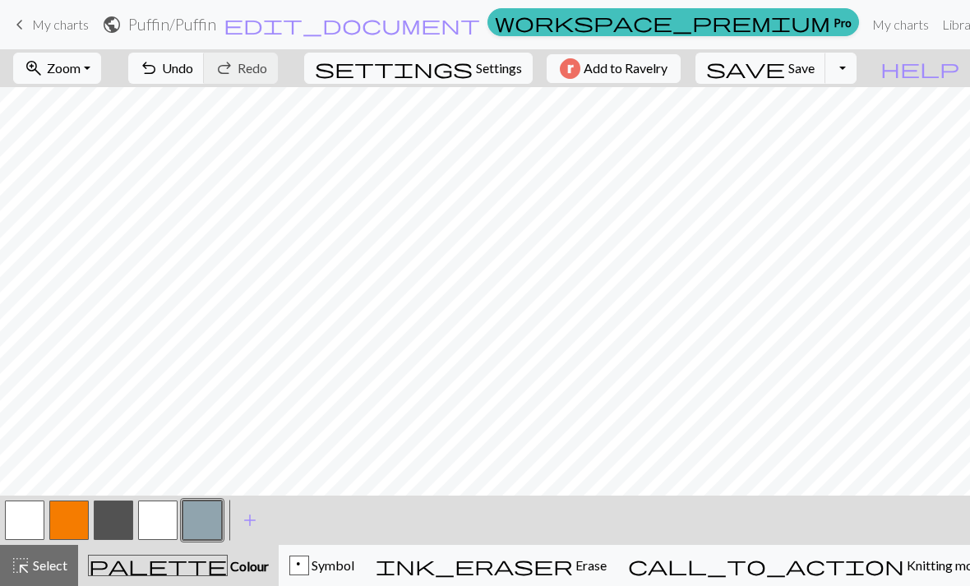
click at [123, 530] on button "button" at bounding box center [113, 520] width 39 height 39
click at [205, 76] on button "undo Undo Undo" at bounding box center [166, 68] width 76 height 31
click at [193, 76] on span "Undo" at bounding box center [177, 68] width 31 height 16
click at [193, 72] on span "Undo" at bounding box center [177, 68] width 31 height 16
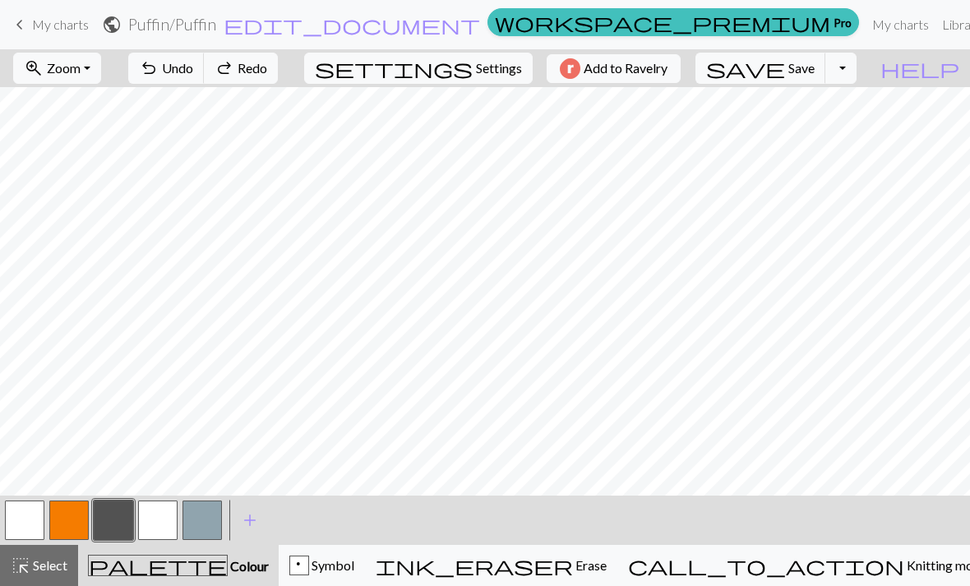
click at [212, 528] on button "button" at bounding box center [201, 520] width 39 height 39
click at [354, 565] on span "Symbol" at bounding box center [331, 565] width 45 height 16
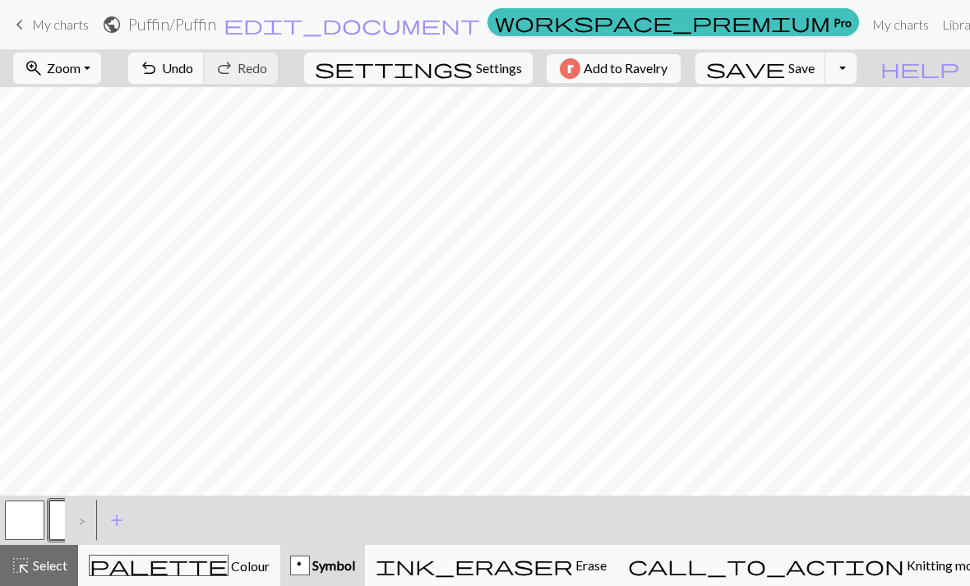
click at [60, 520] on button "p" at bounding box center [68, 520] width 39 height 39
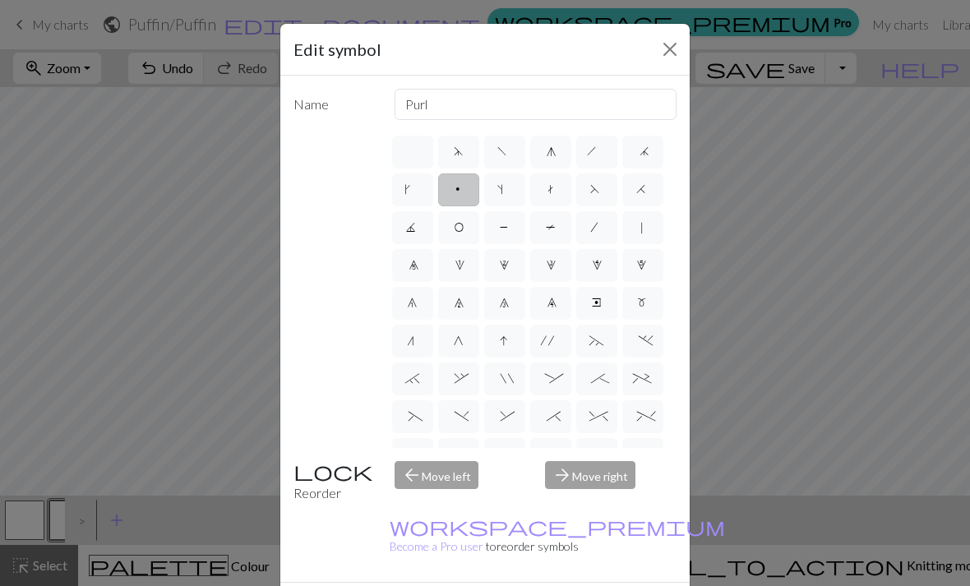
click at [268, 405] on div "Edit symbol Name Purl d f g h j k p s t F H J O P T / | 0 1 2 3 4 5 6 7 8 9 e m…" at bounding box center [485, 293] width 970 height 586
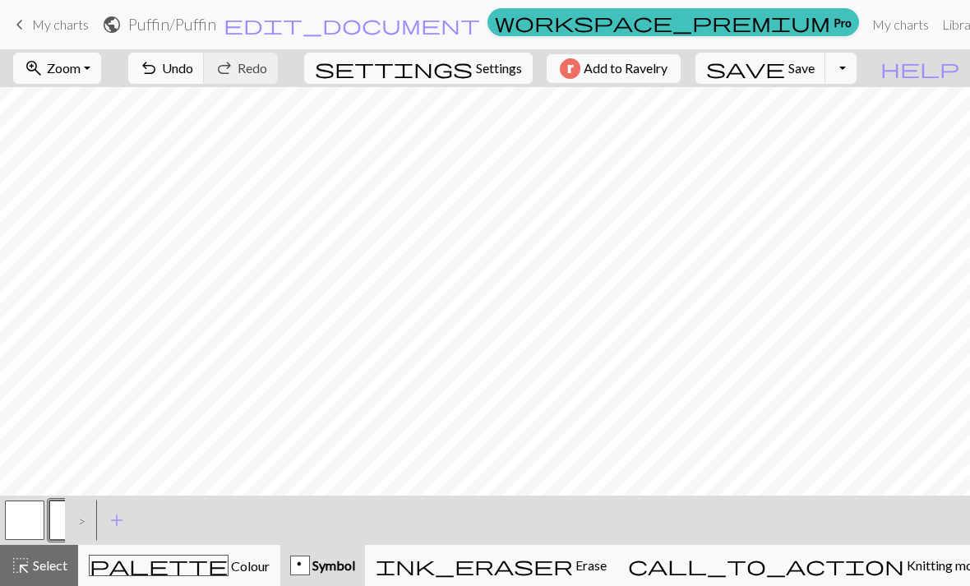
click at [183, 578] on button "palette Colour Colour" at bounding box center [179, 565] width 202 height 41
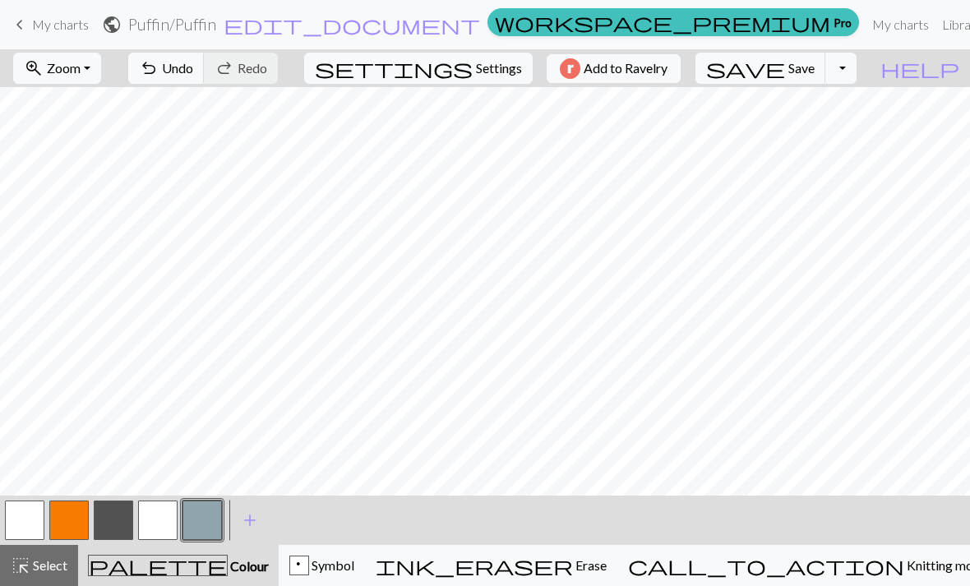
click at [202, 520] on button "button" at bounding box center [201, 520] width 39 height 39
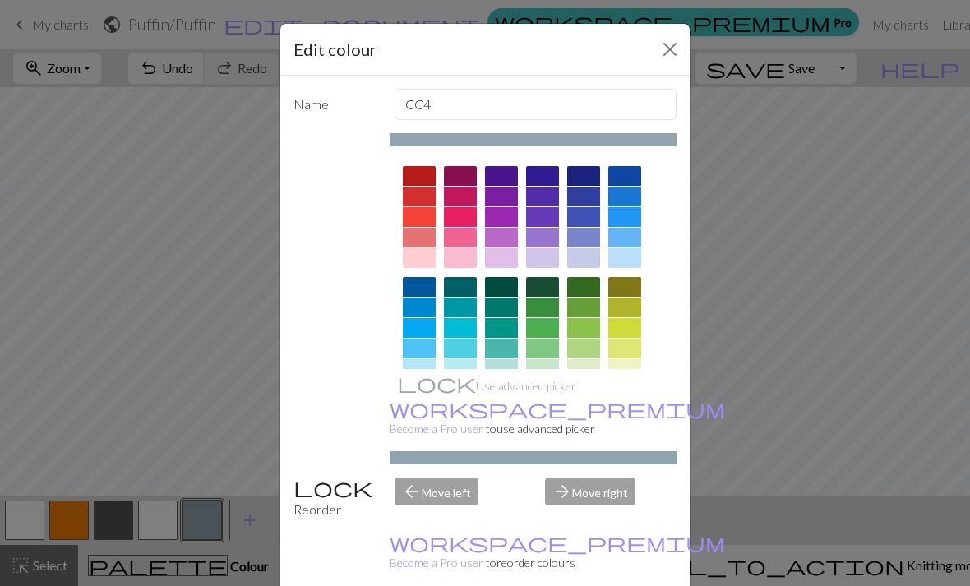
click at [671, 45] on button "Close" at bounding box center [670, 49] width 26 height 26
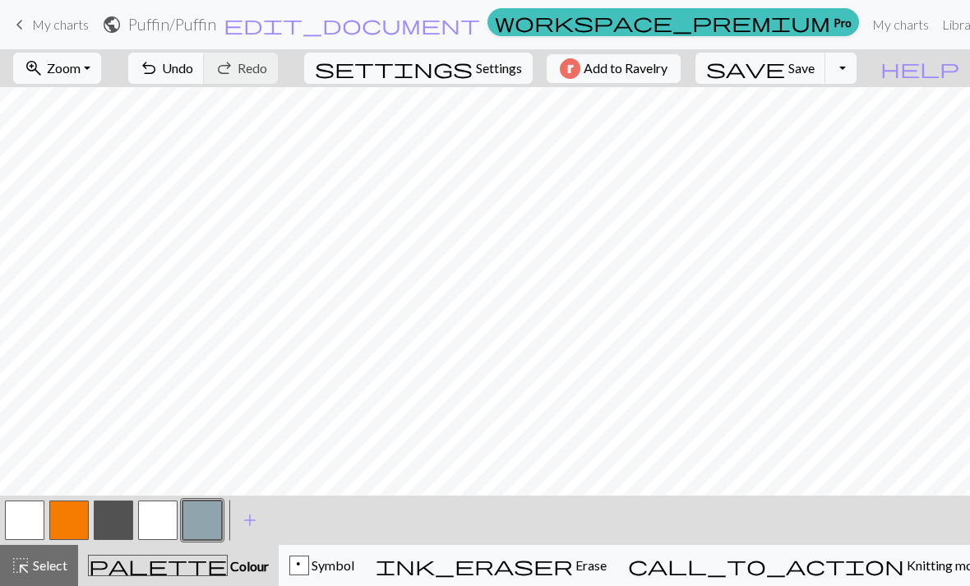
click at [354, 570] on div "p Symbol" at bounding box center [321, 566] width 65 height 20
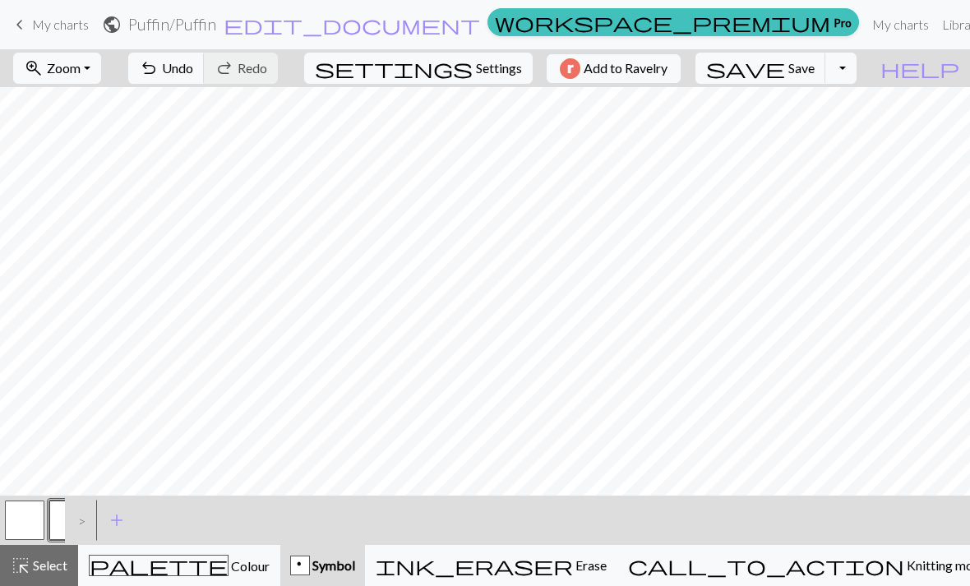
click at [55, 524] on button "p" at bounding box center [68, 520] width 39 height 39
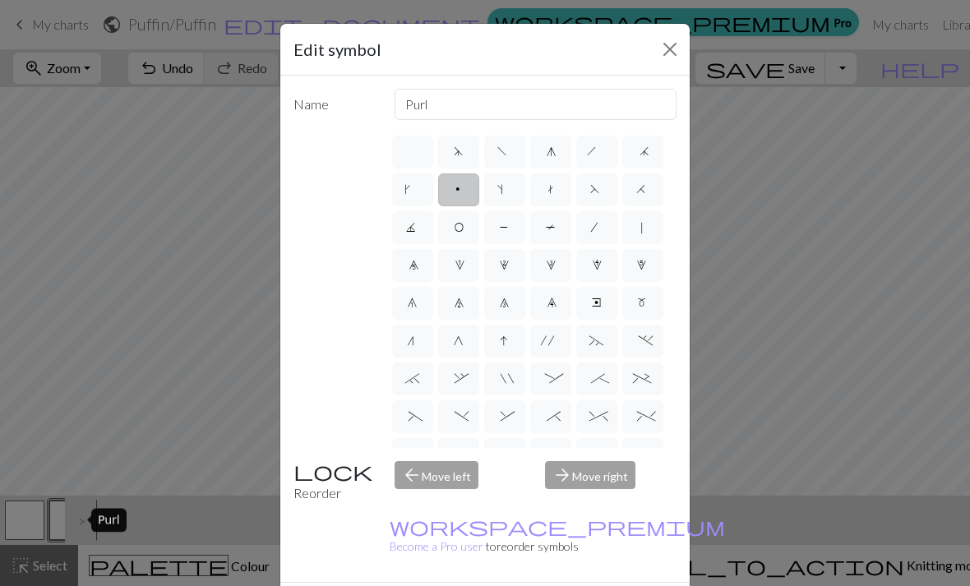
click at [672, 44] on button "Close" at bounding box center [670, 49] width 26 height 26
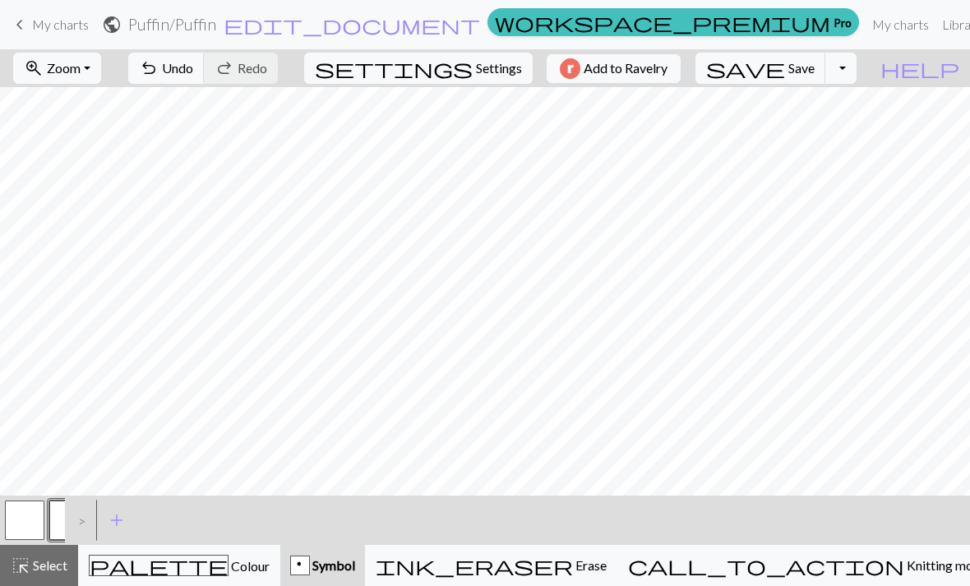
click at [599, 563] on div "ink_eraser Erase Erase" at bounding box center [491, 566] width 231 height 20
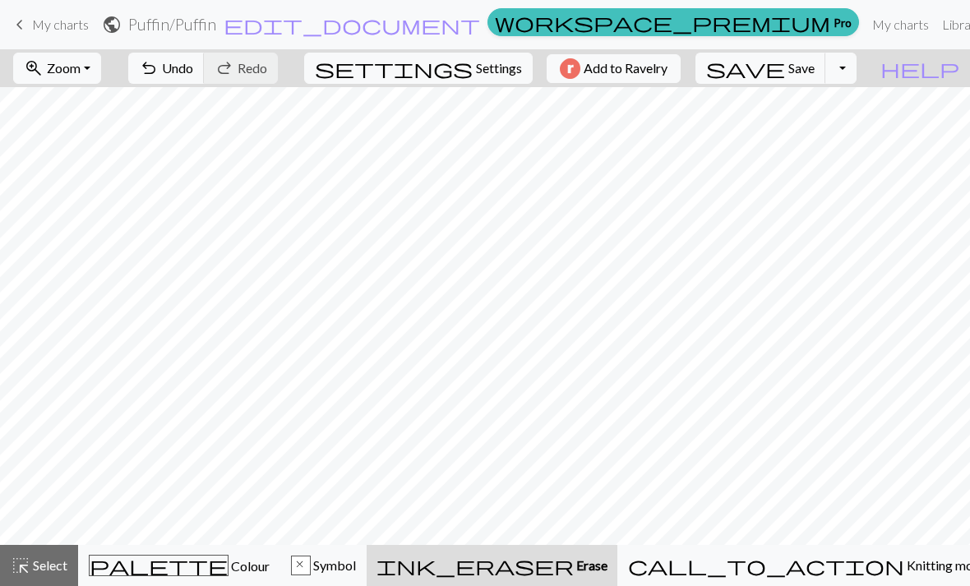
click at [579, 568] on div "ink_eraser Erase Erase" at bounding box center [491, 566] width 231 height 20
click at [193, 72] on span "Undo" at bounding box center [177, 68] width 31 height 16
click at [159, 69] on span "undo" at bounding box center [149, 68] width 20 height 23
click at [193, 68] on span "Undo" at bounding box center [177, 68] width 31 height 16
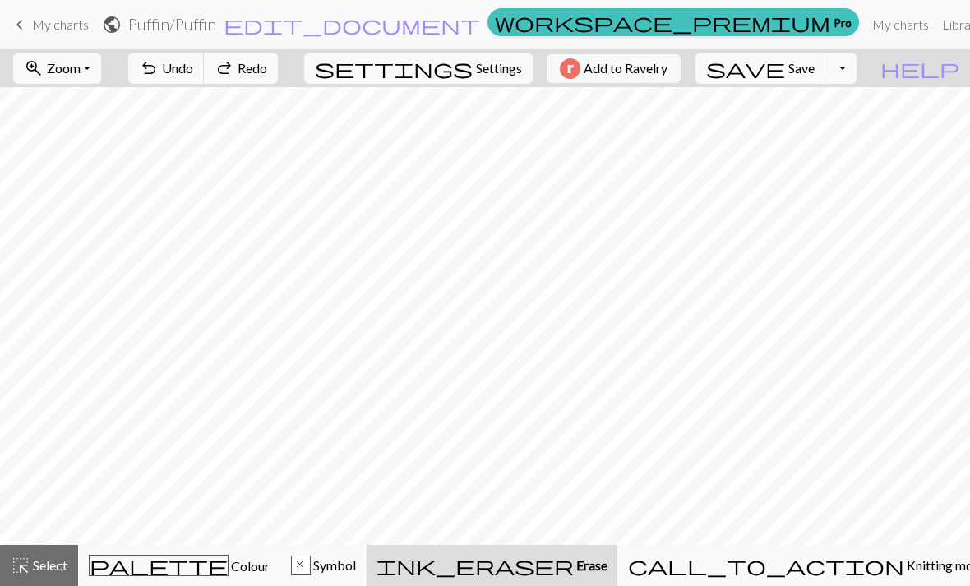
click at [193, 67] on span "Undo" at bounding box center [177, 68] width 31 height 16
click at [193, 70] on span "Undo" at bounding box center [177, 68] width 31 height 16
click at [193, 74] on span "Undo" at bounding box center [177, 68] width 31 height 16
click at [290, 71] on div "undo Undo Undo redo Redo Redo" at bounding box center [203, 68] width 174 height 38
click at [290, 72] on div "undo Undo Undo redo Redo Redo" at bounding box center [203, 68] width 174 height 38
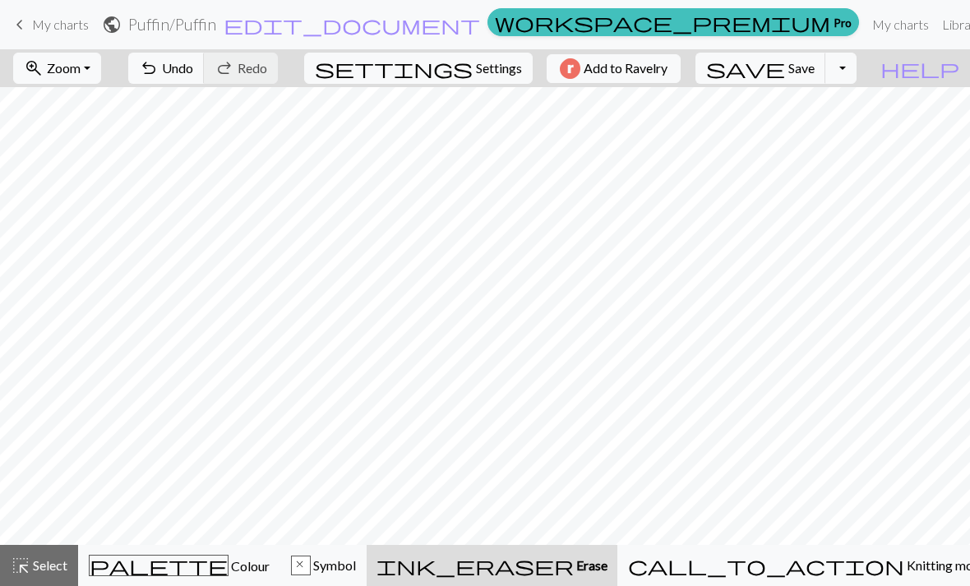
click at [205, 580] on button "palette Colour Colour" at bounding box center [179, 565] width 202 height 41
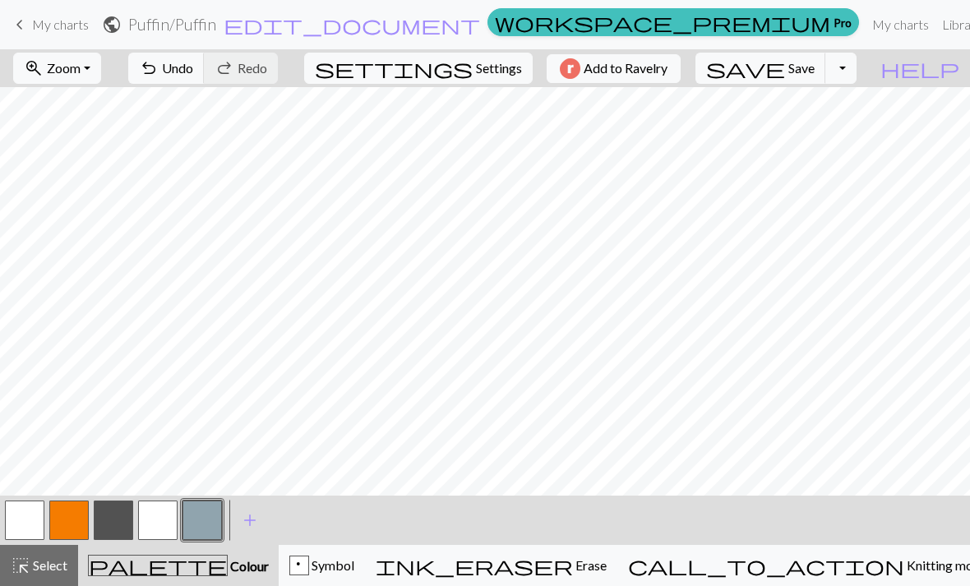
click at [205, 516] on button "button" at bounding box center [201, 520] width 39 height 39
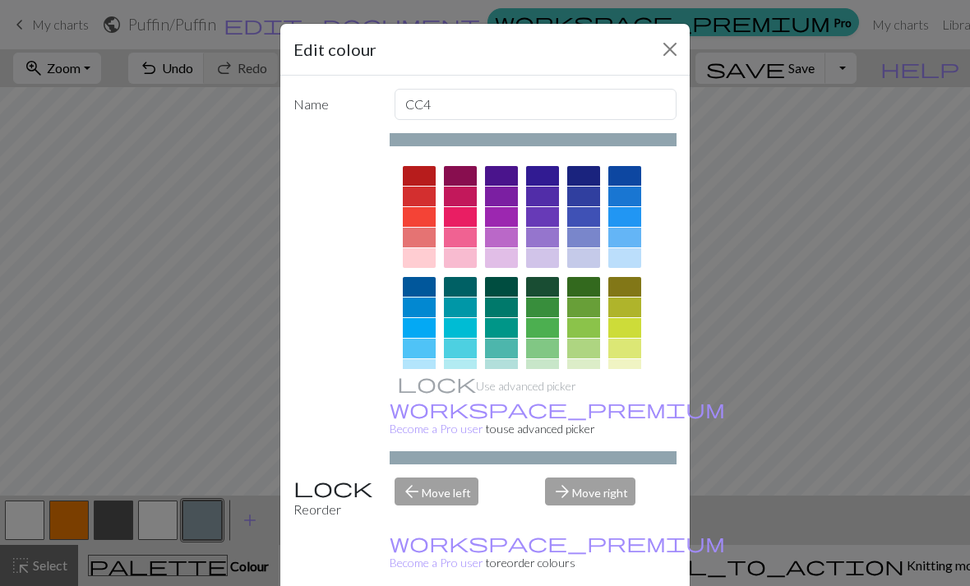
click at [672, 58] on button "Close" at bounding box center [670, 49] width 26 height 26
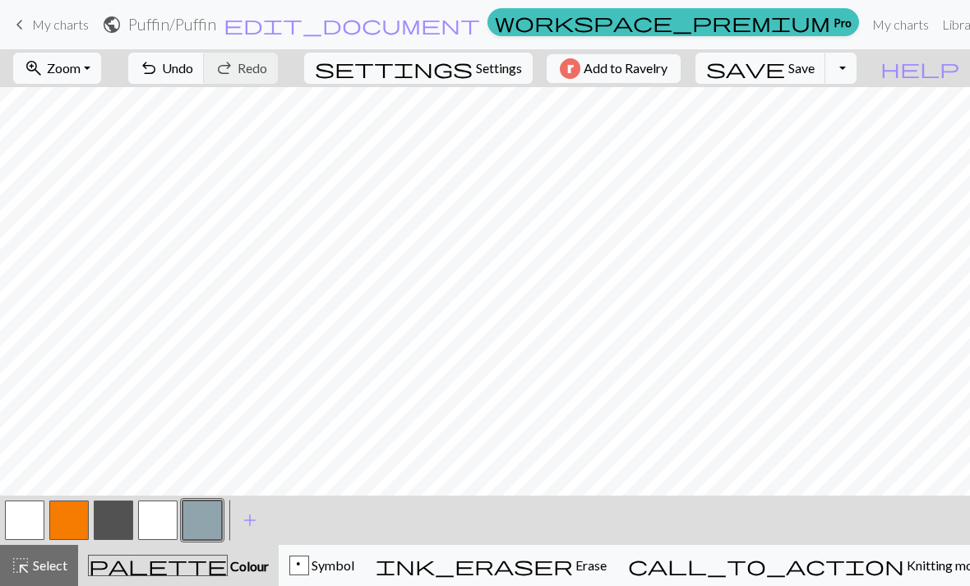
click at [354, 560] on div "p Symbol" at bounding box center [321, 566] width 65 height 20
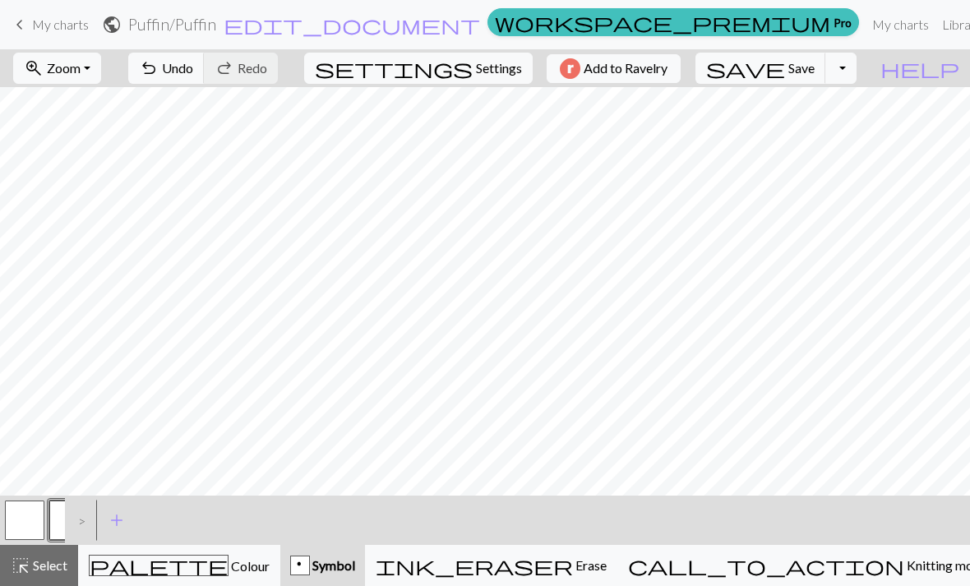
click at [60, 524] on button "p" at bounding box center [68, 520] width 39 height 39
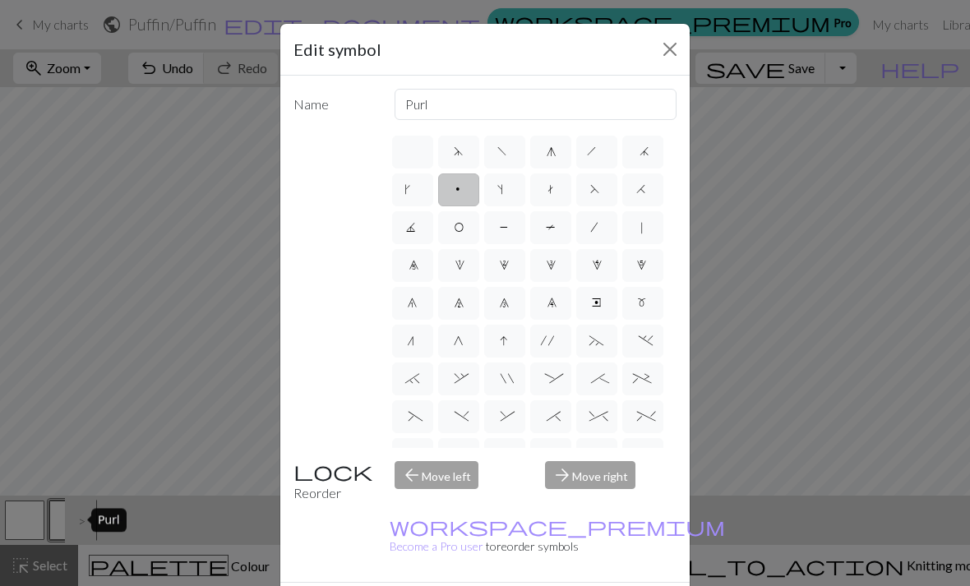
click at [663, 49] on button "Close" at bounding box center [670, 49] width 26 height 26
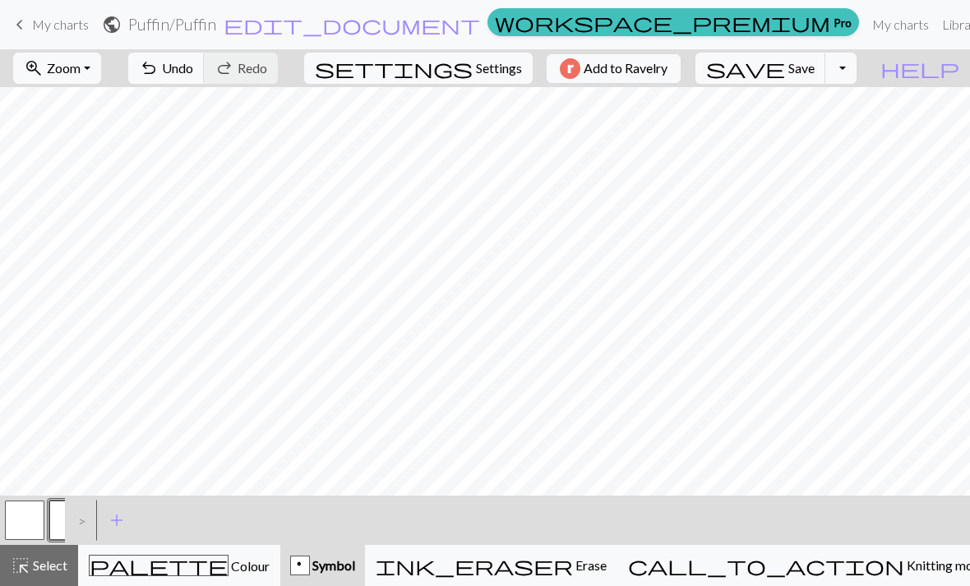
click at [238, 584] on button "palette Colour Colour" at bounding box center [179, 565] width 202 height 41
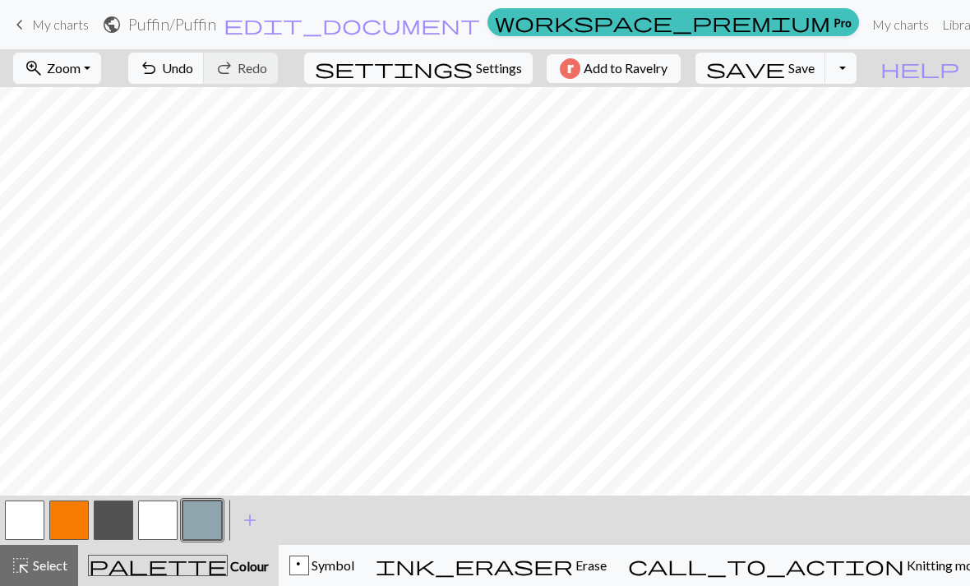
click at [117, 524] on button "button" at bounding box center [113, 520] width 39 height 39
click at [164, 524] on button "button" at bounding box center [157, 520] width 39 height 39
click at [119, 527] on button "button" at bounding box center [113, 520] width 39 height 39
click at [162, 529] on button "button" at bounding box center [157, 520] width 39 height 39
click at [168, 523] on button "button" at bounding box center [157, 520] width 39 height 39
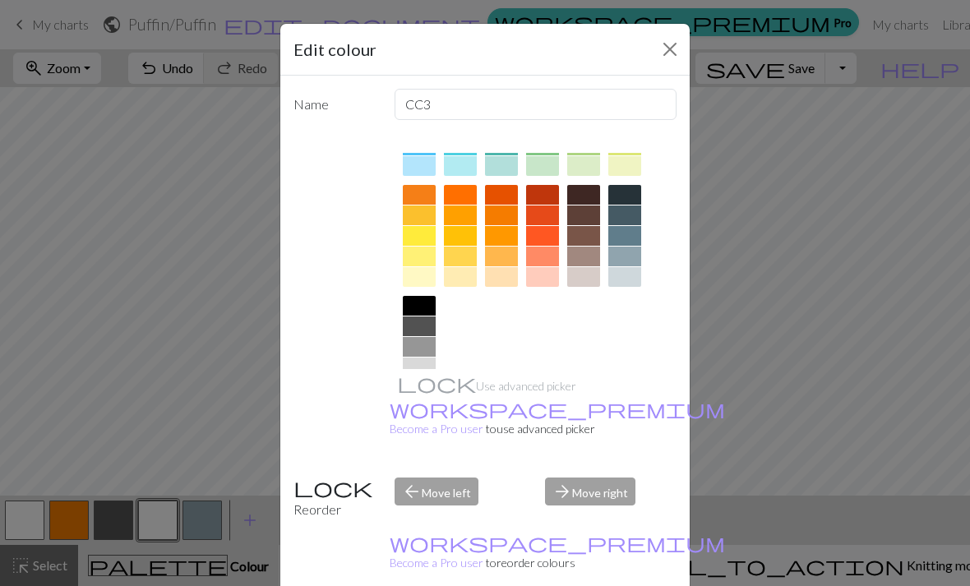
scroll to position [198, 0]
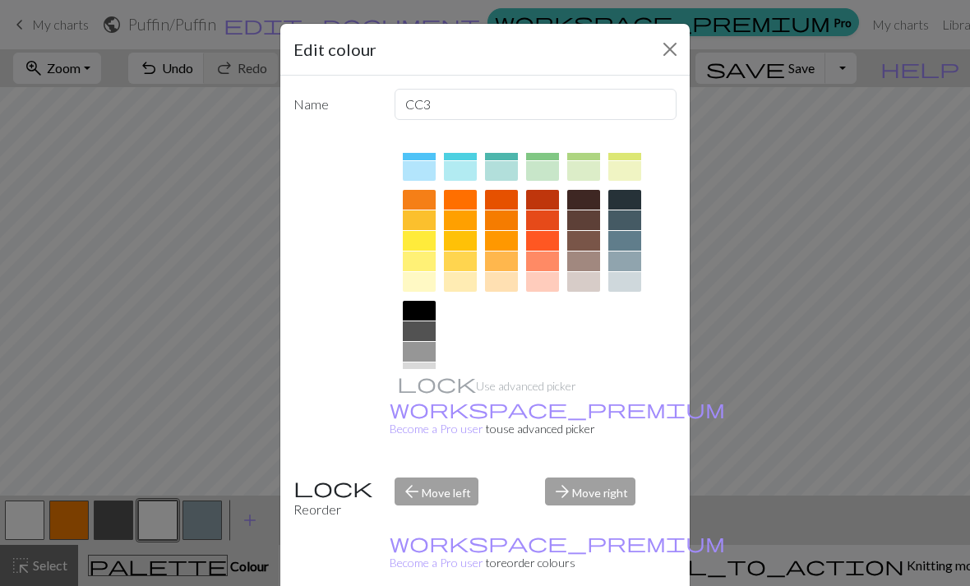
click at [420, 373] on div at bounding box center [419, 373] width 33 height 20
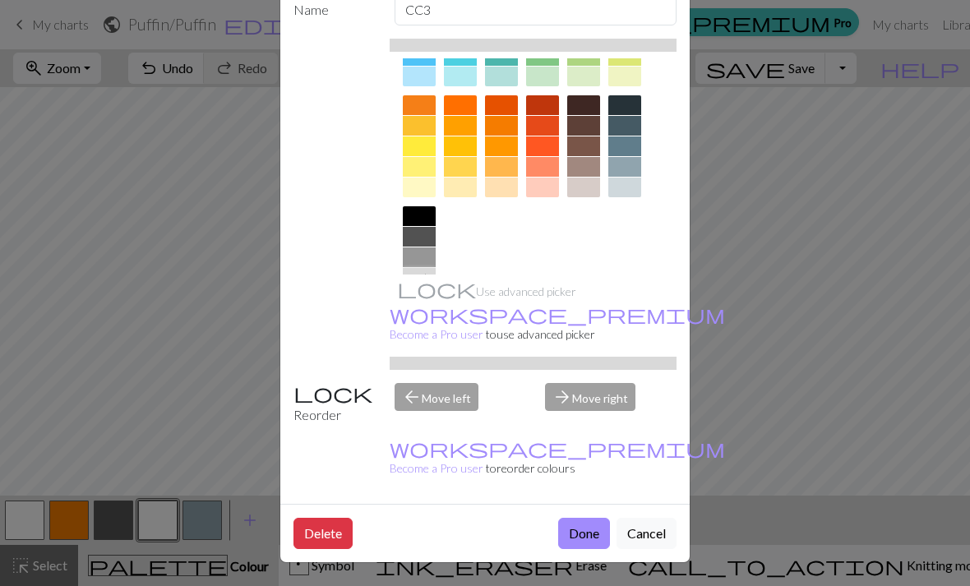
scroll to position [94, 0]
click at [585, 538] on button "Done" at bounding box center [584, 534] width 52 height 31
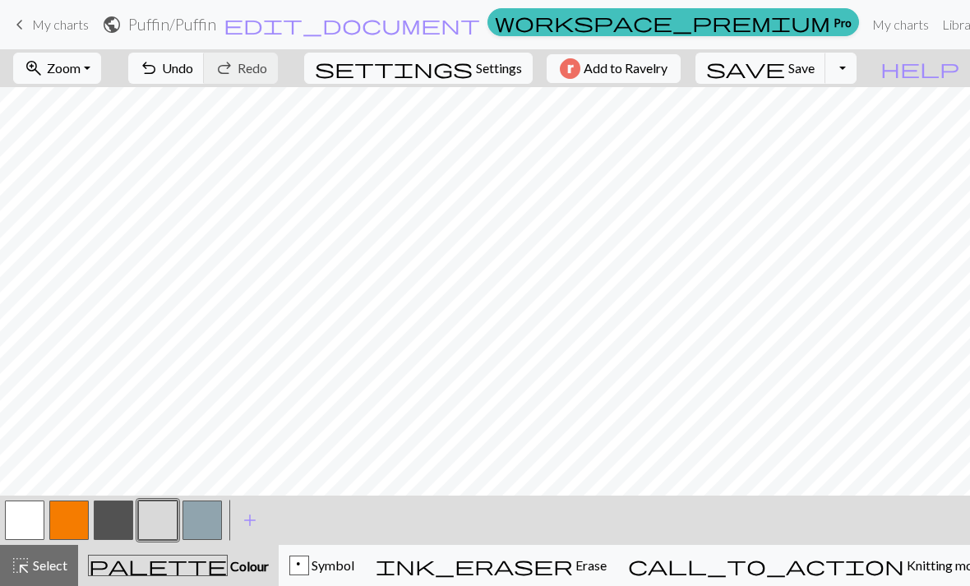
click at [354, 568] on span "Symbol" at bounding box center [331, 565] width 45 height 16
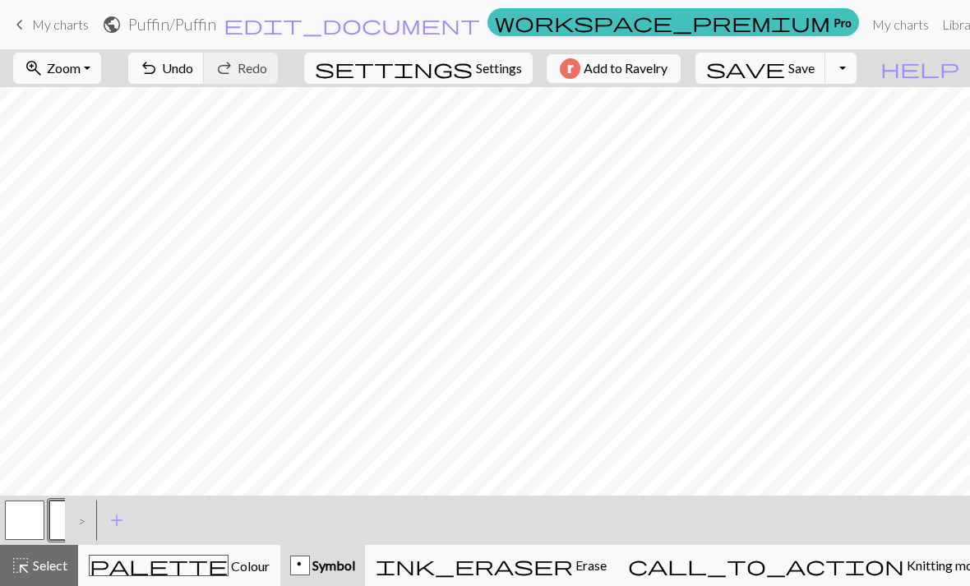
click at [229, 571] on span "Colour" at bounding box center [249, 566] width 41 height 16
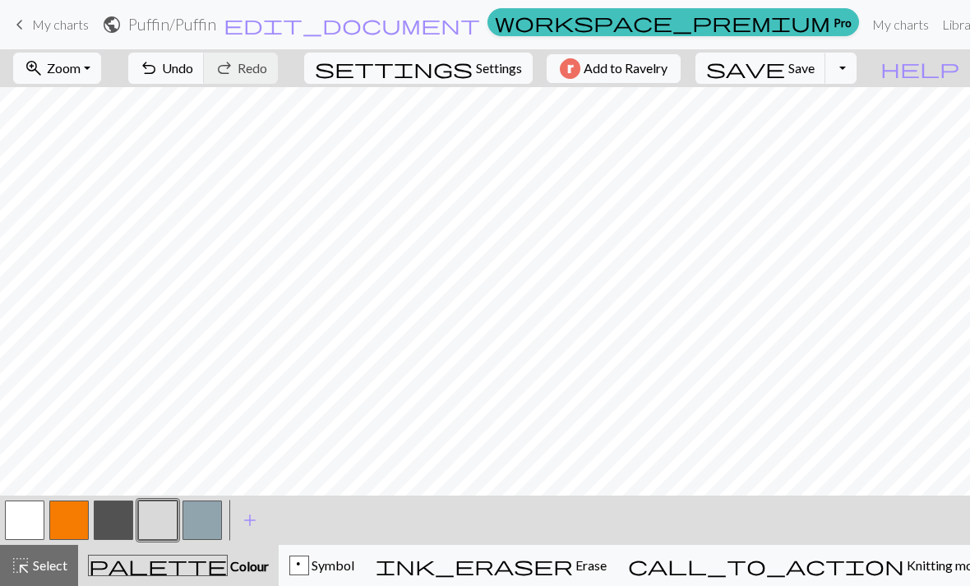
click at [219, 524] on button "button" at bounding box center [201, 520] width 39 height 39
click at [118, 534] on button "button" at bounding box center [113, 520] width 39 height 39
click at [159, 526] on button "button" at bounding box center [157, 520] width 39 height 39
click at [106, 526] on button "button" at bounding box center [113, 520] width 39 height 39
click at [206, 526] on button "button" at bounding box center [201, 520] width 39 height 39
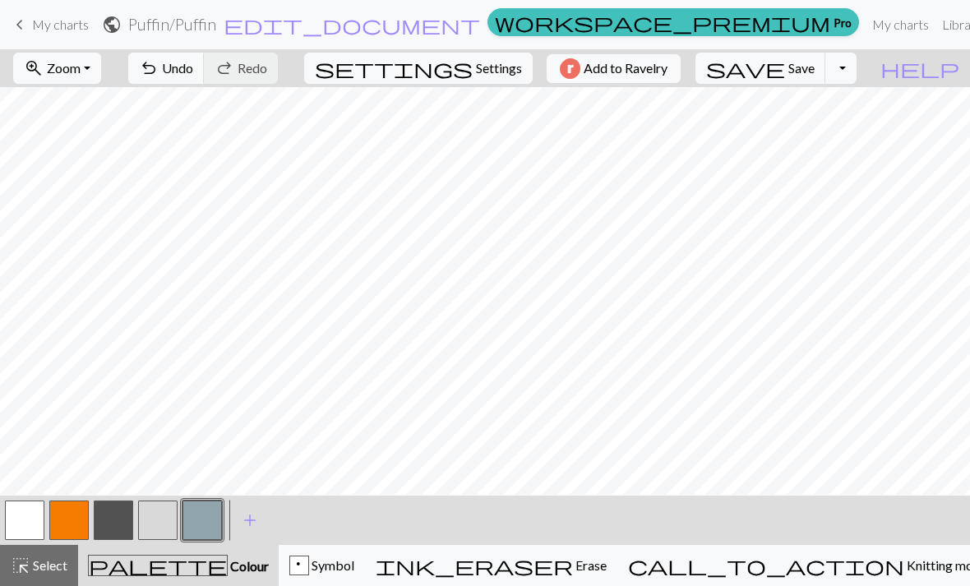
click at [857, 79] on button "Toggle Dropdown" at bounding box center [840, 68] width 31 height 31
click at [831, 111] on button "file_copy Save a copy" at bounding box center [719, 104] width 271 height 26
click at [785, 72] on span "save" at bounding box center [745, 68] width 79 height 23
click at [815, 72] on span "Save" at bounding box center [801, 68] width 26 height 16
